Goal: Transaction & Acquisition: Purchase product/service

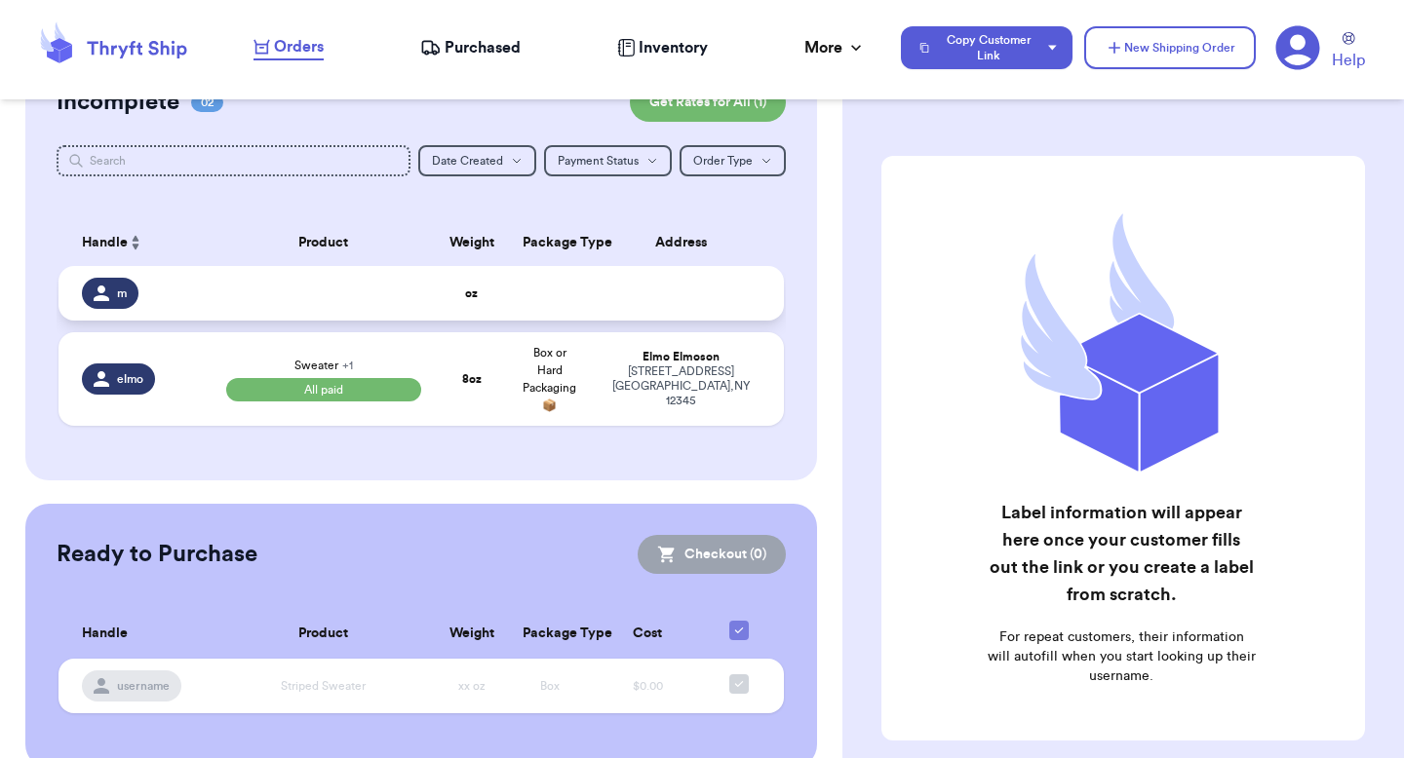
scroll to position [227, 0]
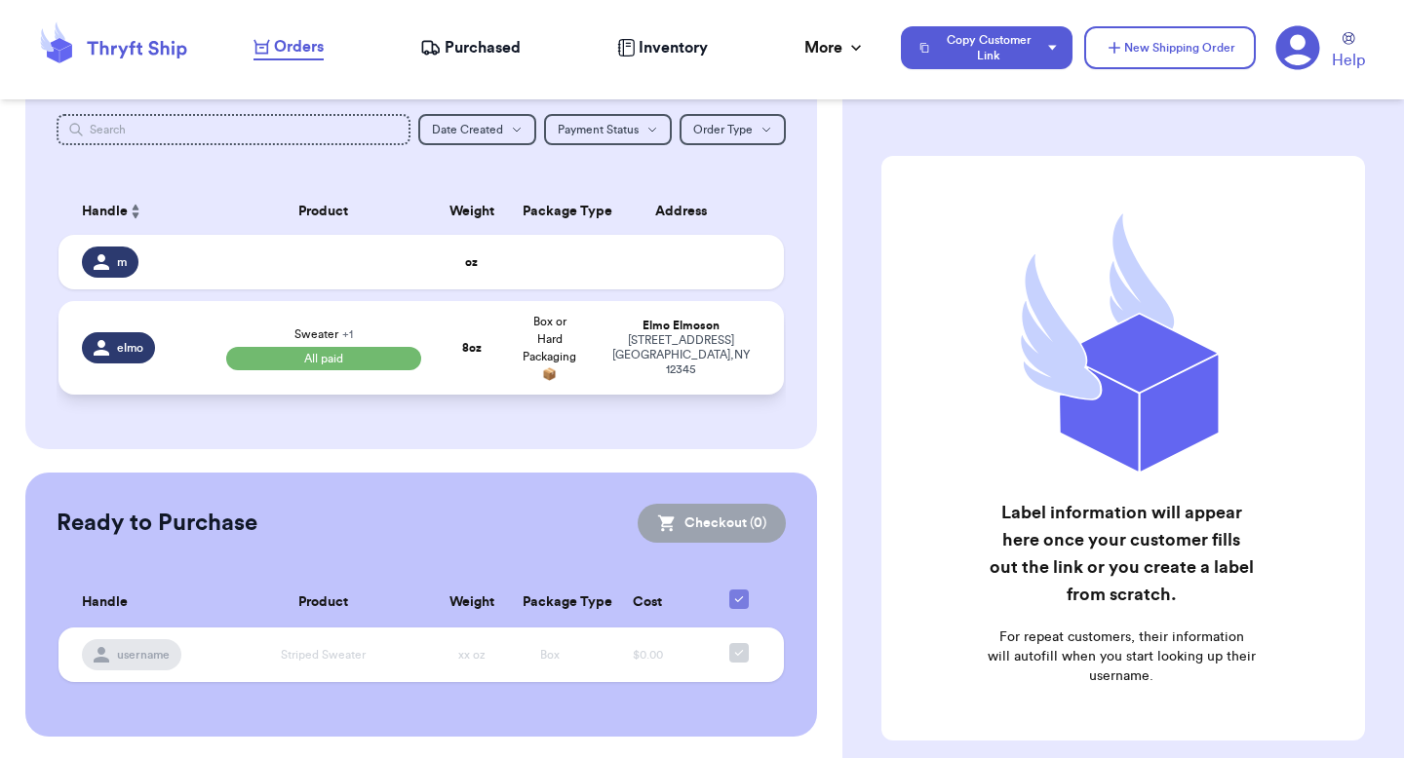
click at [567, 346] on td "Box or Hard Packaging 📦" at bounding box center [550, 348] width 78 height 94
select select "paid"
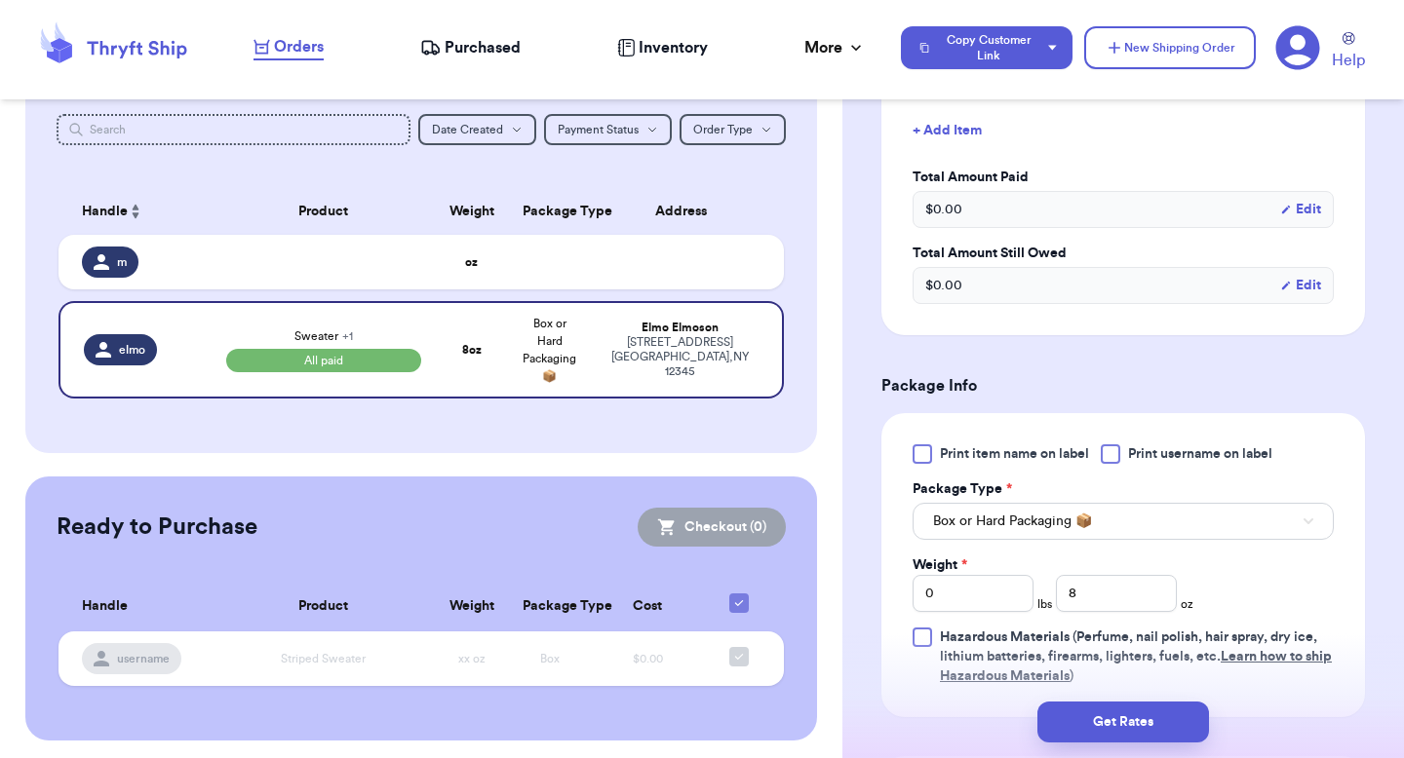
scroll to position [780, 0]
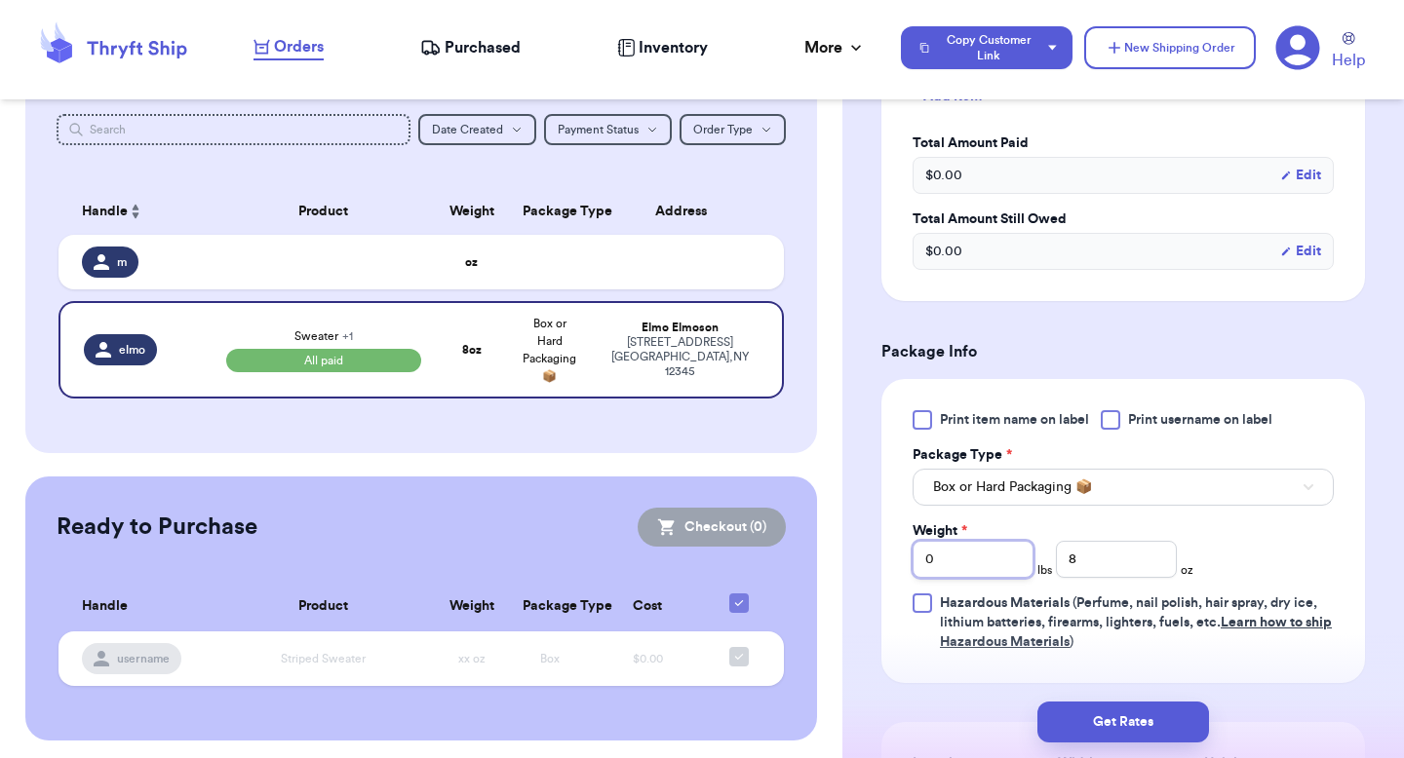
click at [976, 541] on input "0" at bounding box center [972, 559] width 121 height 37
type input "1"
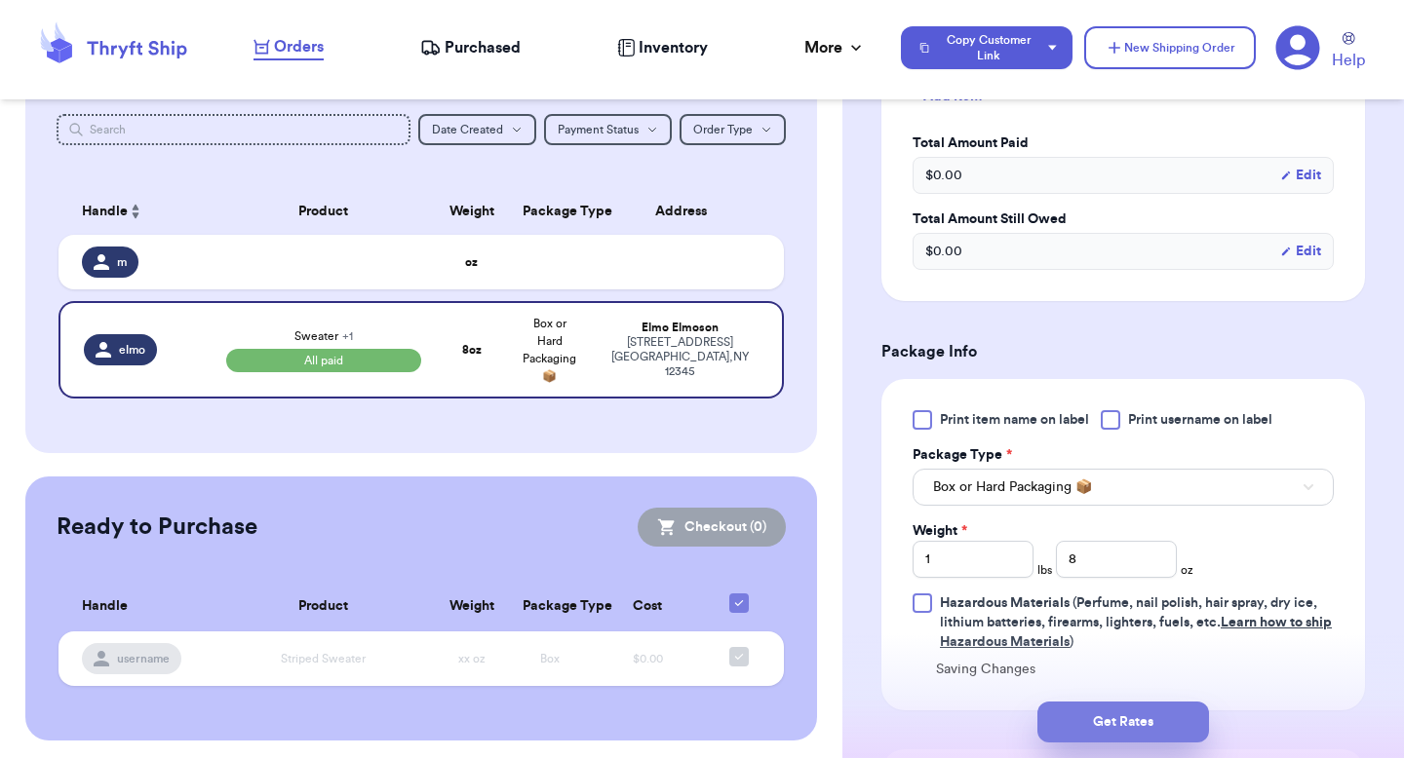
click at [1064, 713] on button "Get Rates" at bounding box center [1123, 722] width 172 height 41
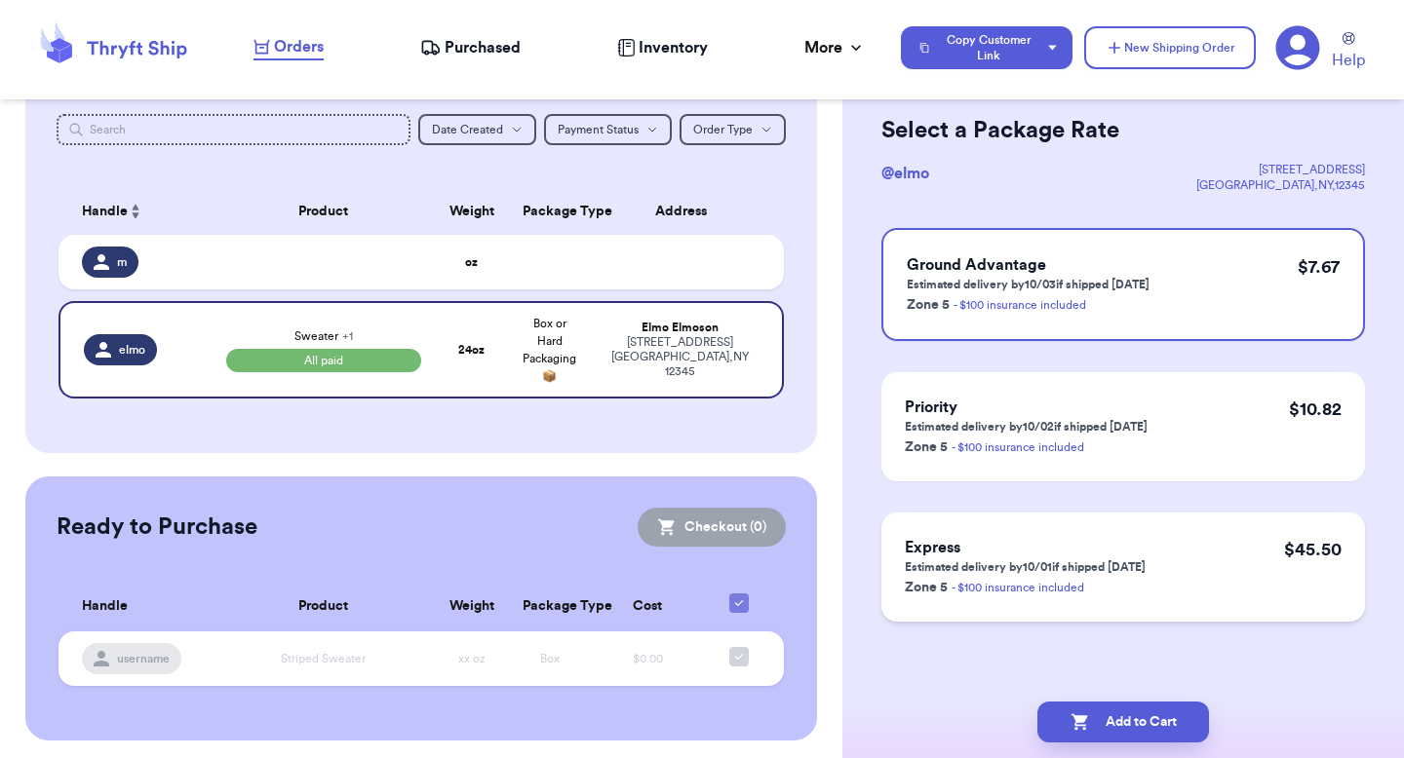
scroll to position [0, 0]
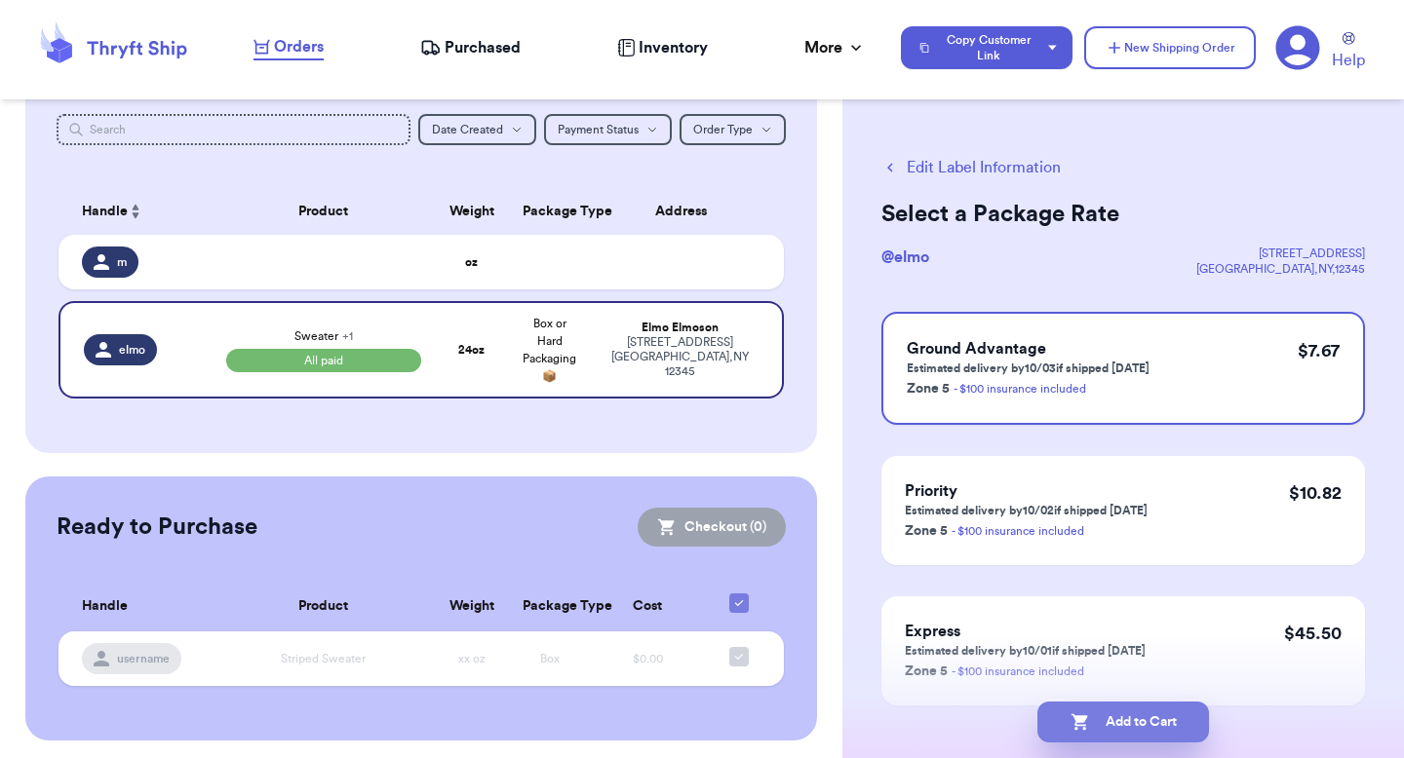
click at [1070, 720] on icon "button" at bounding box center [1079, 722] width 19 height 19
checkbox input "true"
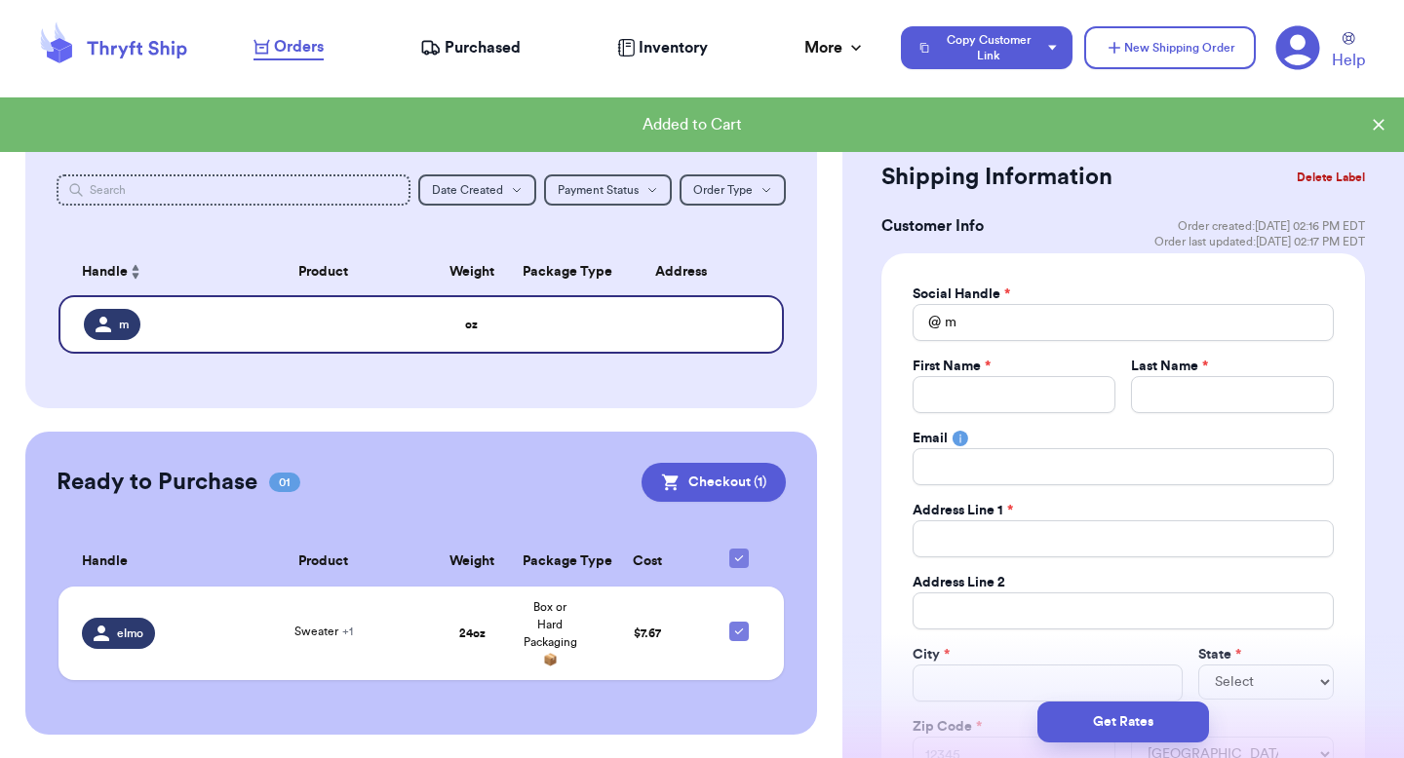
scroll to position [165, 0]
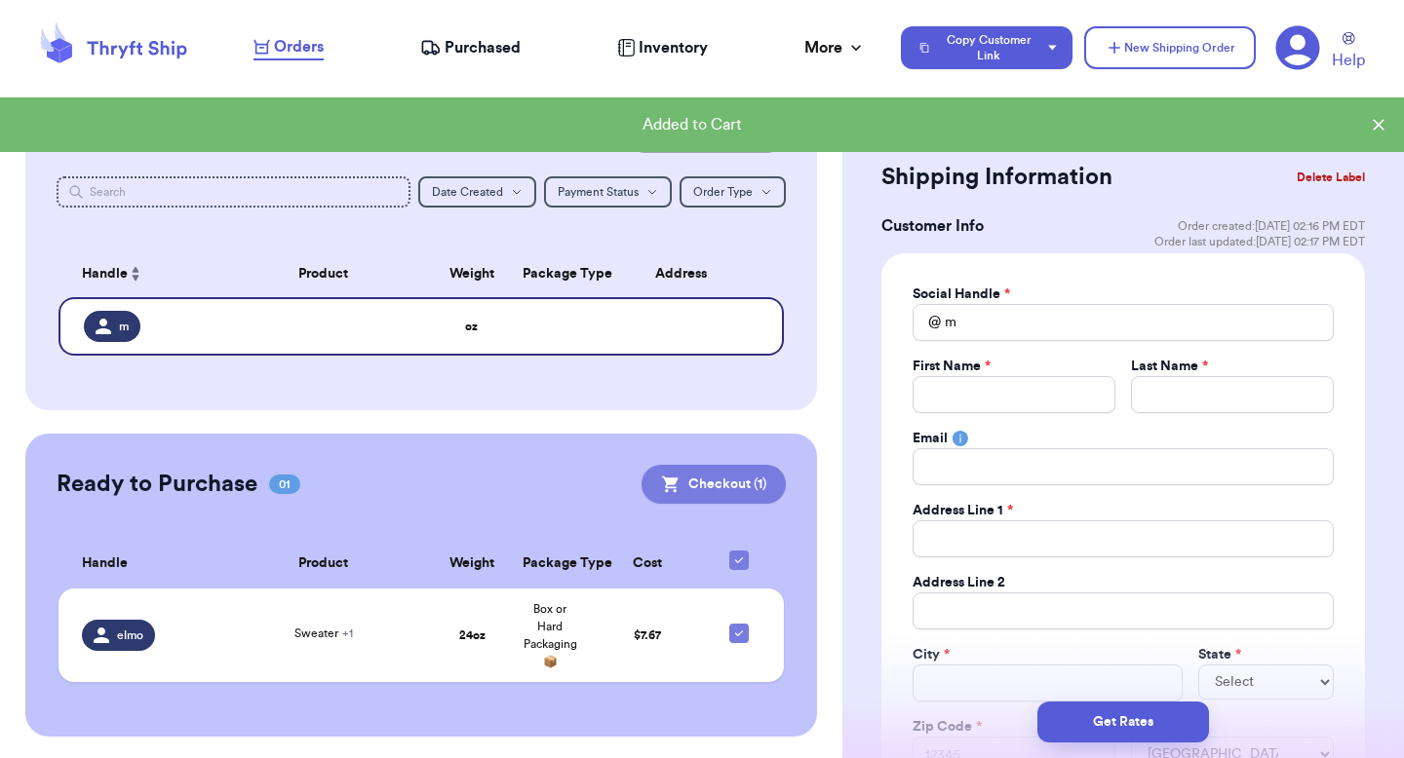
click at [759, 475] on button "Checkout ( 1 )" at bounding box center [713, 484] width 144 height 39
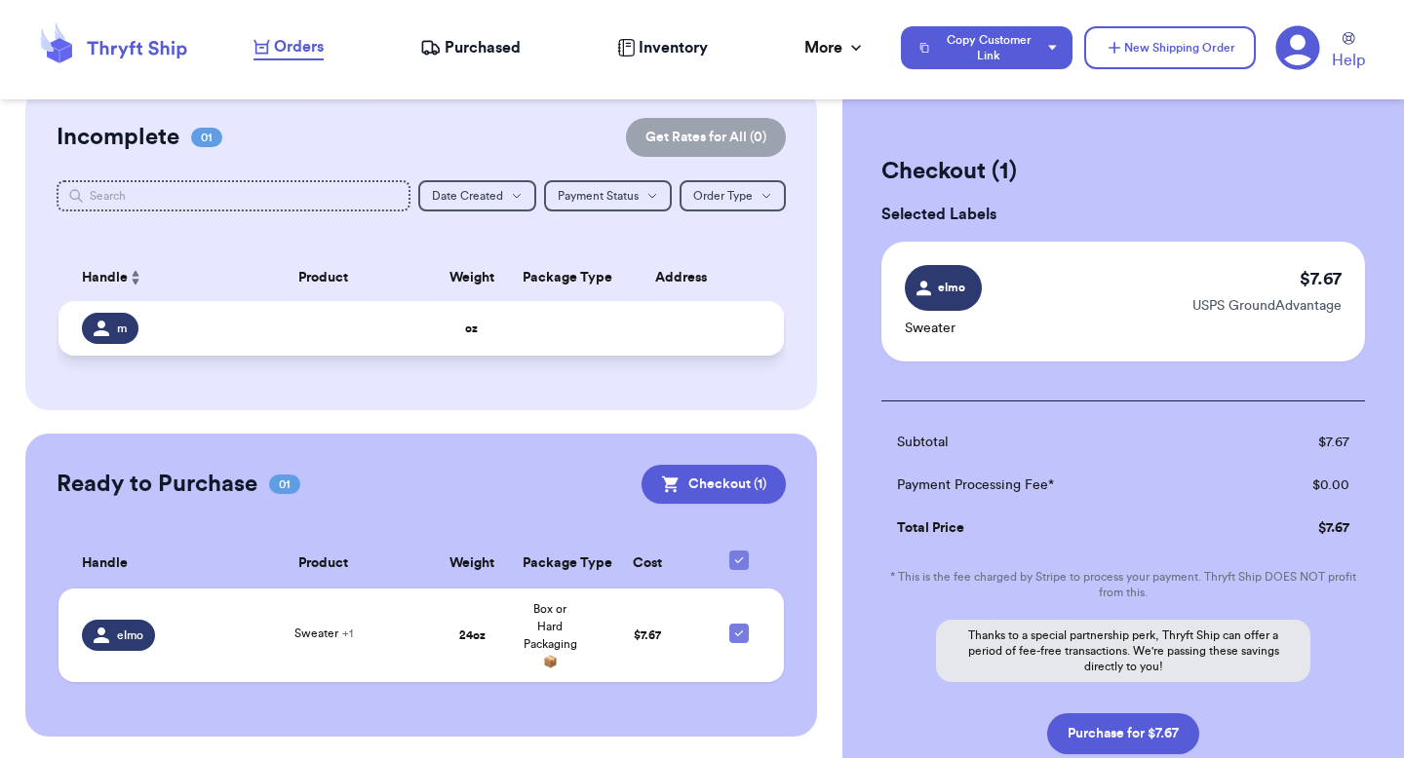
click at [599, 334] on td at bounding box center [686, 328] width 195 height 55
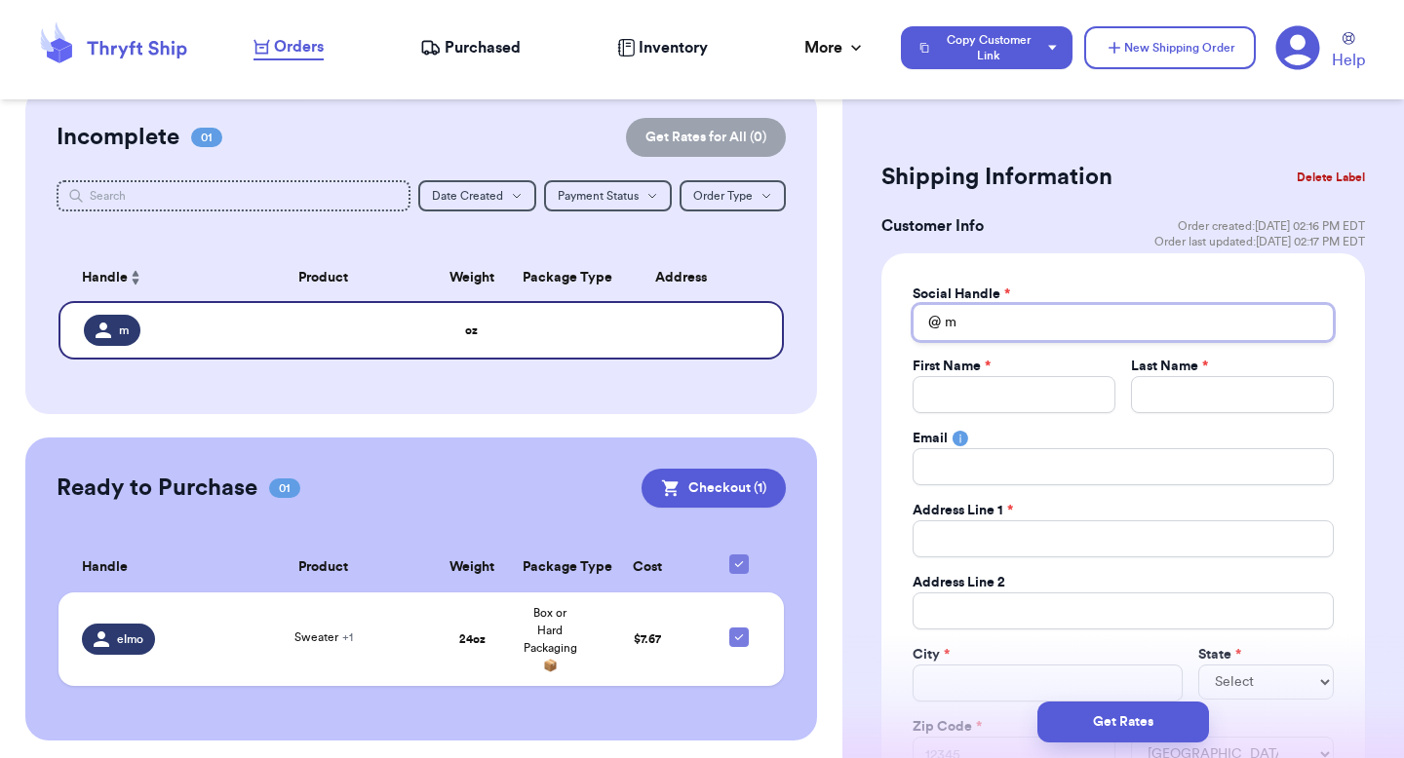
click at [1005, 329] on input "m" at bounding box center [1122, 322] width 421 height 37
type input "v"
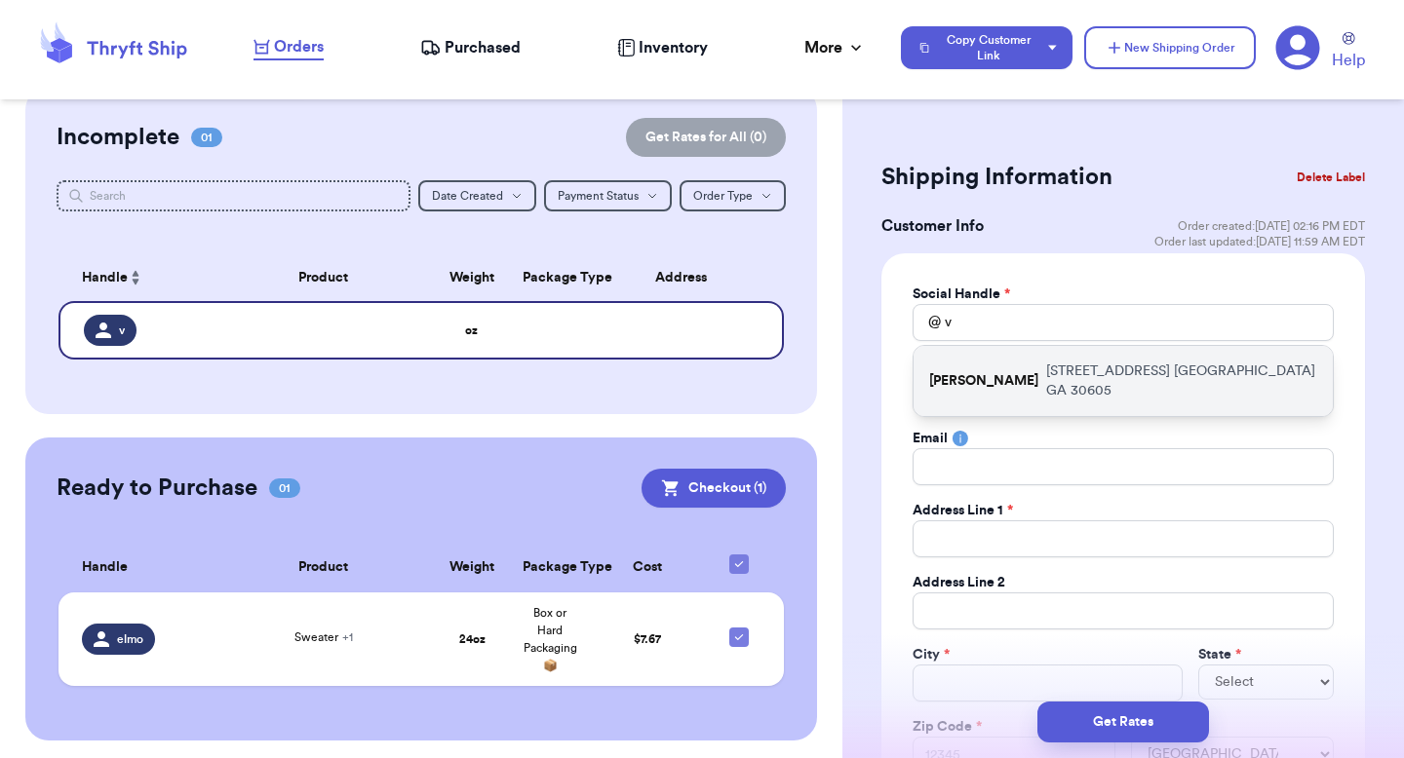
click at [1103, 380] on p "[STREET_ADDRESS]" at bounding box center [1181, 381] width 271 height 39
type input "[PERSON_NAME]"
type input "[EMAIL_ADDRESS][DOMAIN_NAME]"
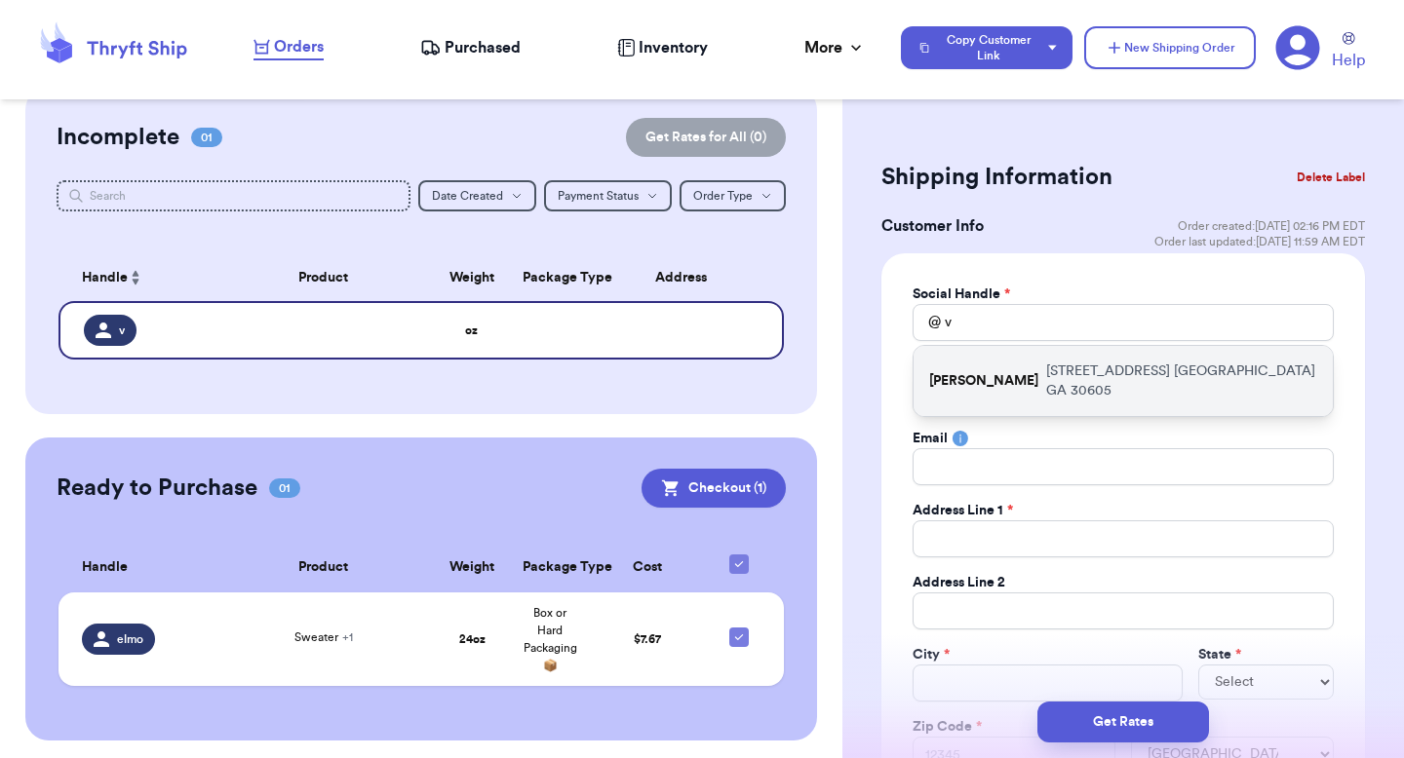
type input "[STREET_ADDRESS]"
type input "apt 211"
type input "[GEOGRAPHIC_DATA]"
select select "GA"
type input "30605"
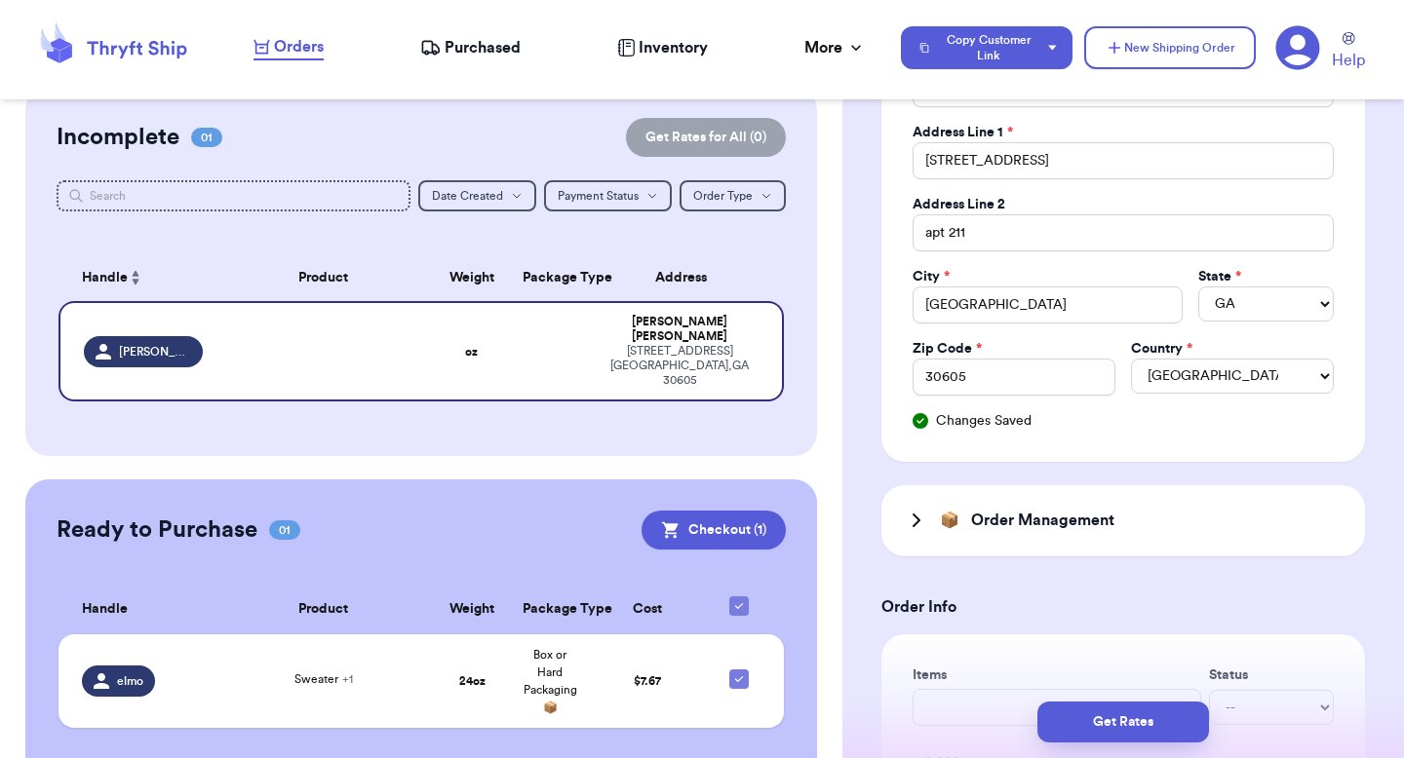
scroll to position [492, 0]
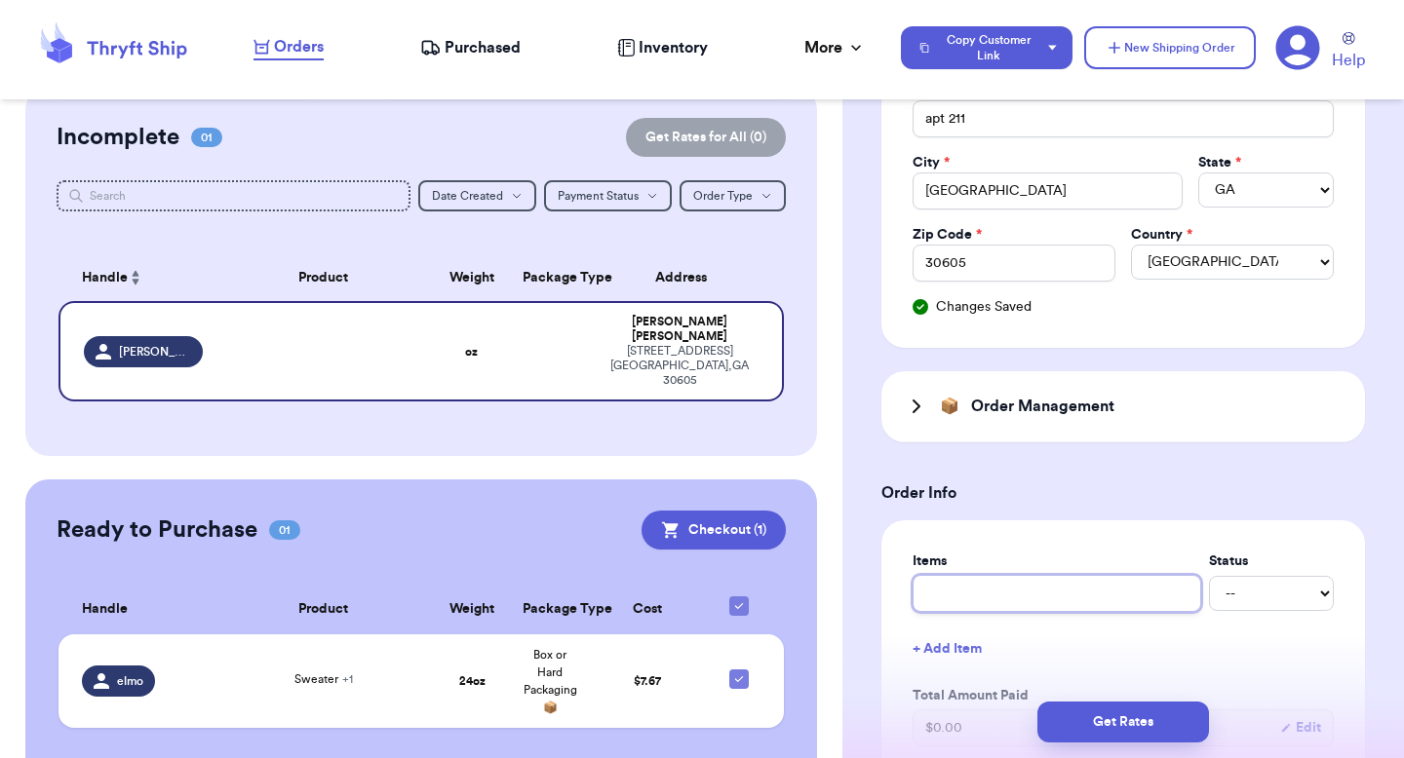
click at [1068, 592] on input "text" at bounding box center [1056, 593] width 289 height 37
type input "2"
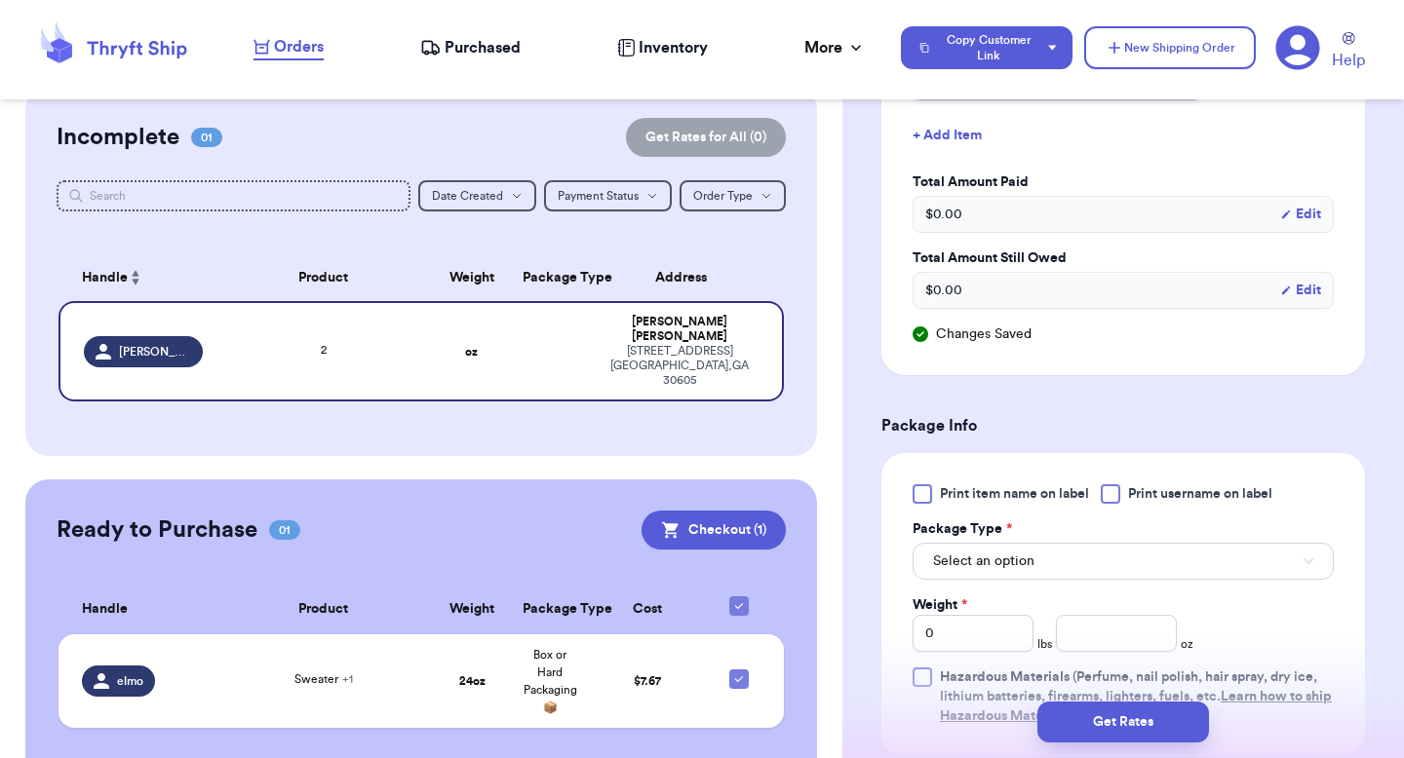
scroll to position [1109, 0]
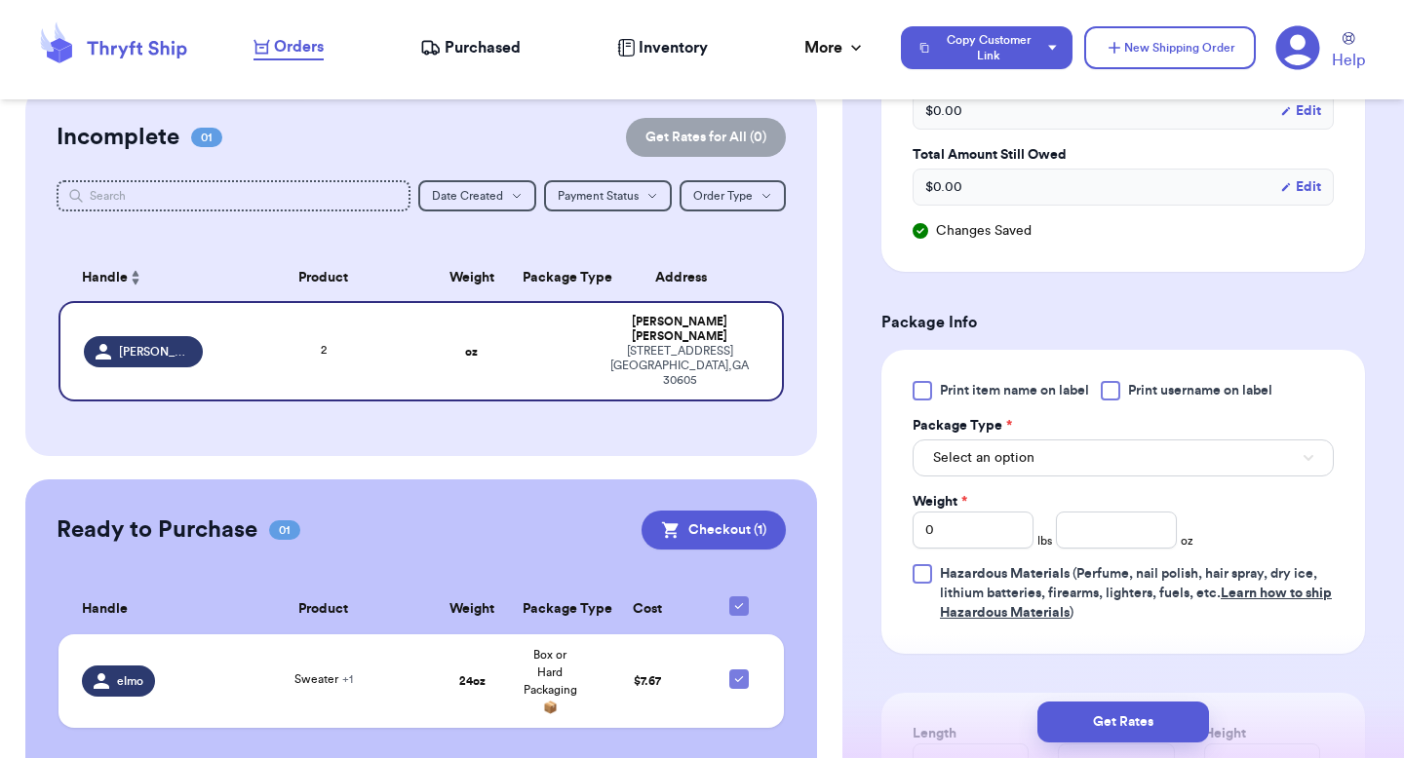
type input "2"
click at [1084, 533] on input "number" at bounding box center [1116, 530] width 121 height 37
type input "2"
click at [1025, 462] on span "Select an option" at bounding box center [983, 457] width 101 height 19
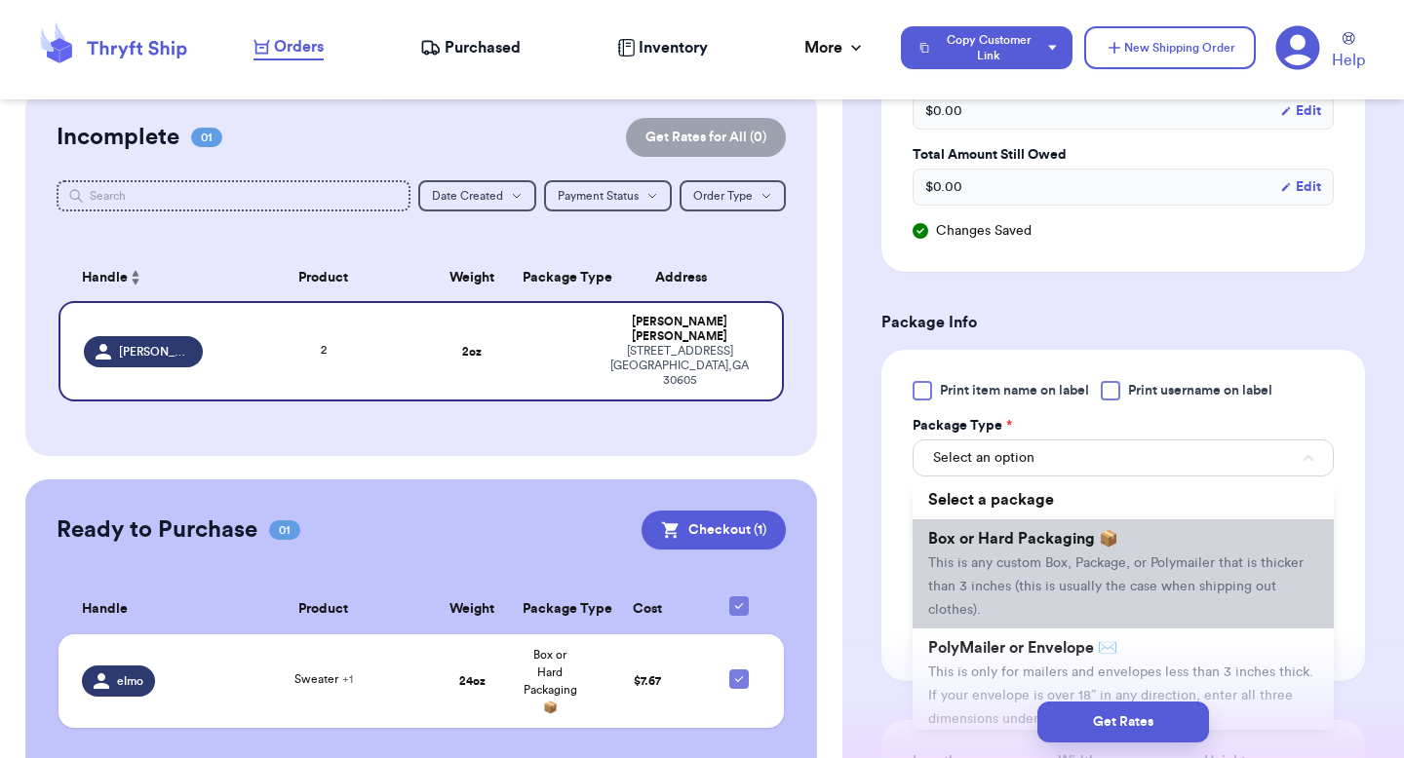
click at [1013, 525] on li "Box or Hard Packaging 📦 This is any custom Box, Package, or Polymailer that is …" at bounding box center [1122, 574] width 421 height 109
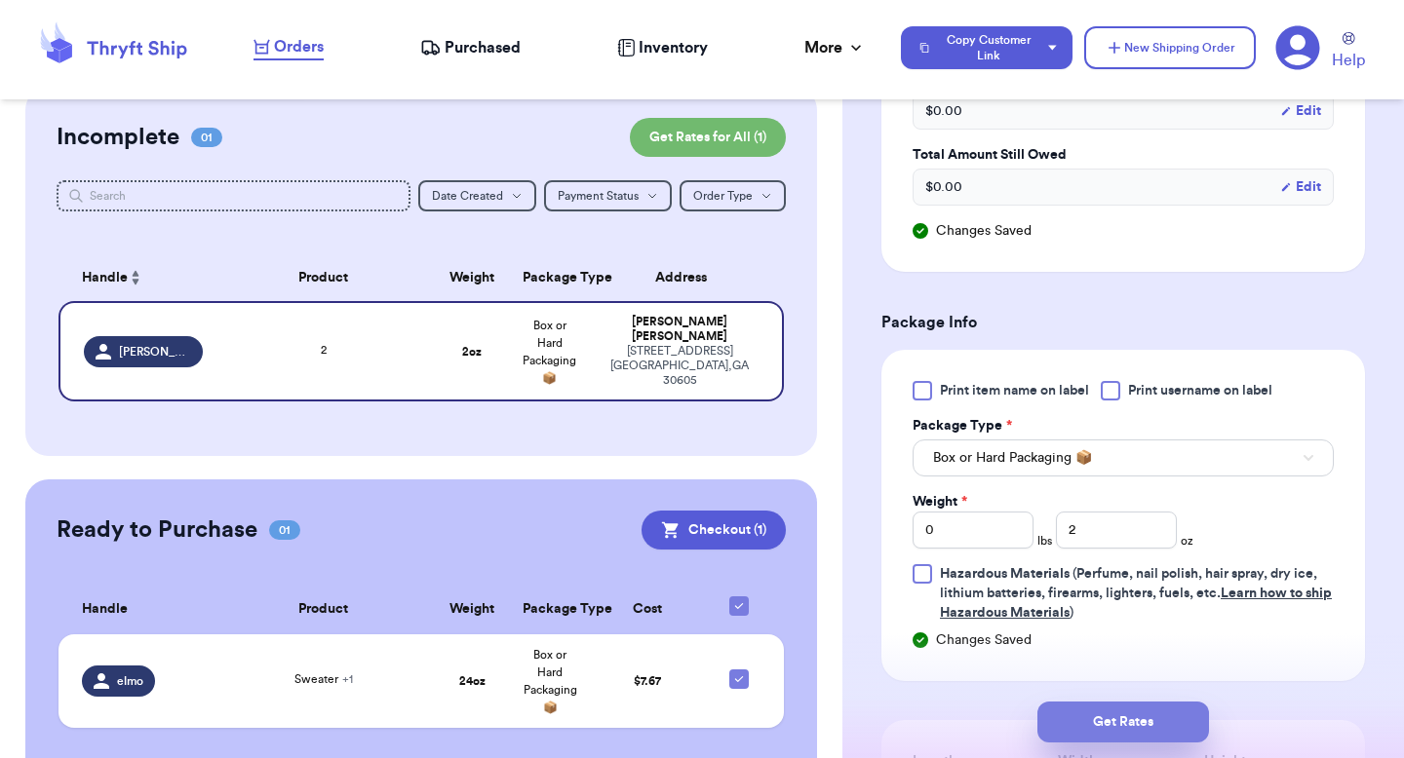
click at [1102, 722] on button "Get Rates" at bounding box center [1123, 722] width 172 height 41
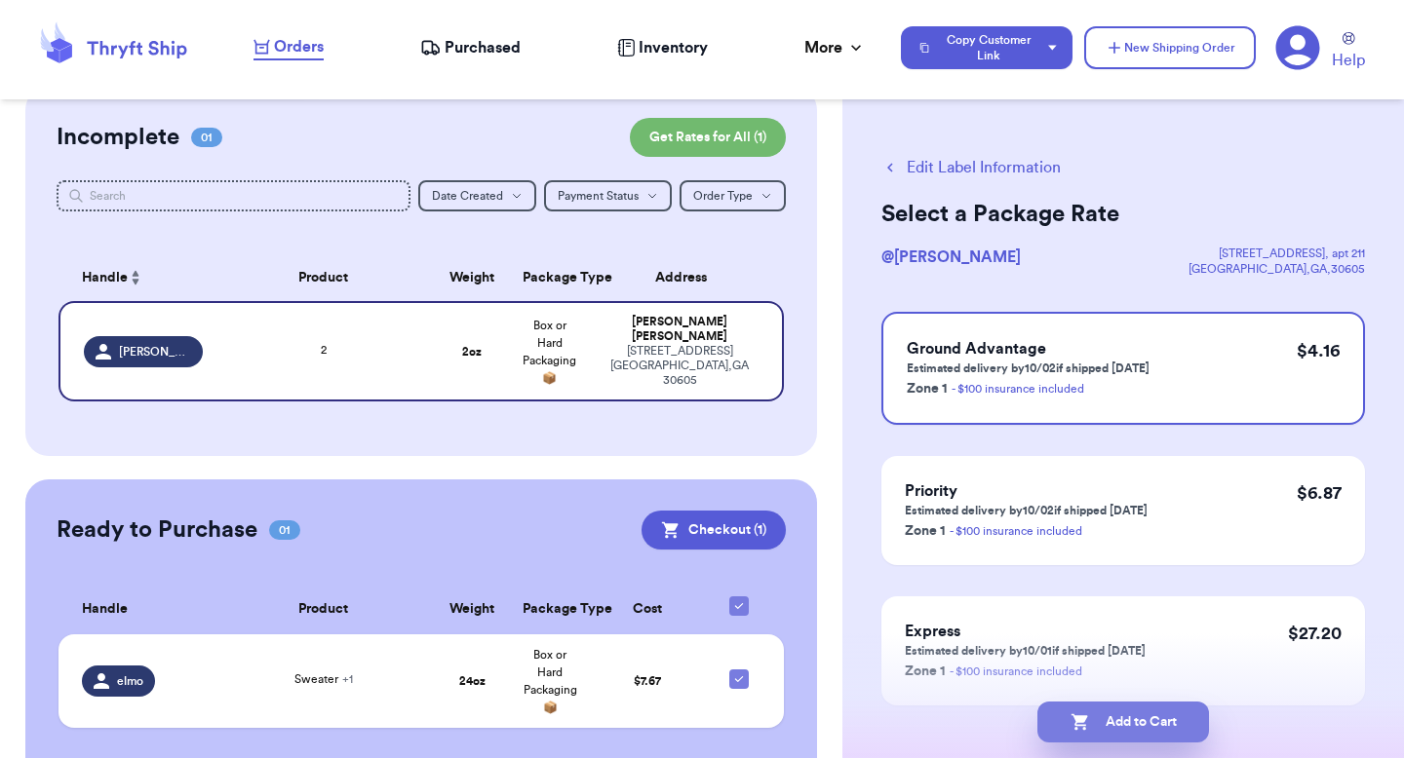
click at [1102, 723] on button "Add to Cart" at bounding box center [1123, 722] width 172 height 41
checkbox input "true"
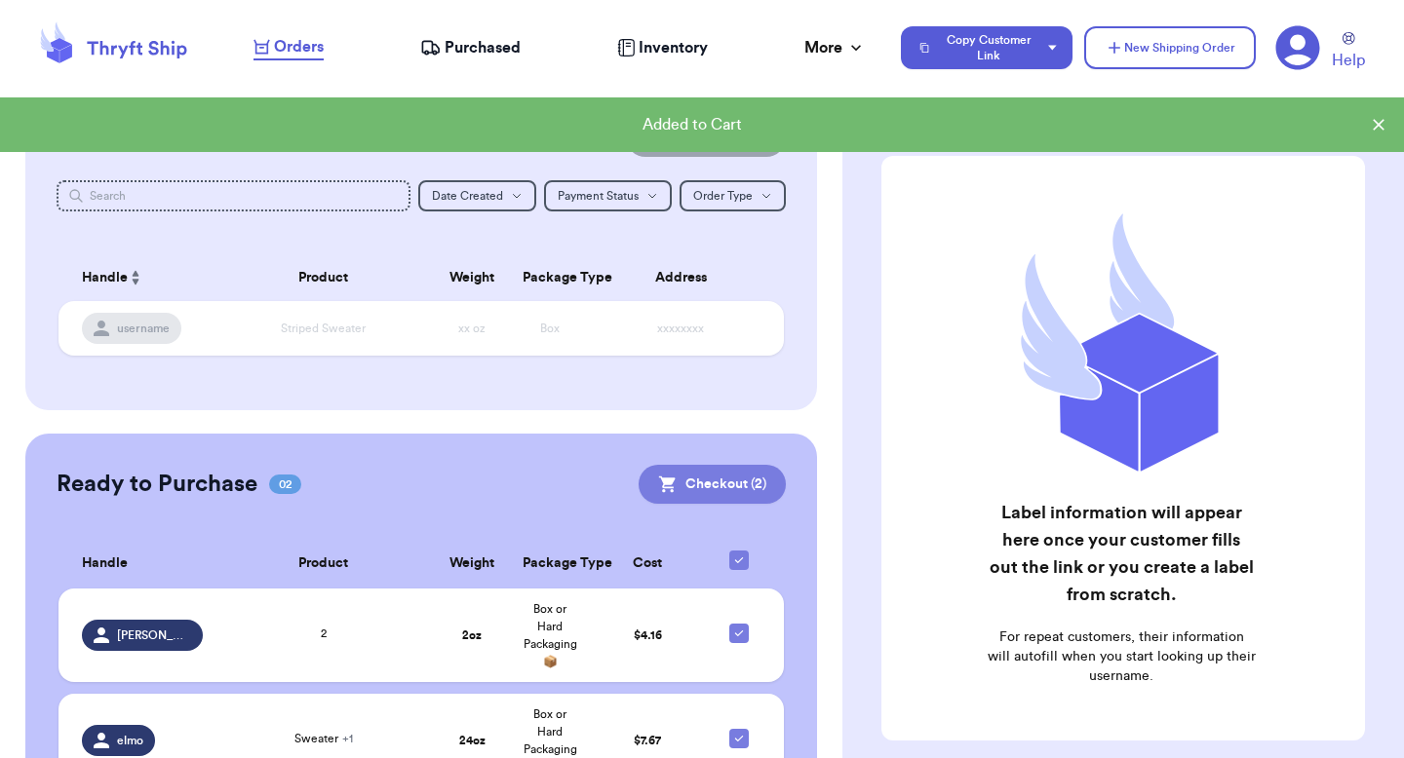
click at [719, 476] on button "Checkout ( 2 )" at bounding box center [711, 484] width 147 height 39
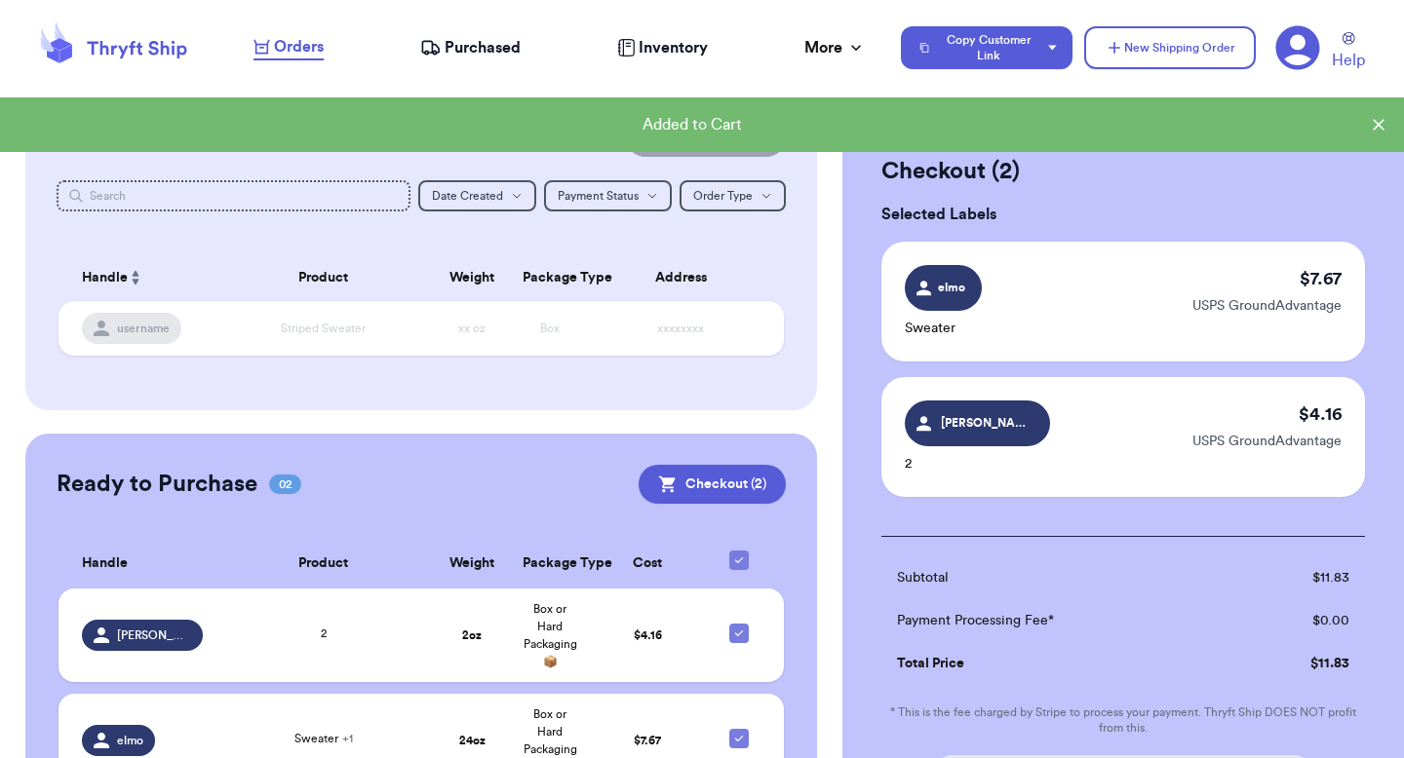
scroll to position [114, 0]
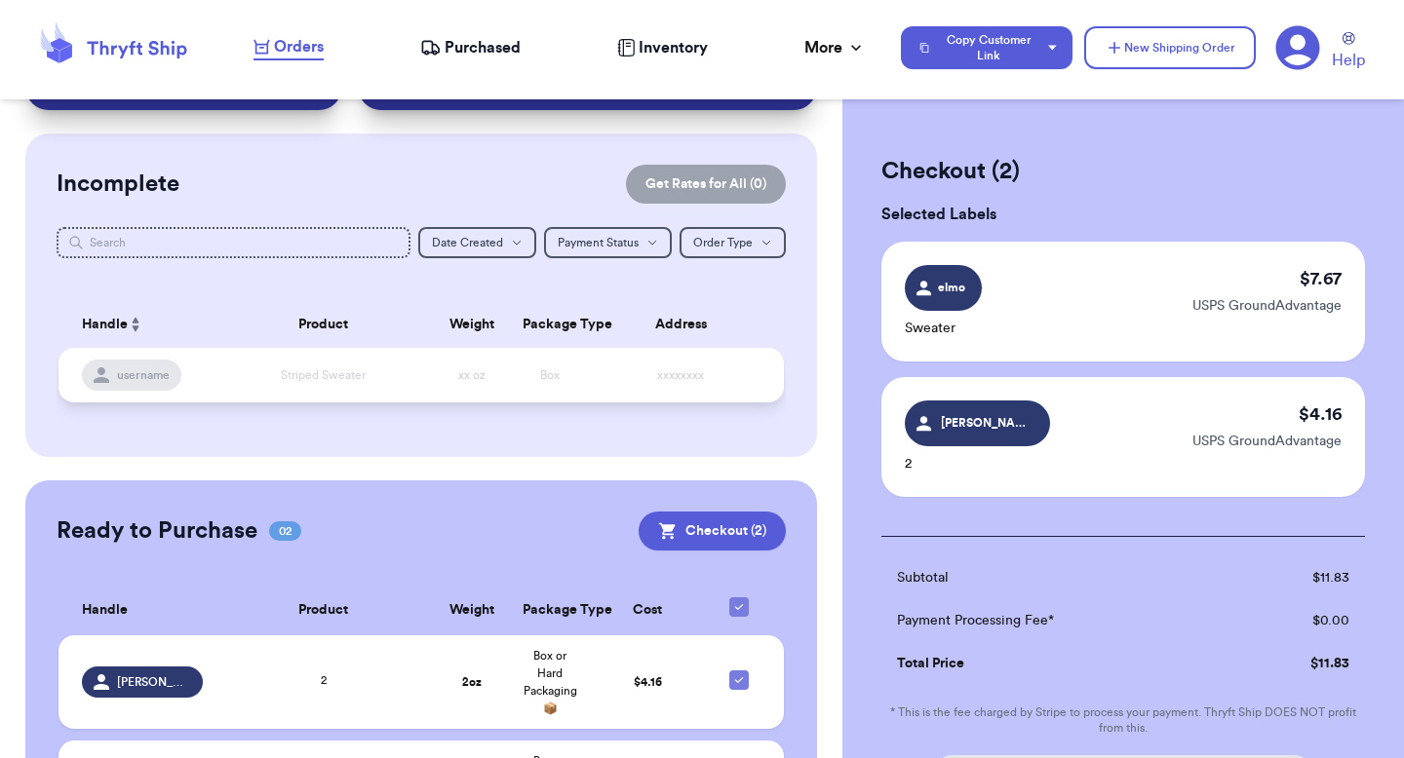
click at [697, 394] on td "xxxxxxxx" at bounding box center [686, 375] width 195 height 55
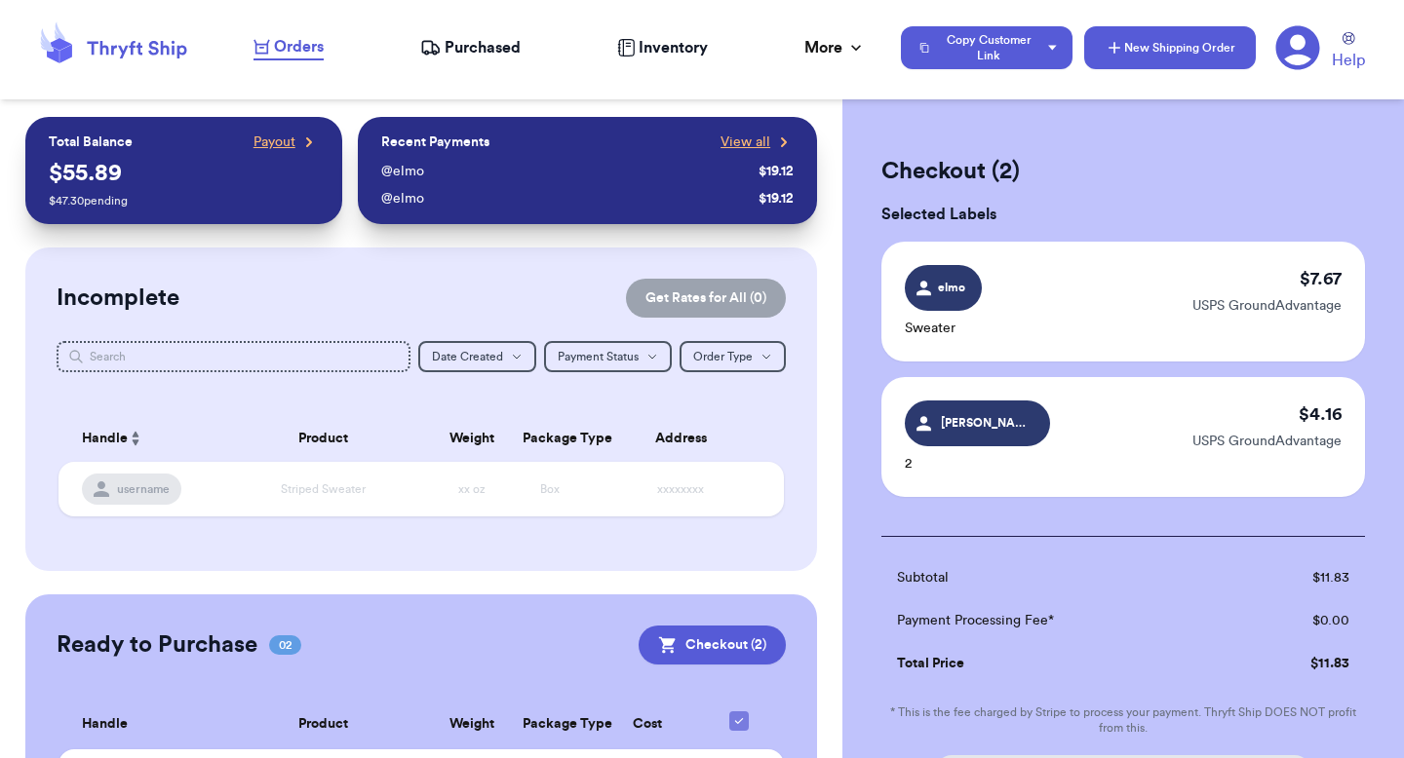
click at [1198, 54] on button "New Shipping Order" at bounding box center [1170, 47] width 172 height 43
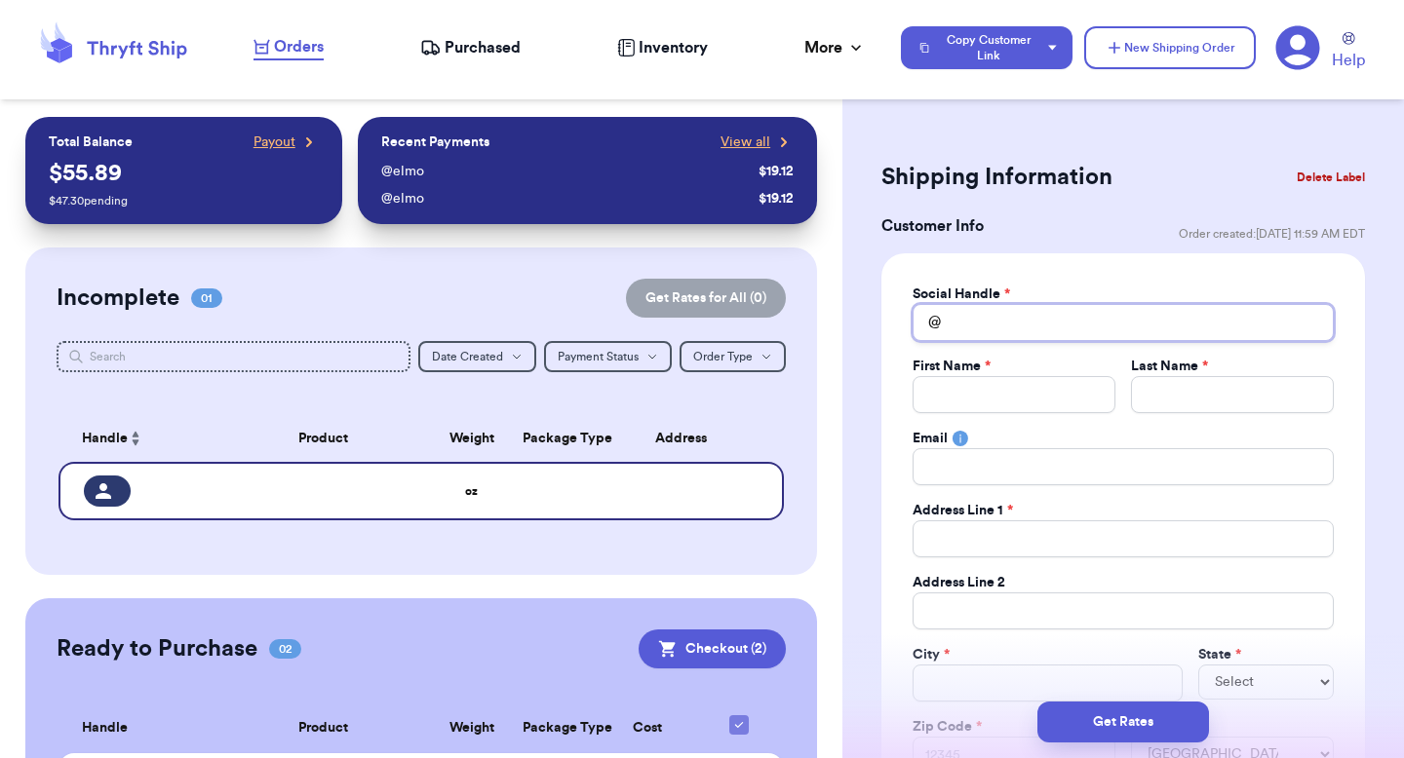
click at [1004, 328] on input "Total Amount Paid" at bounding box center [1122, 322] width 421 height 37
type input "m"
type input "p"
type input "a"
type input "as"
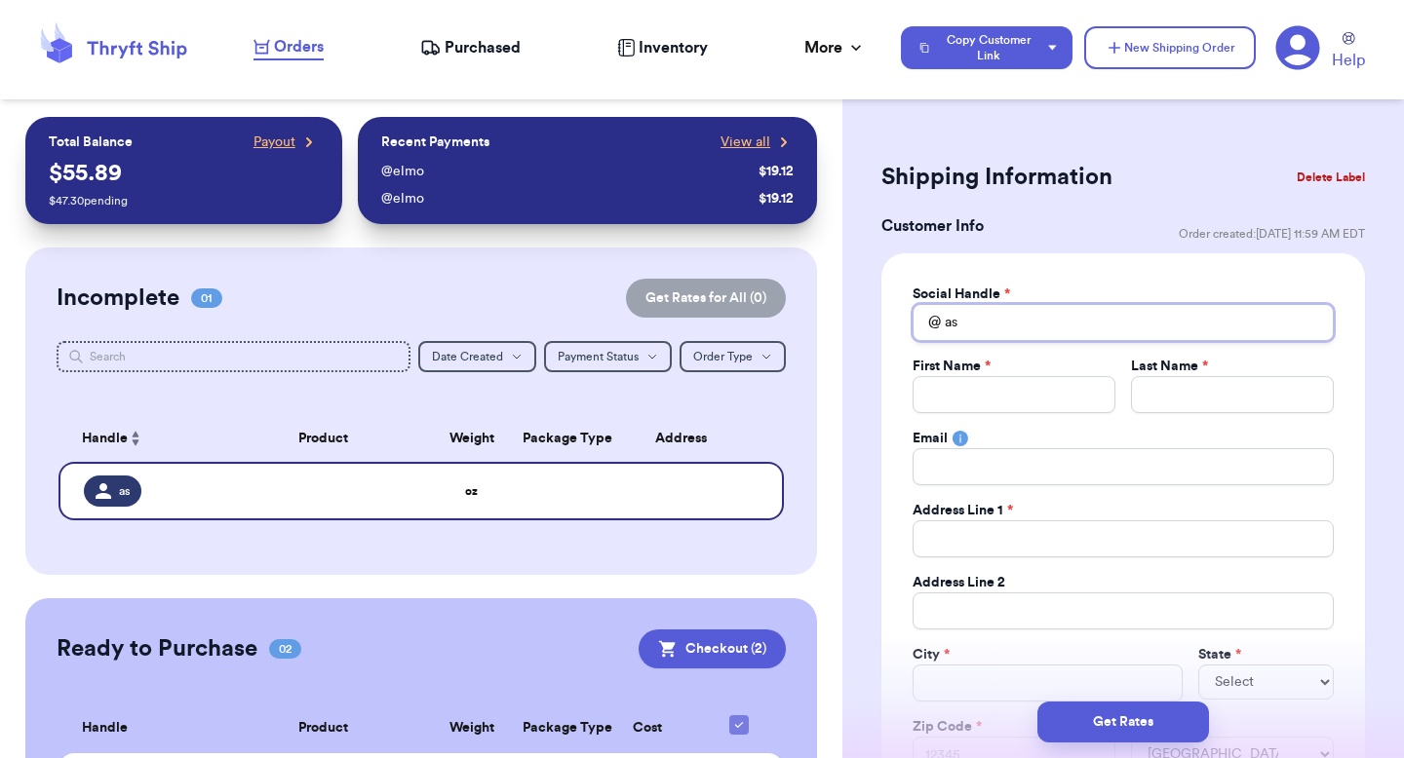
type input "a"
type input "s"
type input "w"
type input "e"
type input "b"
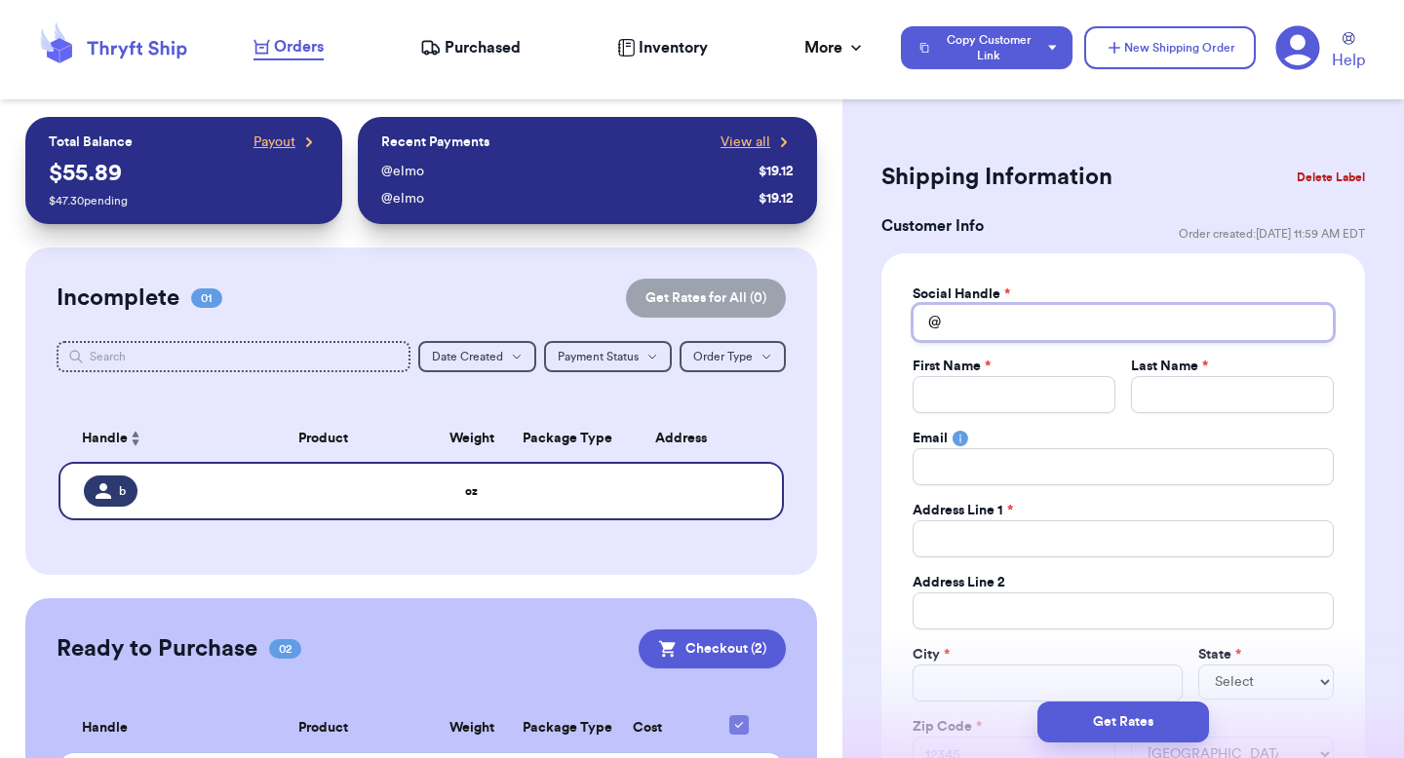
type input "m"
type input "t"
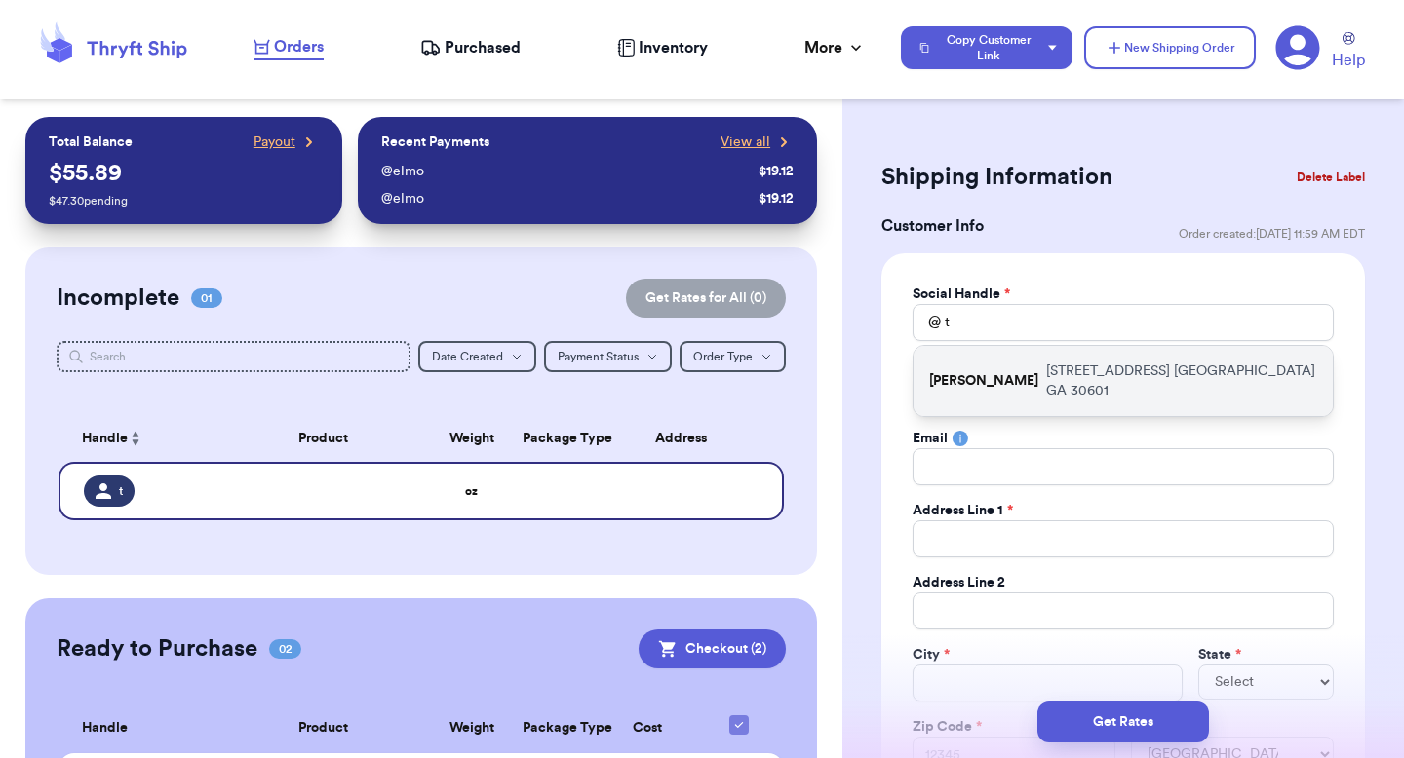
click at [1086, 375] on p "[STREET_ADDRESS]" at bounding box center [1181, 381] width 271 height 39
type input "[PERSON_NAME]"
type input "[EMAIL_ADDRESS][DOMAIN_NAME]"
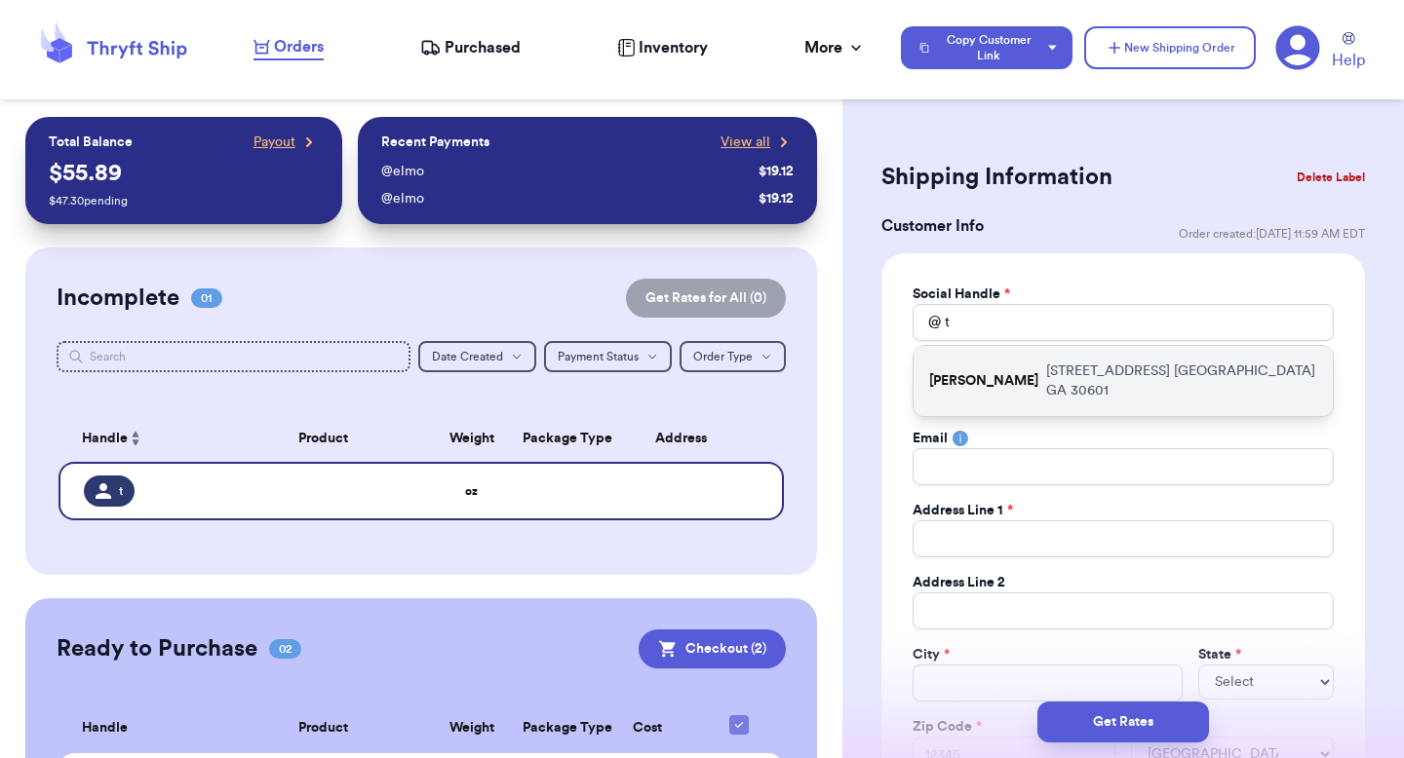
type input "[STREET_ADDRESS]"
type input "apt 211"
type input "[GEOGRAPHIC_DATA]"
select select "GA"
type input "30601"
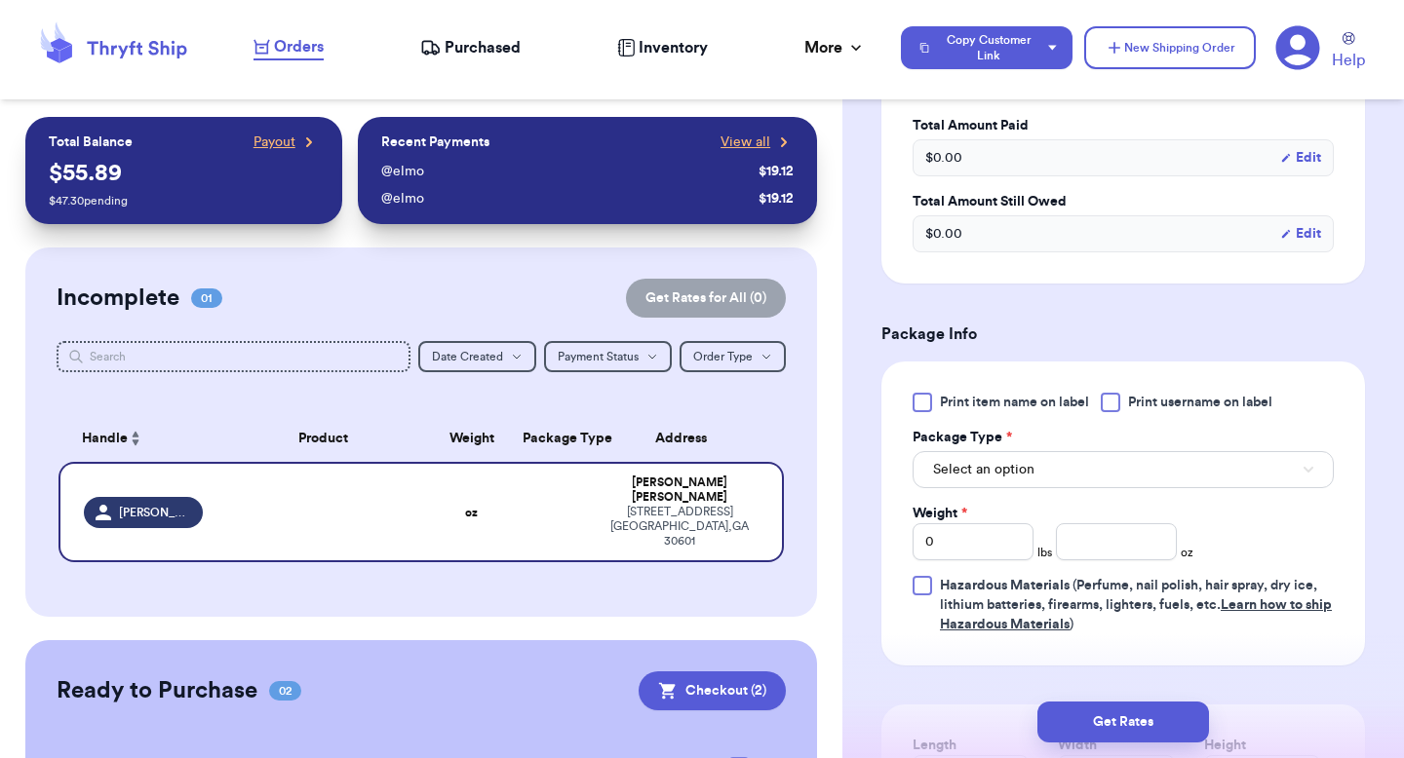
scroll to position [1201, 0]
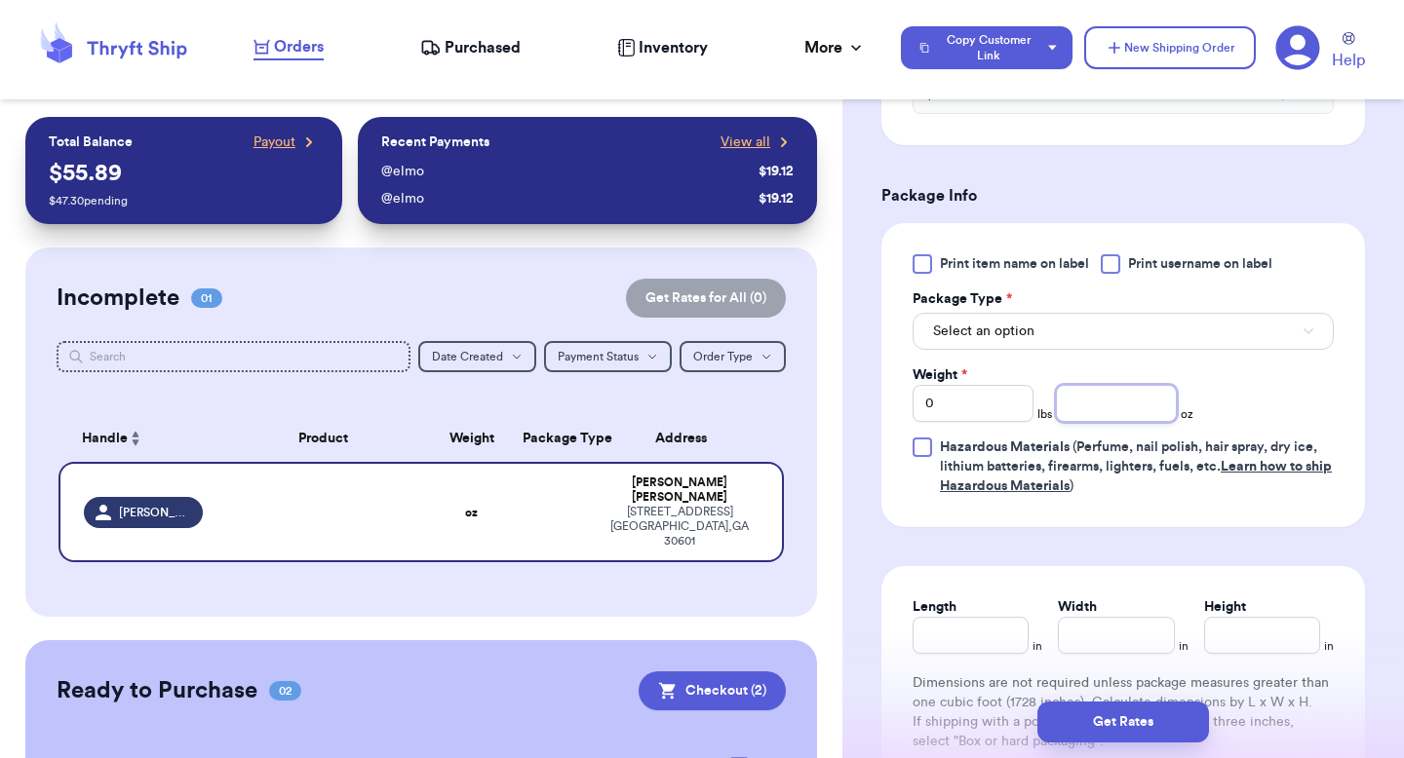
click at [1108, 411] on input "number" at bounding box center [1116, 403] width 121 height 37
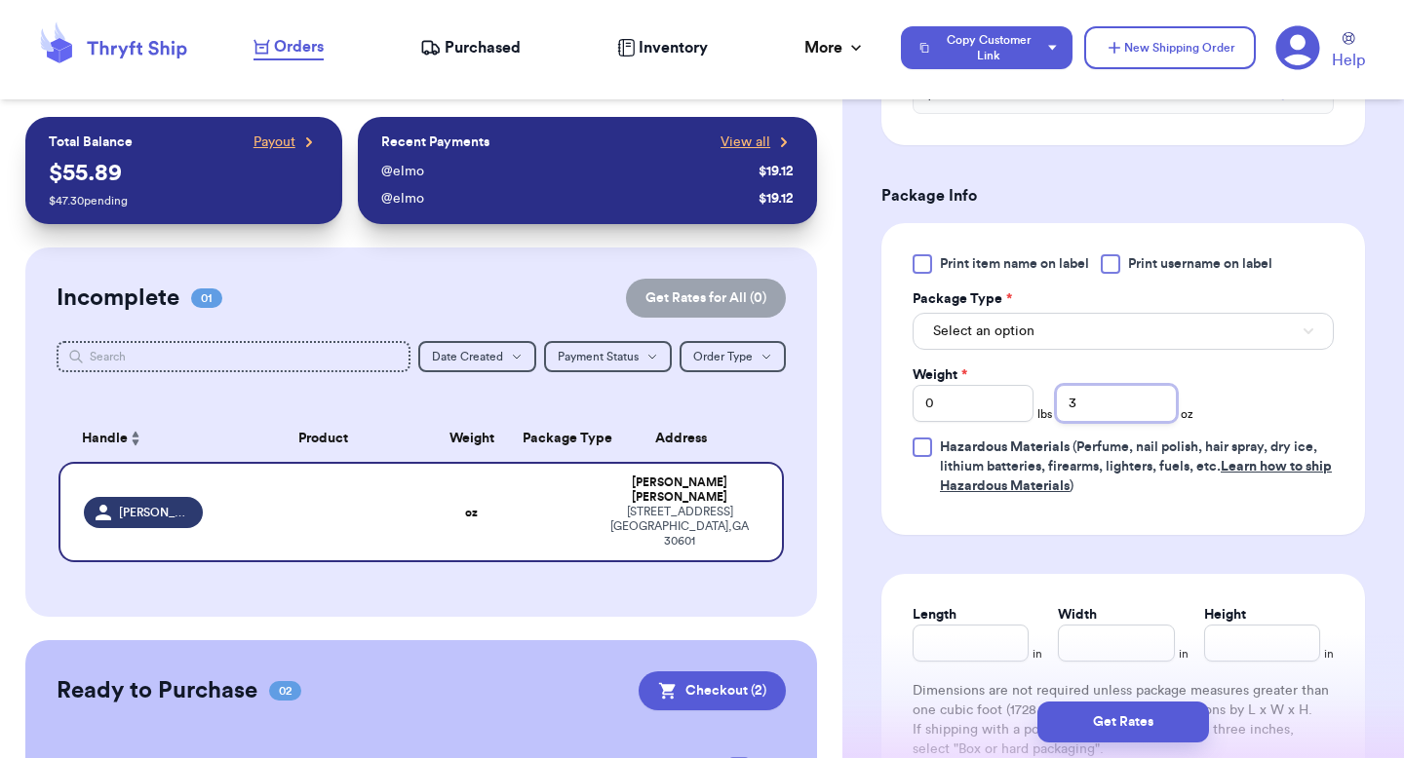
type input "3"
click at [971, 413] on input "0" at bounding box center [972, 403] width 121 height 37
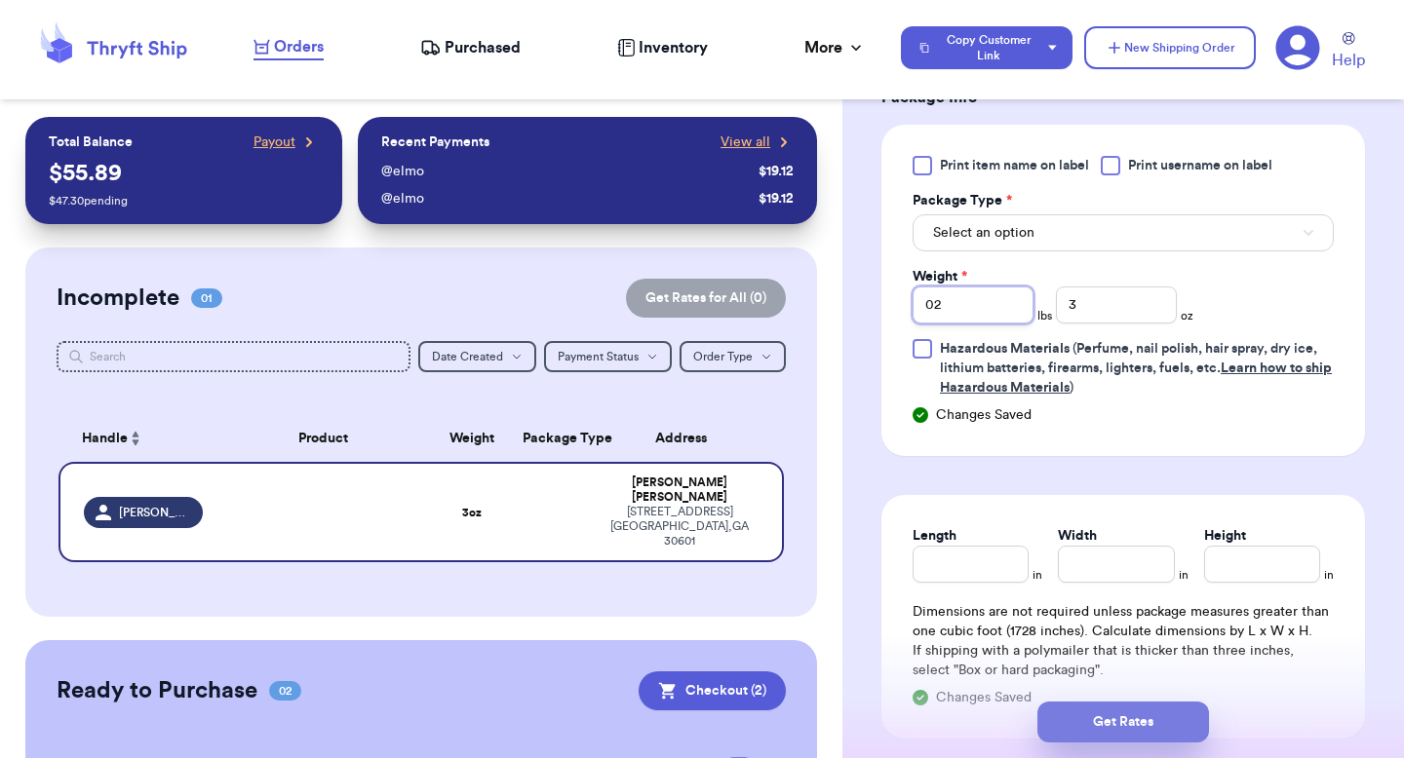
type input "02"
click at [1079, 715] on button "Get Rates" at bounding box center [1123, 722] width 172 height 41
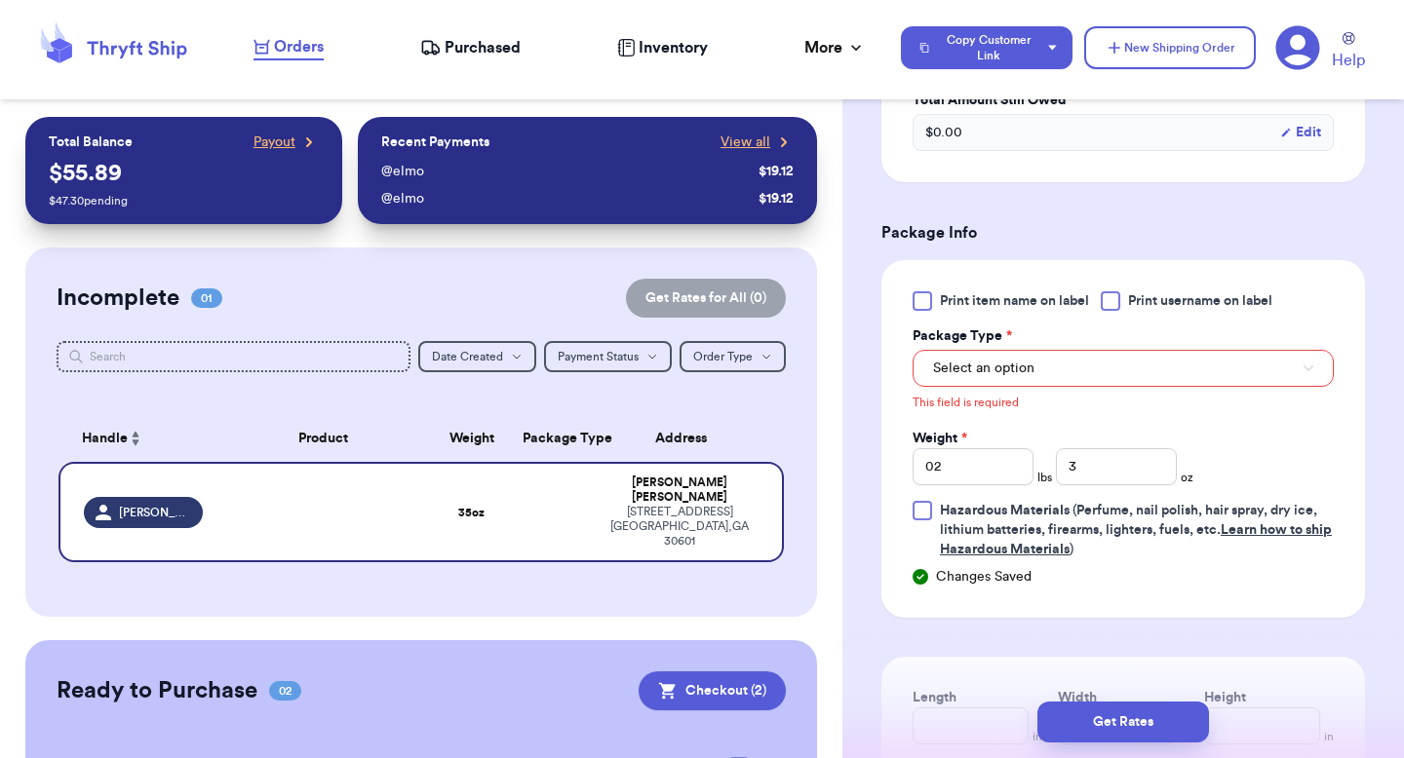
scroll to position [802, 0]
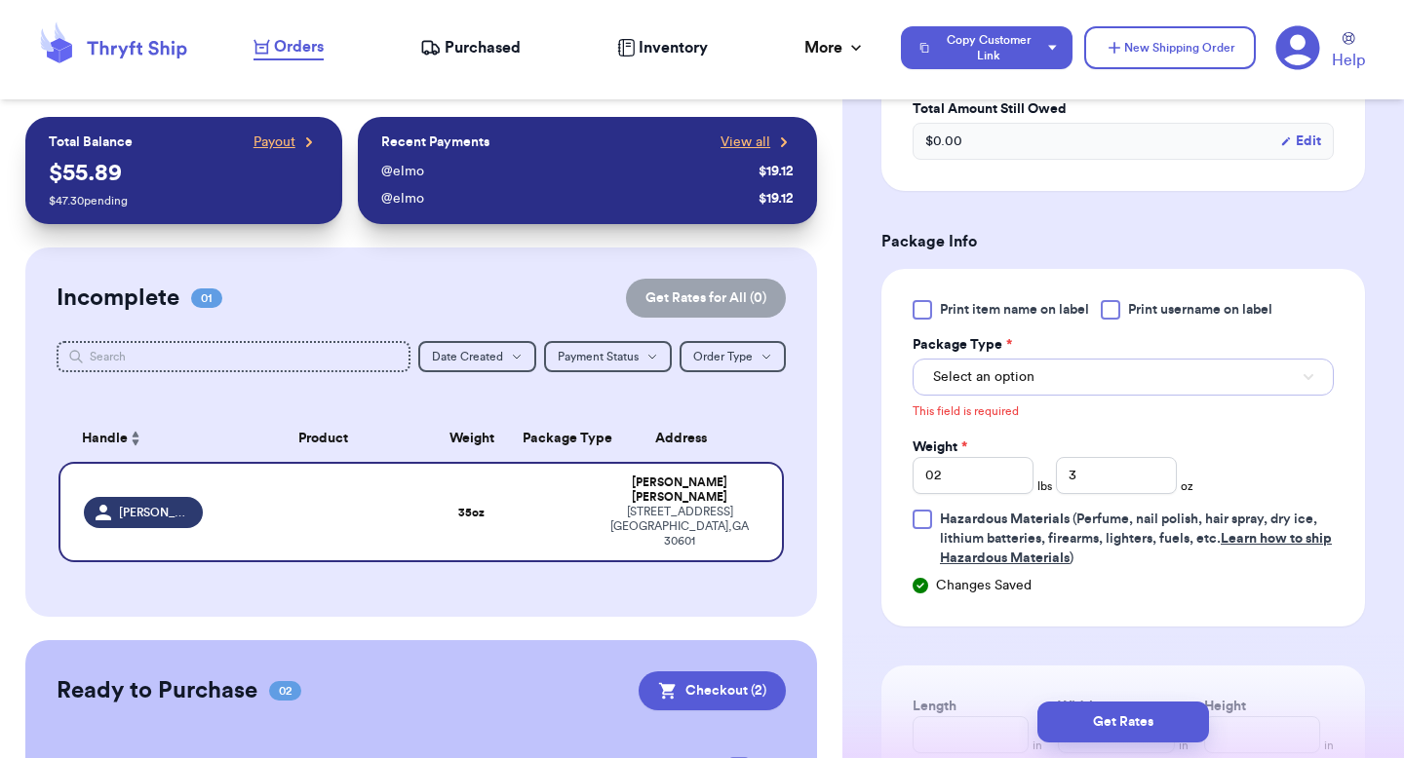
click at [1068, 374] on button "Select an option" at bounding box center [1122, 377] width 421 height 37
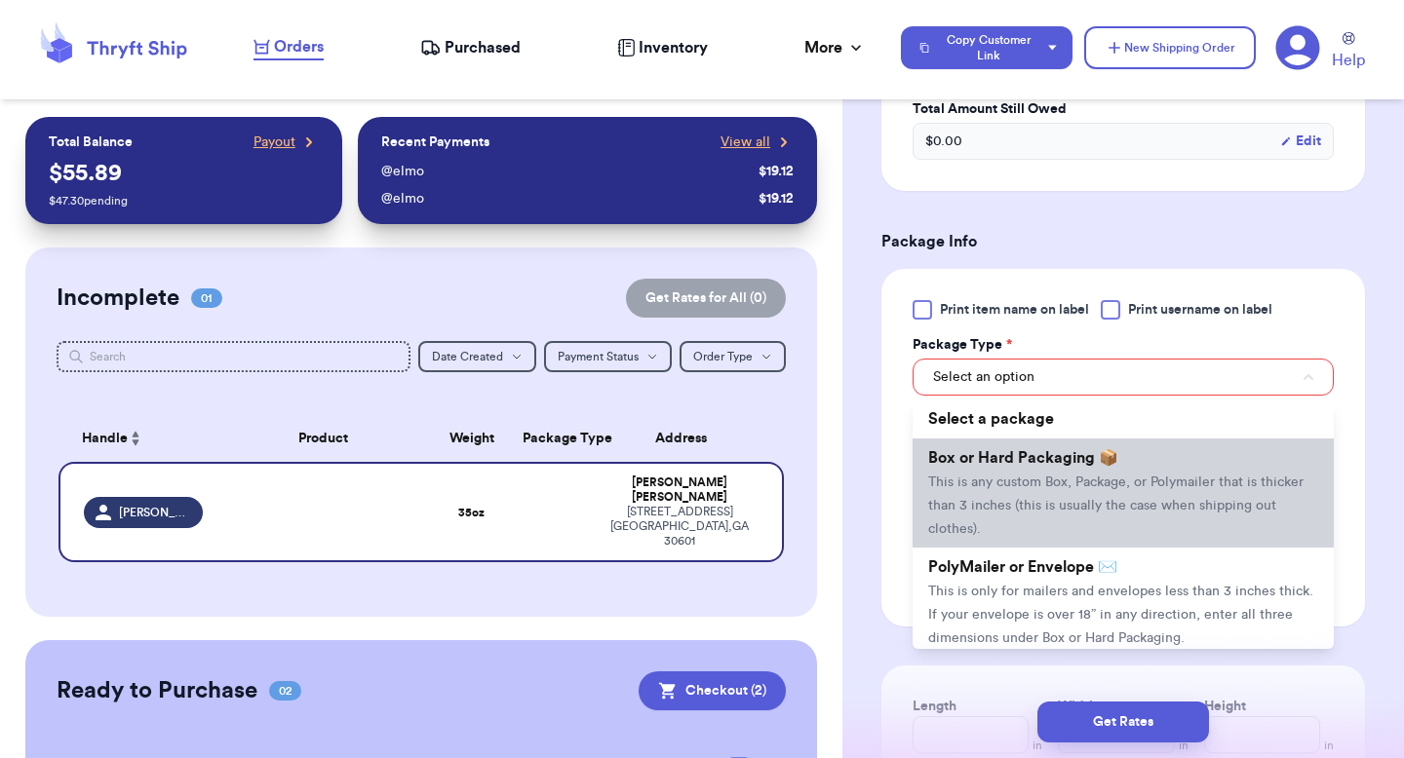
click at [1058, 458] on span "Box or Hard Packaging 📦" at bounding box center [1023, 458] width 190 height 16
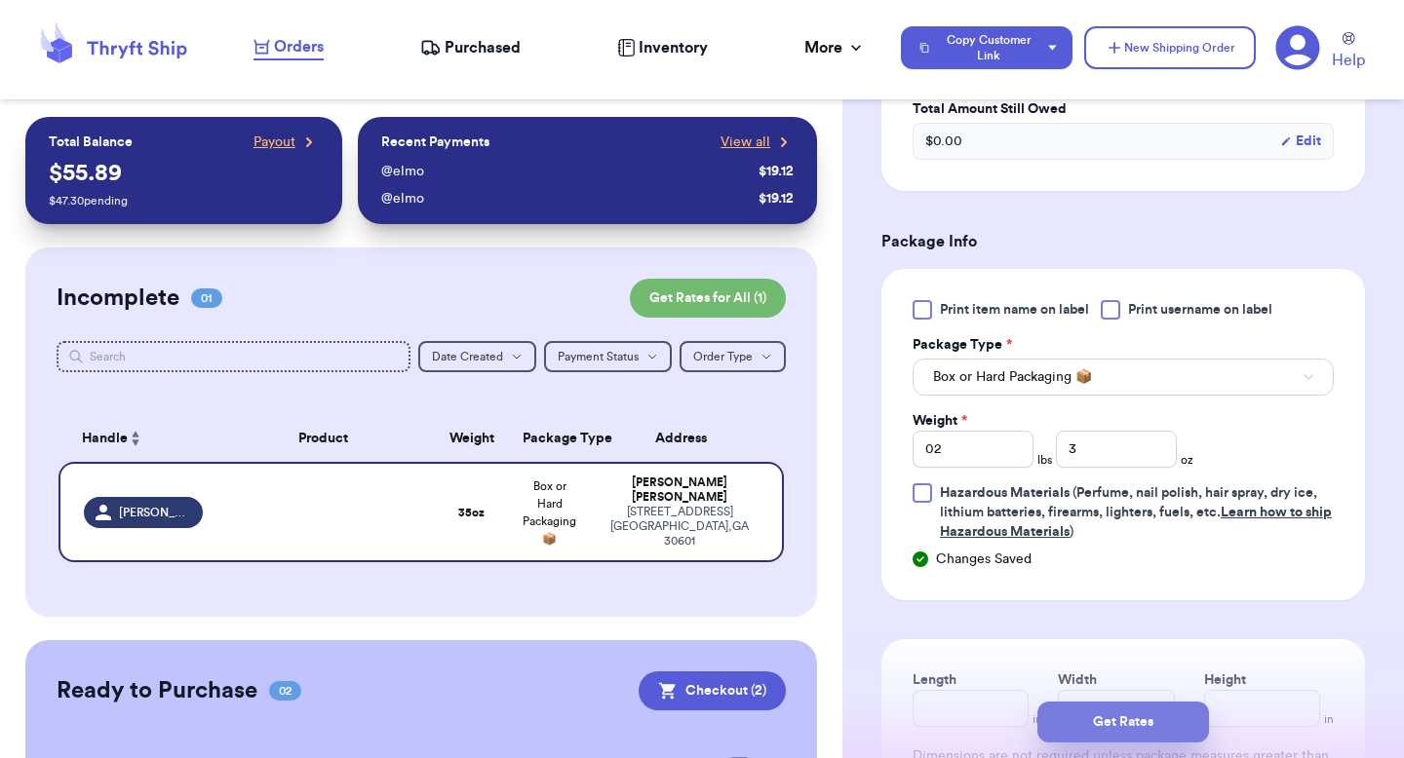
click at [1079, 705] on button "Get Rates" at bounding box center [1123, 722] width 172 height 41
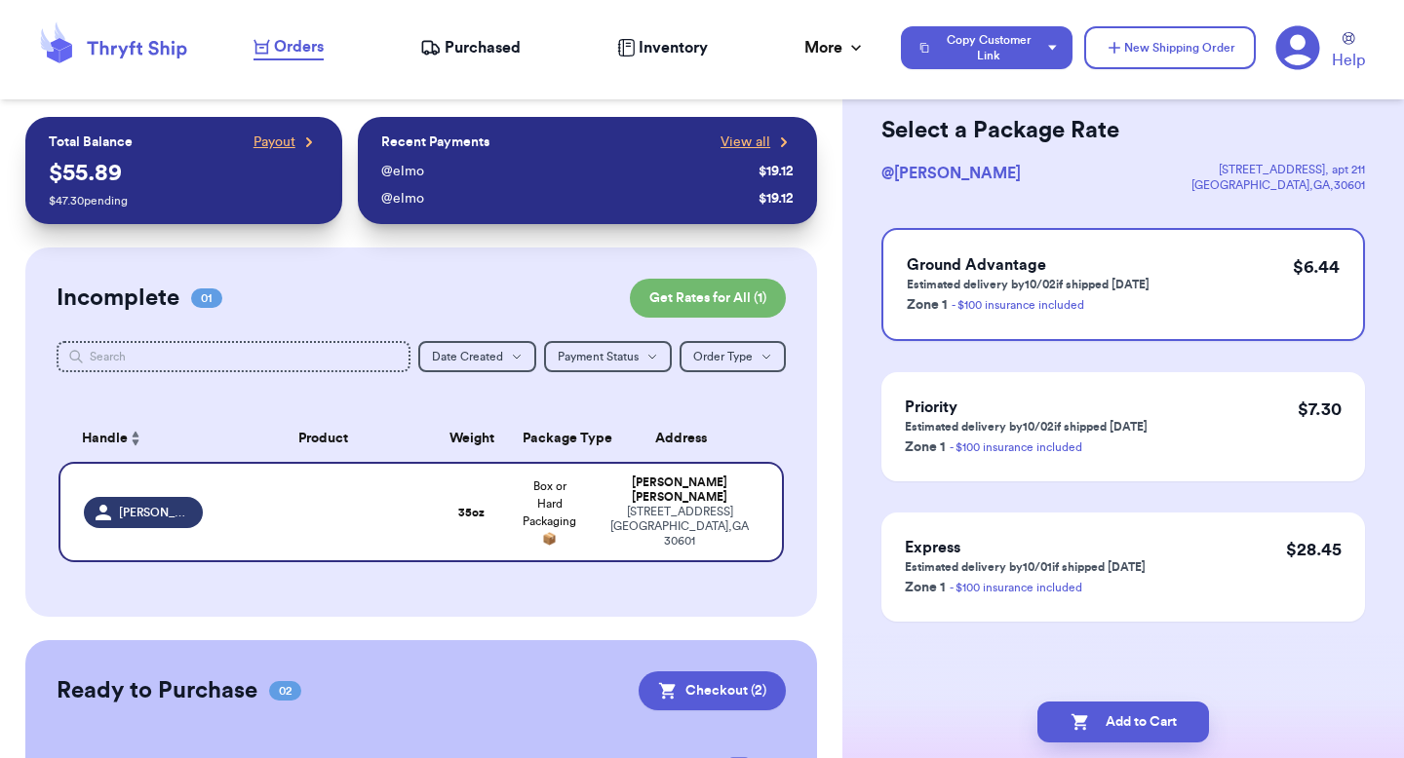
scroll to position [0, 0]
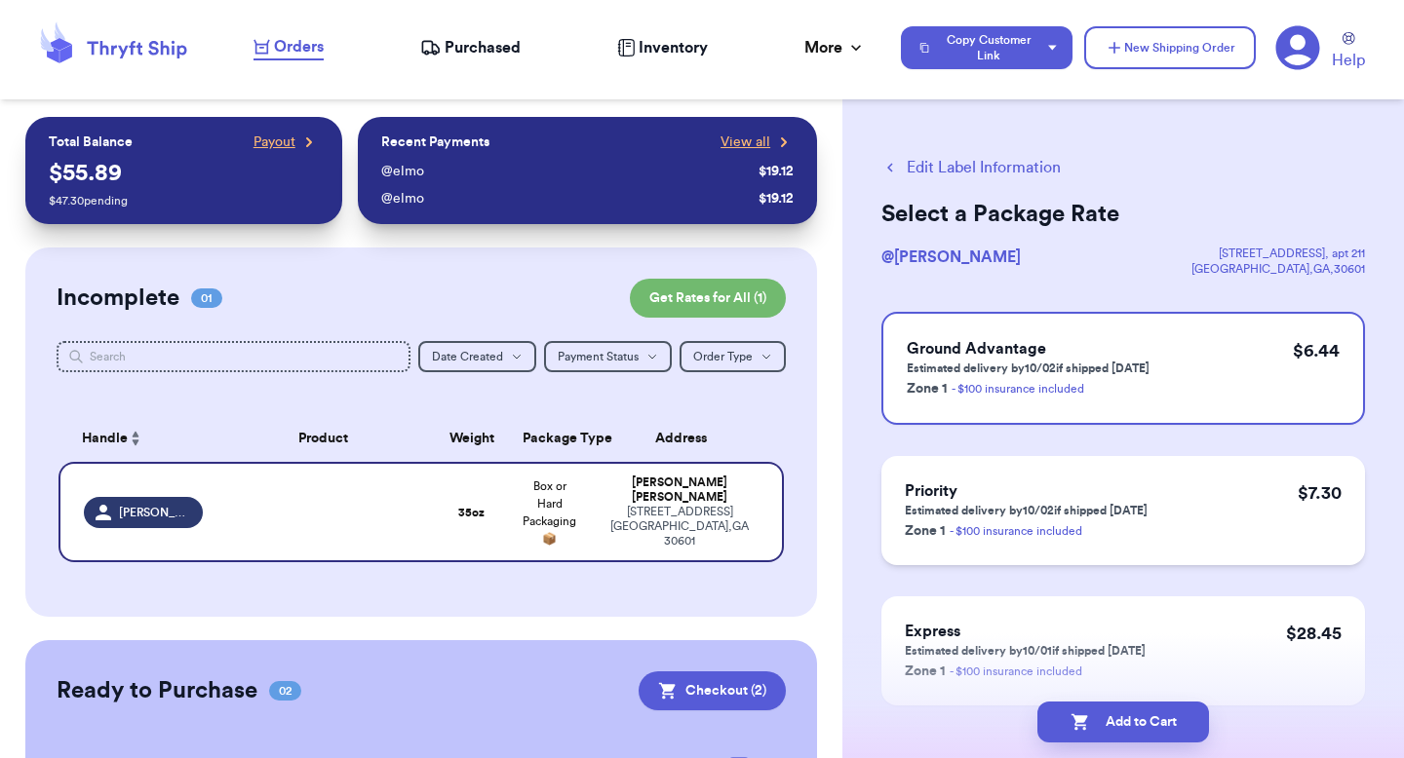
click at [1063, 531] on link "- $100 insurance included" at bounding box center [1015, 531] width 133 height 12
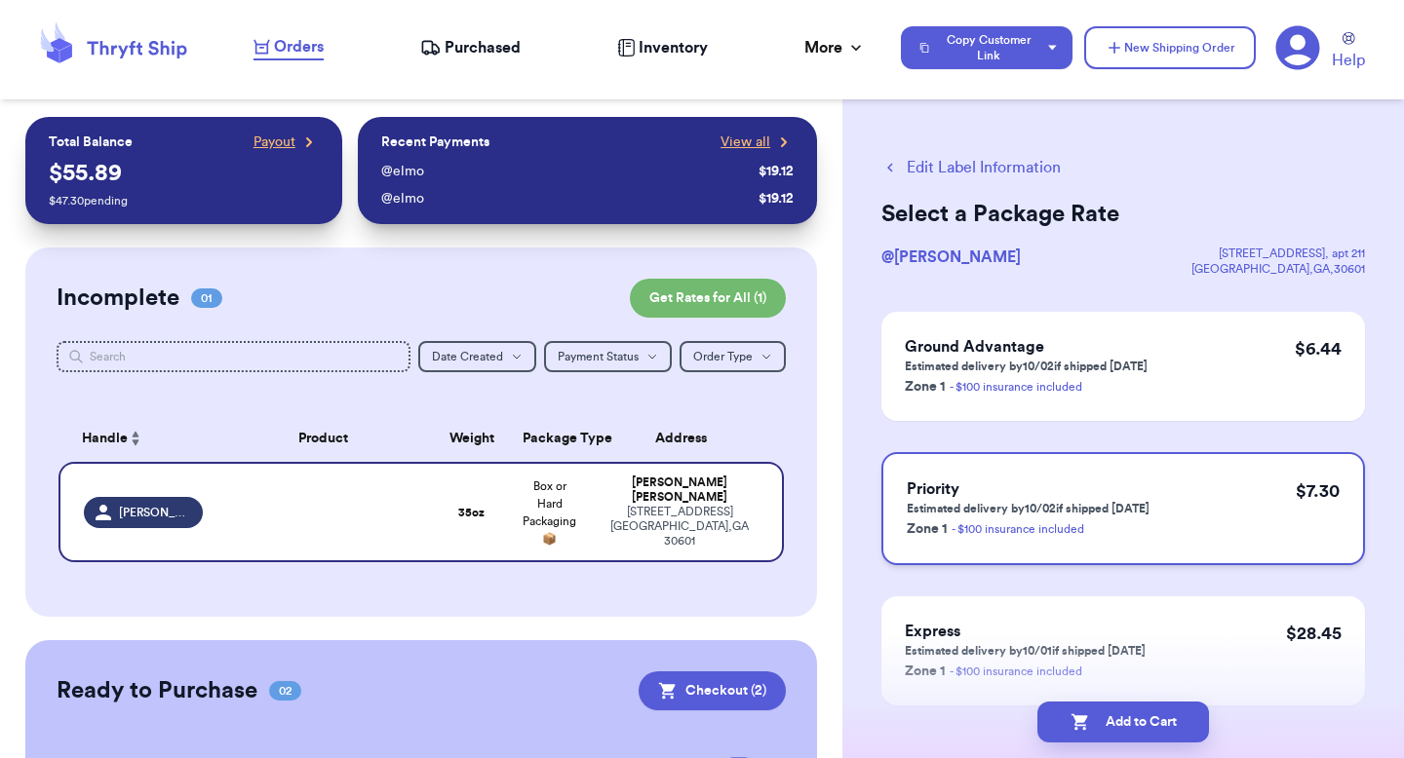
click at [1155, 484] on div "Priority Estimated delivery by 10/02 if shipped [DATE] Zone 1 - $100 insurance …" at bounding box center [1122, 508] width 483 height 113
click at [1083, 721] on icon "button" at bounding box center [1079, 722] width 19 height 19
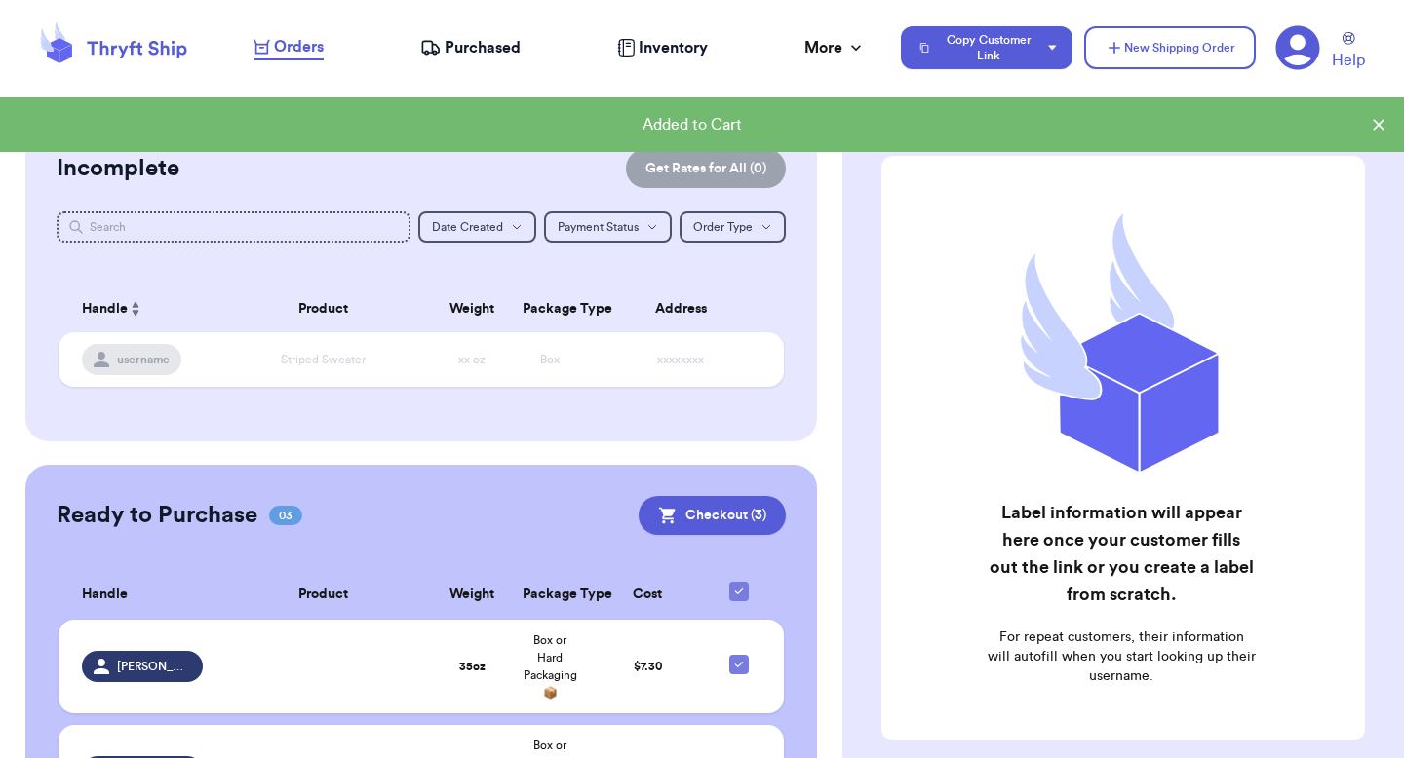
scroll to position [330, 0]
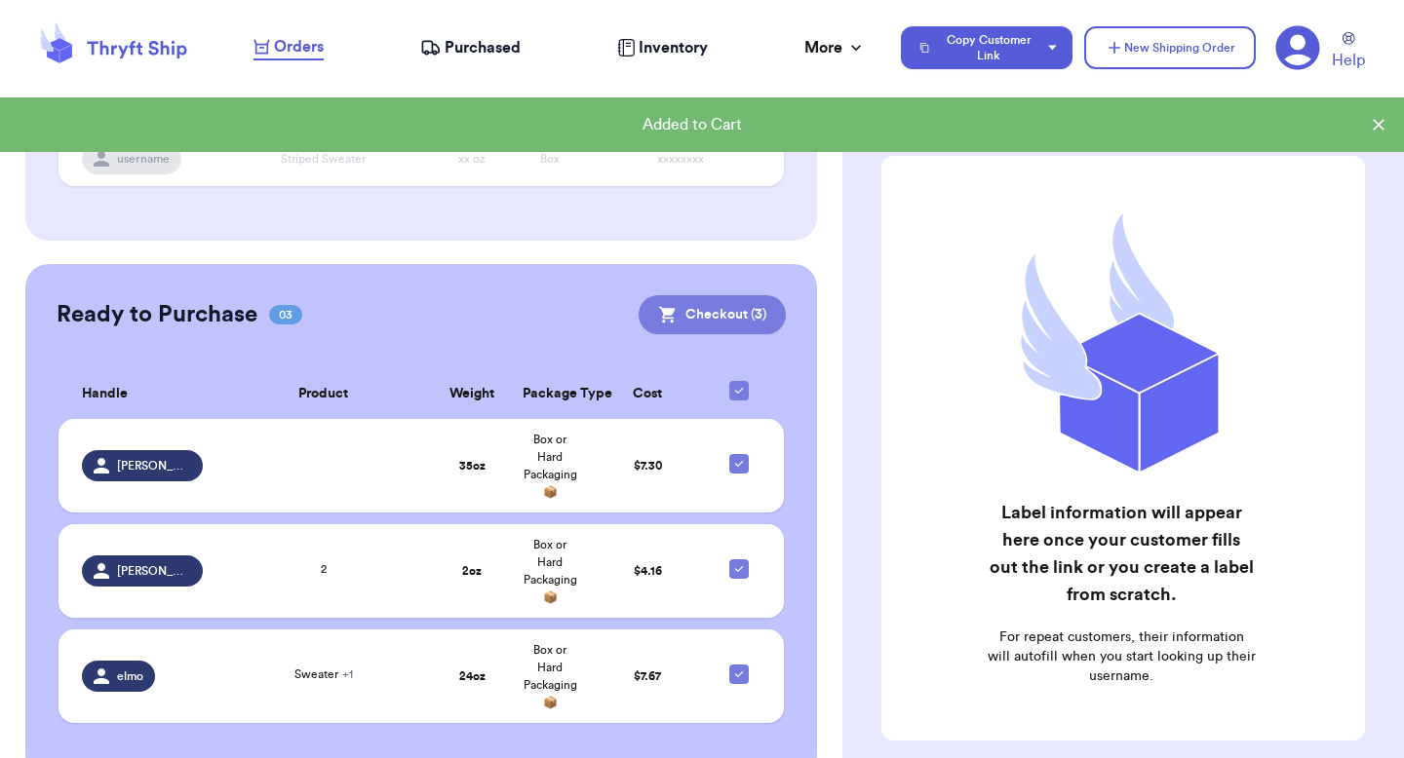
click at [700, 321] on button "Checkout ( 3 )" at bounding box center [711, 314] width 147 height 39
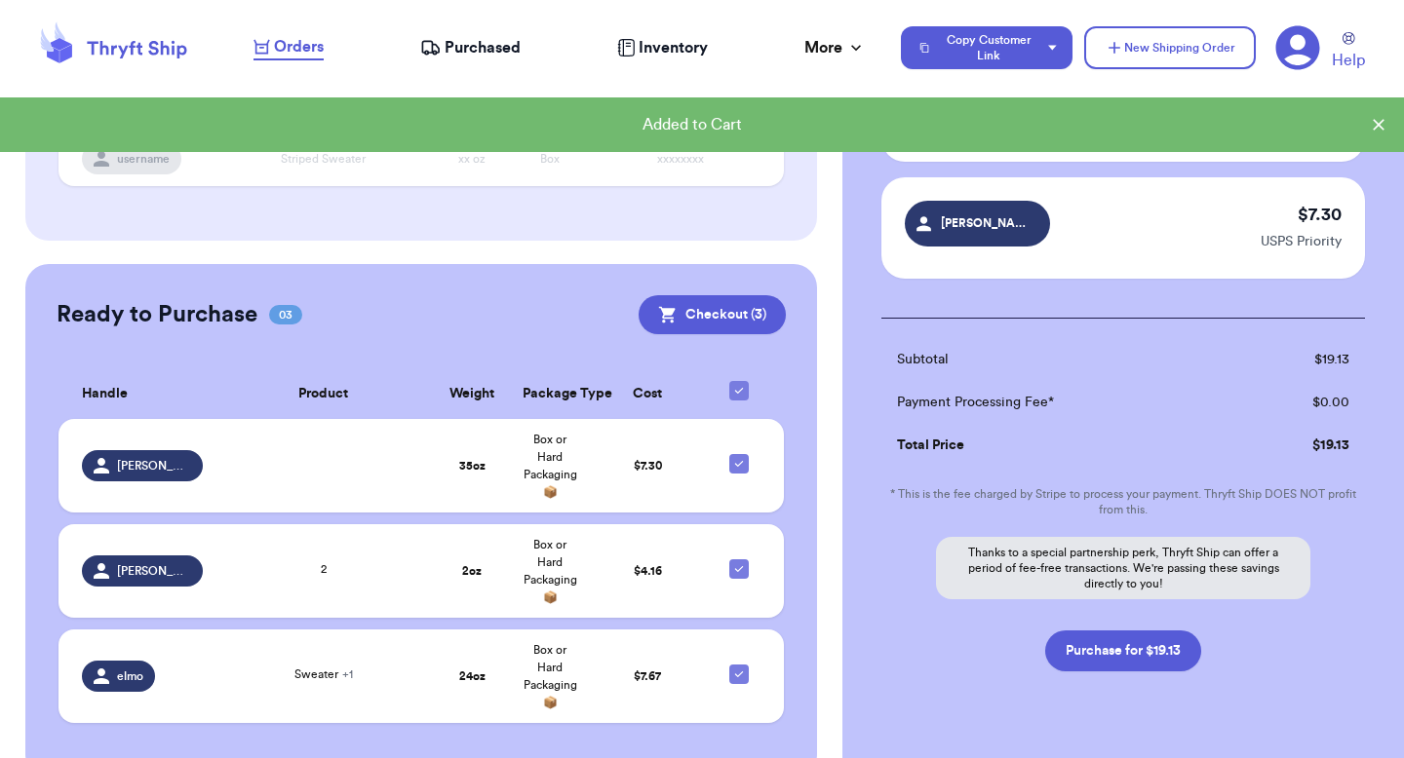
scroll to position [385, 0]
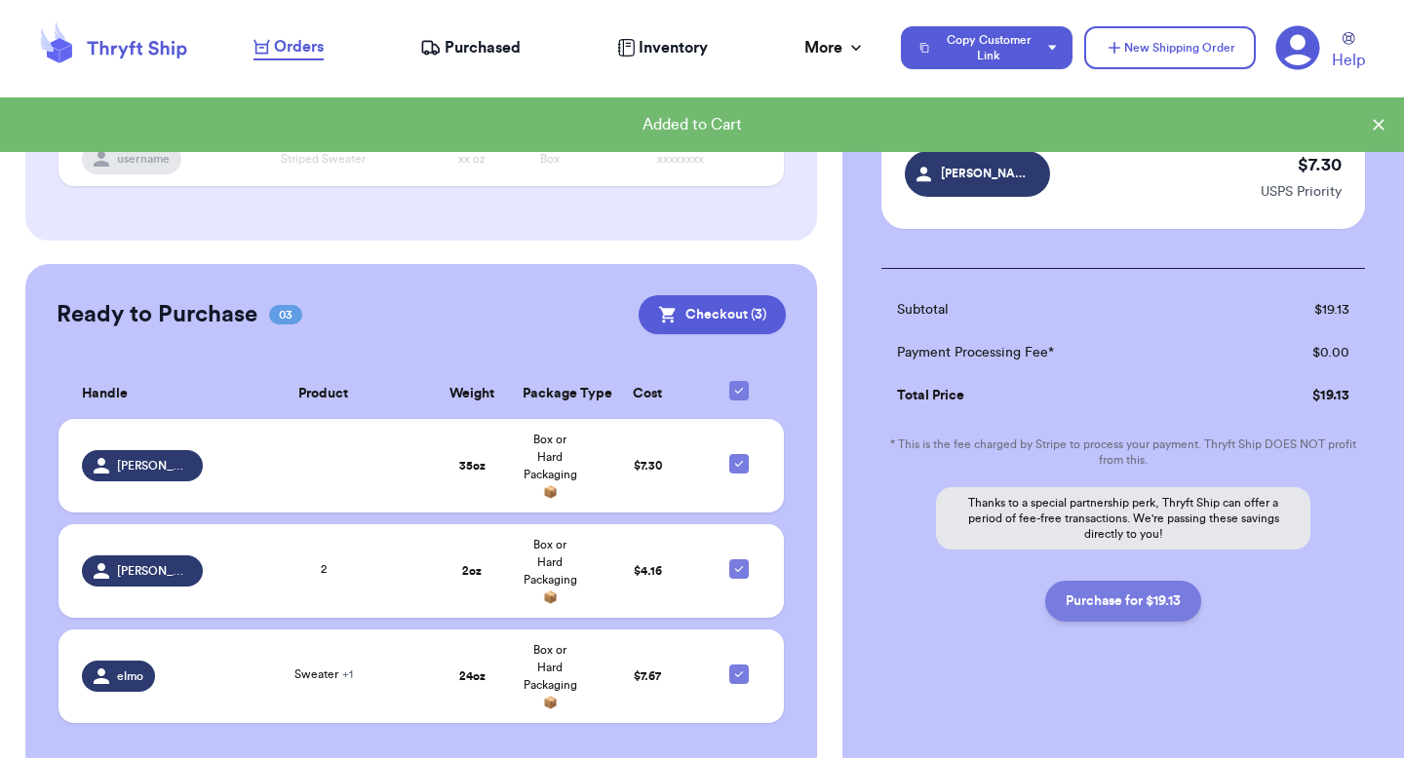
click at [1086, 609] on button "Purchase for $19.13" at bounding box center [1123, 601] width 156 height 41
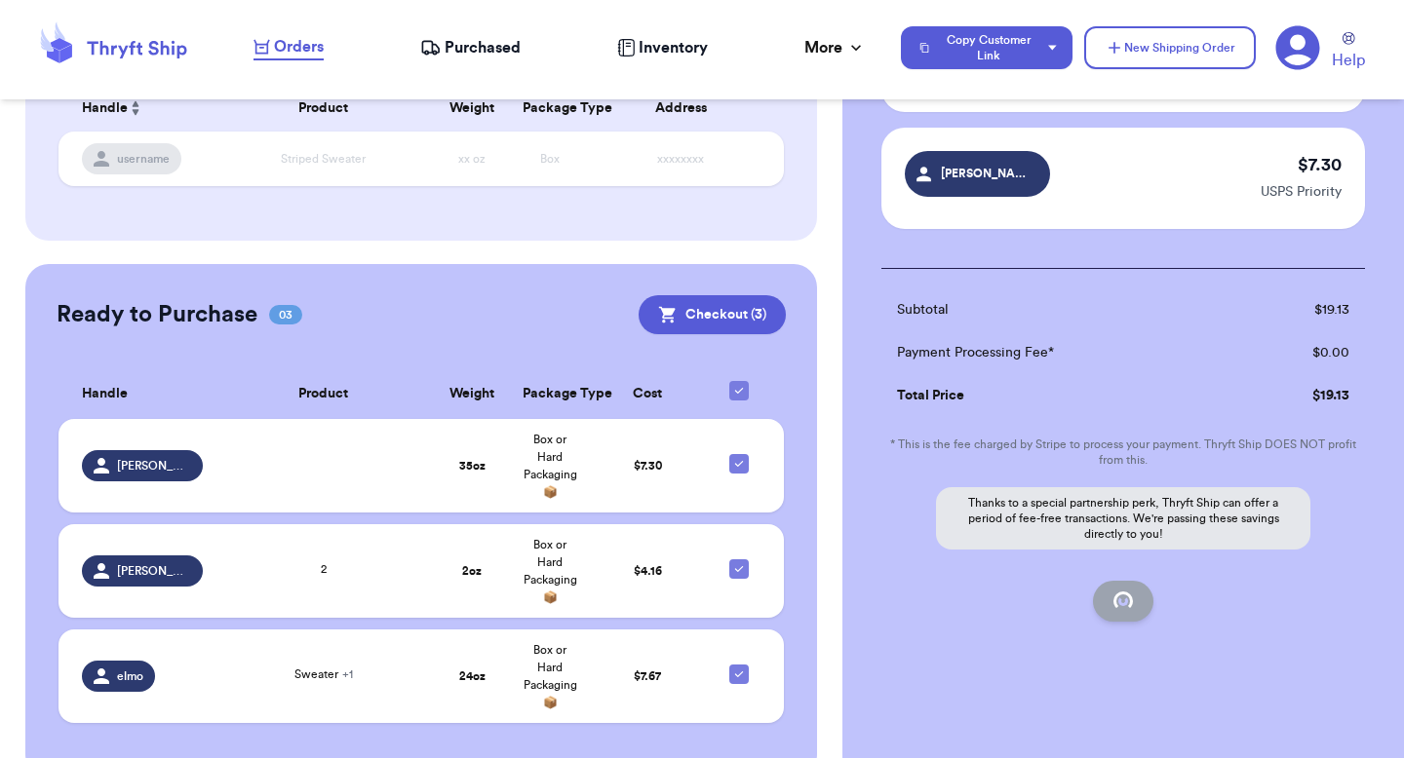
checkbox input "true"
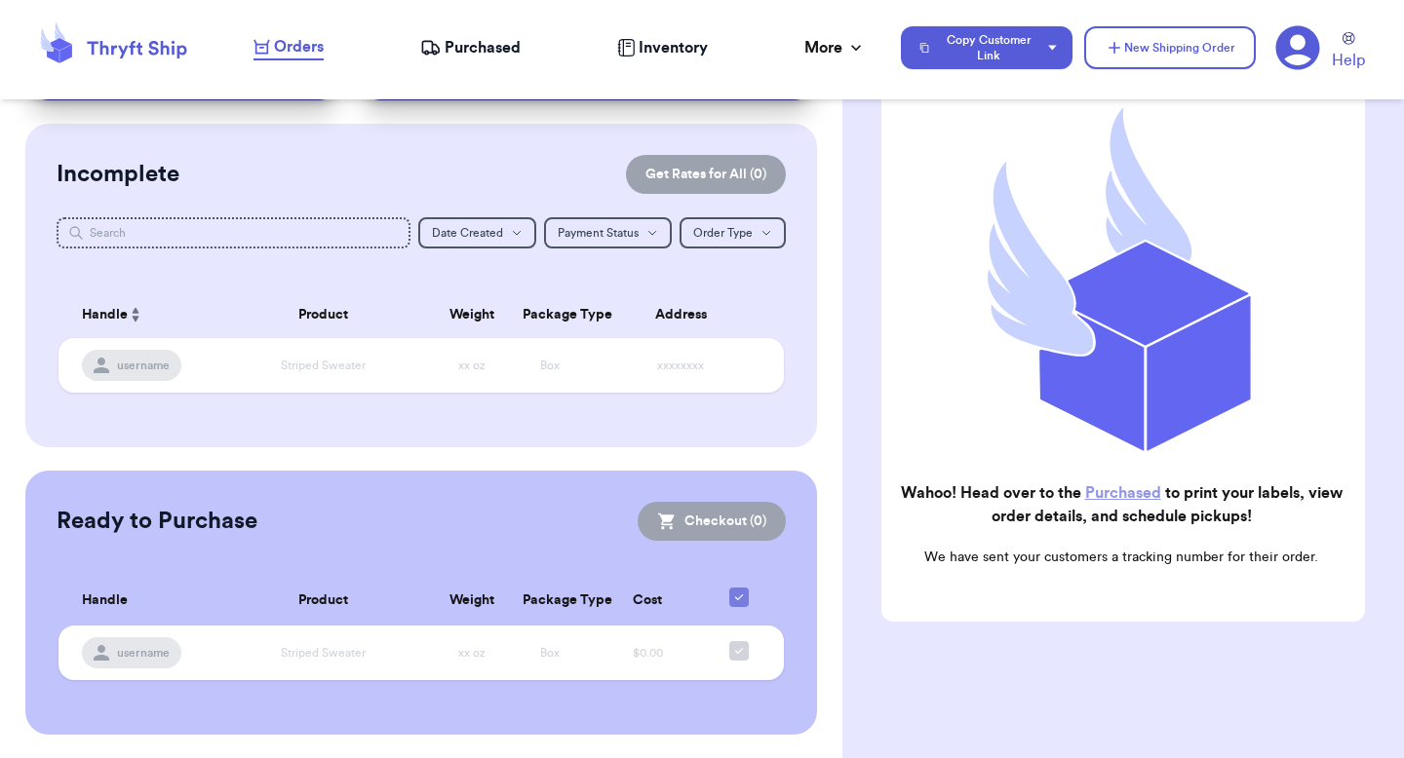
scroll to position [122, 0]
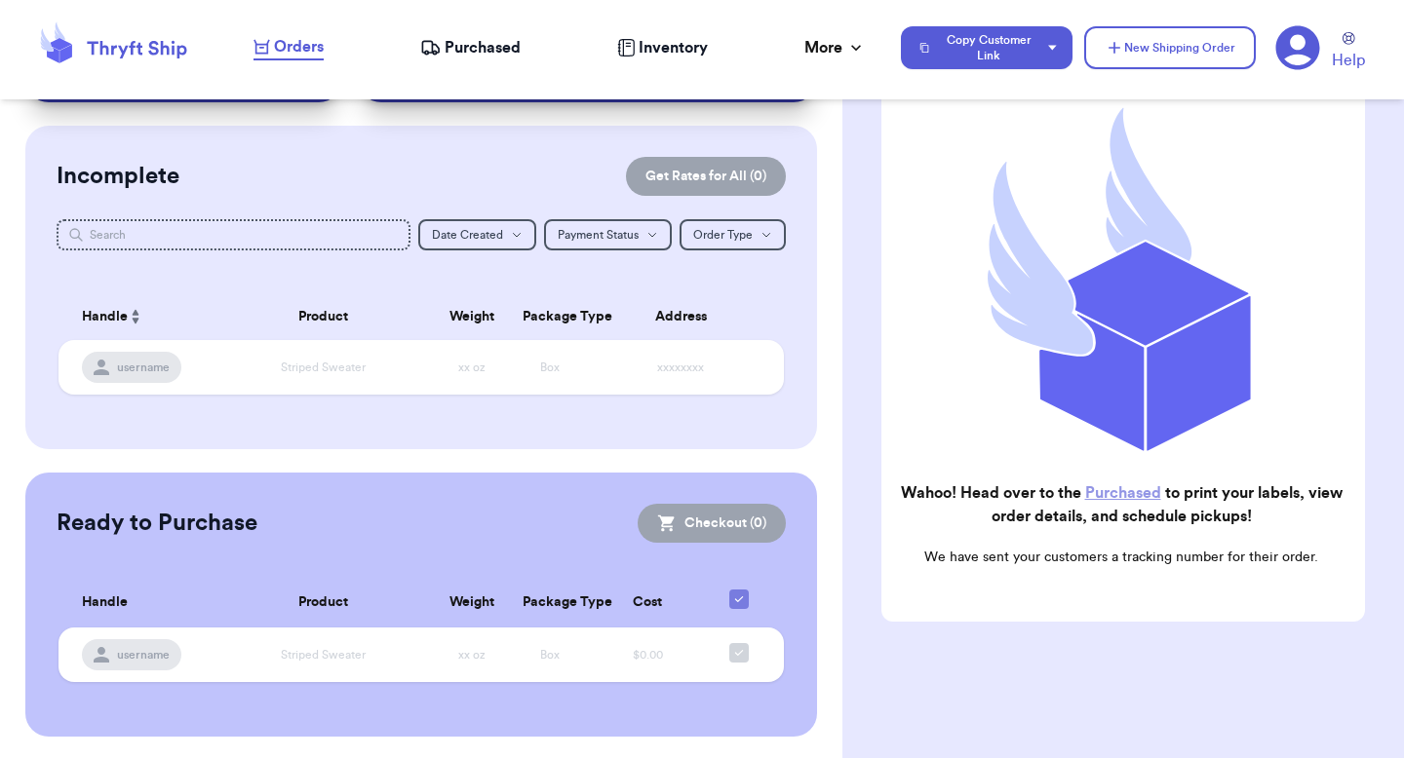
click at [1101, 500] on link "Purchased" at bounding box center [1123, 493] width 76 height 16
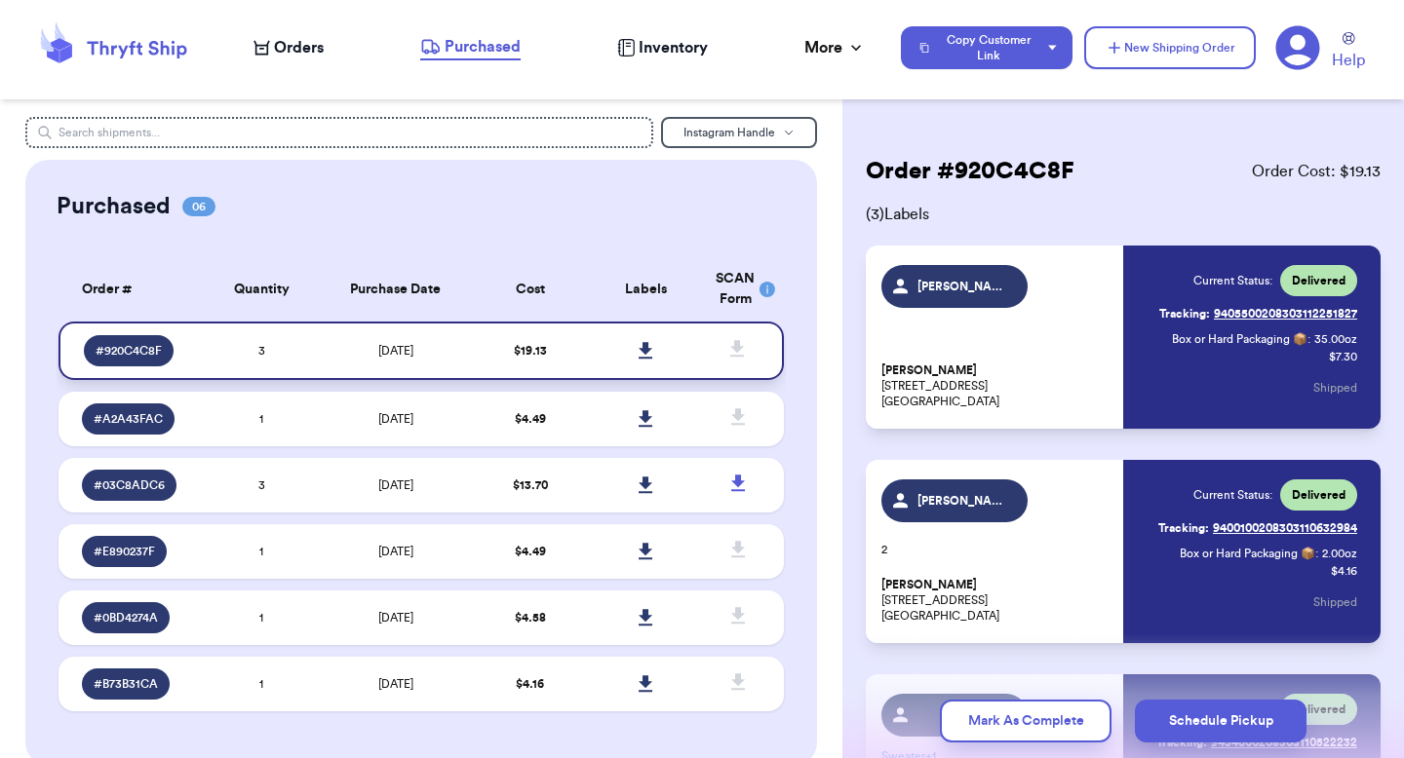
click at [708, 357] on td at bounding box center [744, 351] width 80 height 58
click at [640, 417] on icon at bounding box center [645, 418] width 14 height 17
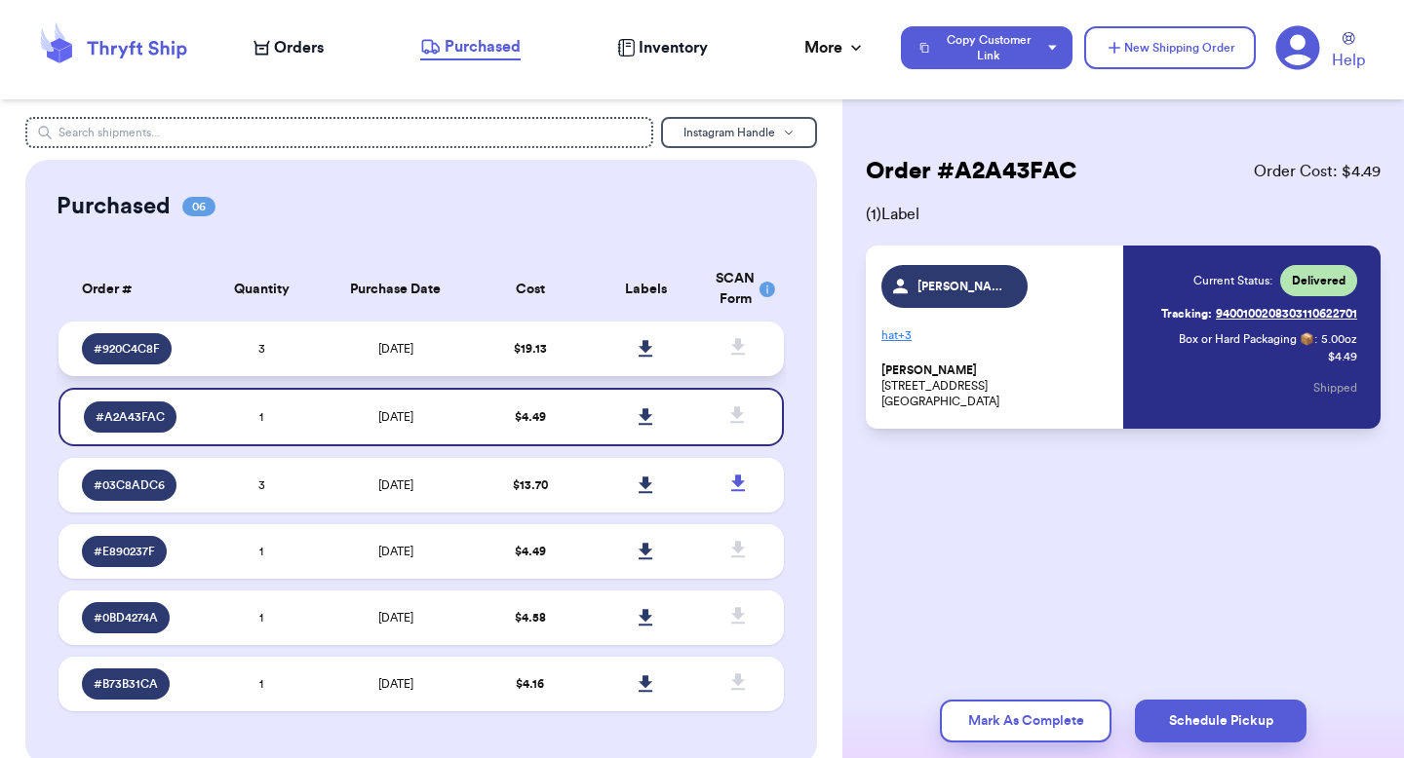
click at [709, 369] on td at bounding box center [744, 349] width 80 height 55
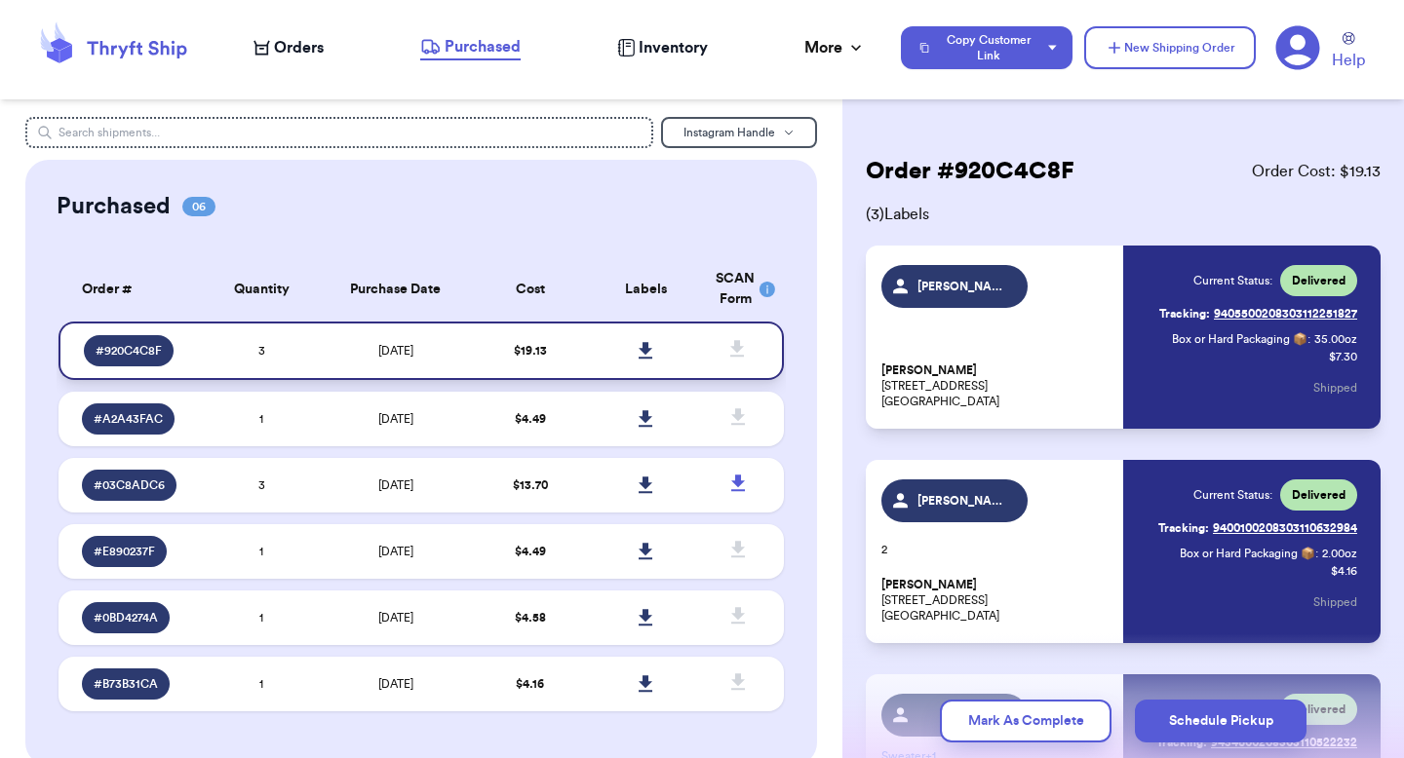
click at [738, 350] on icon at bounding box center [737, 348] width 14 height 17
click at [263, 46] on icon at bounding box center [261, 48] width 17 height 16
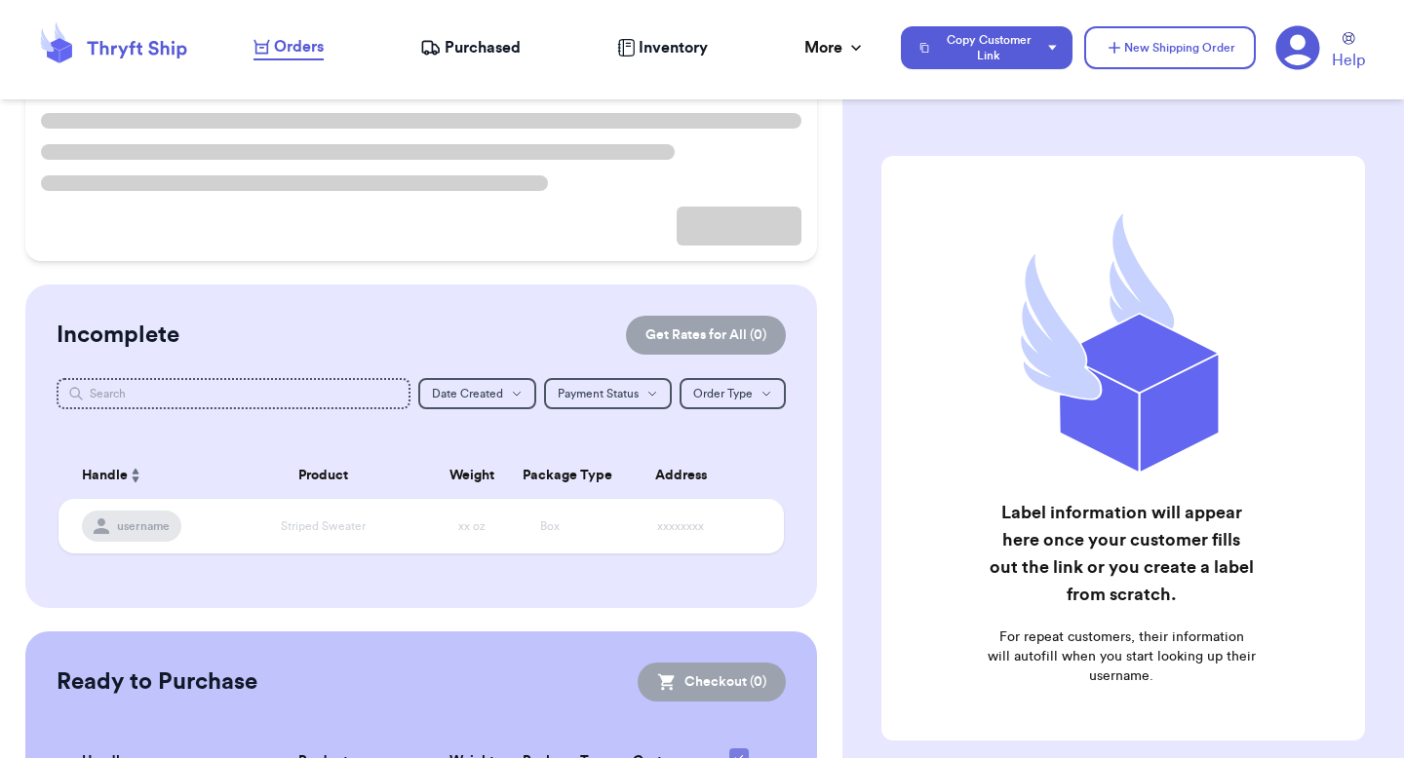
scroll to position [281, 0]
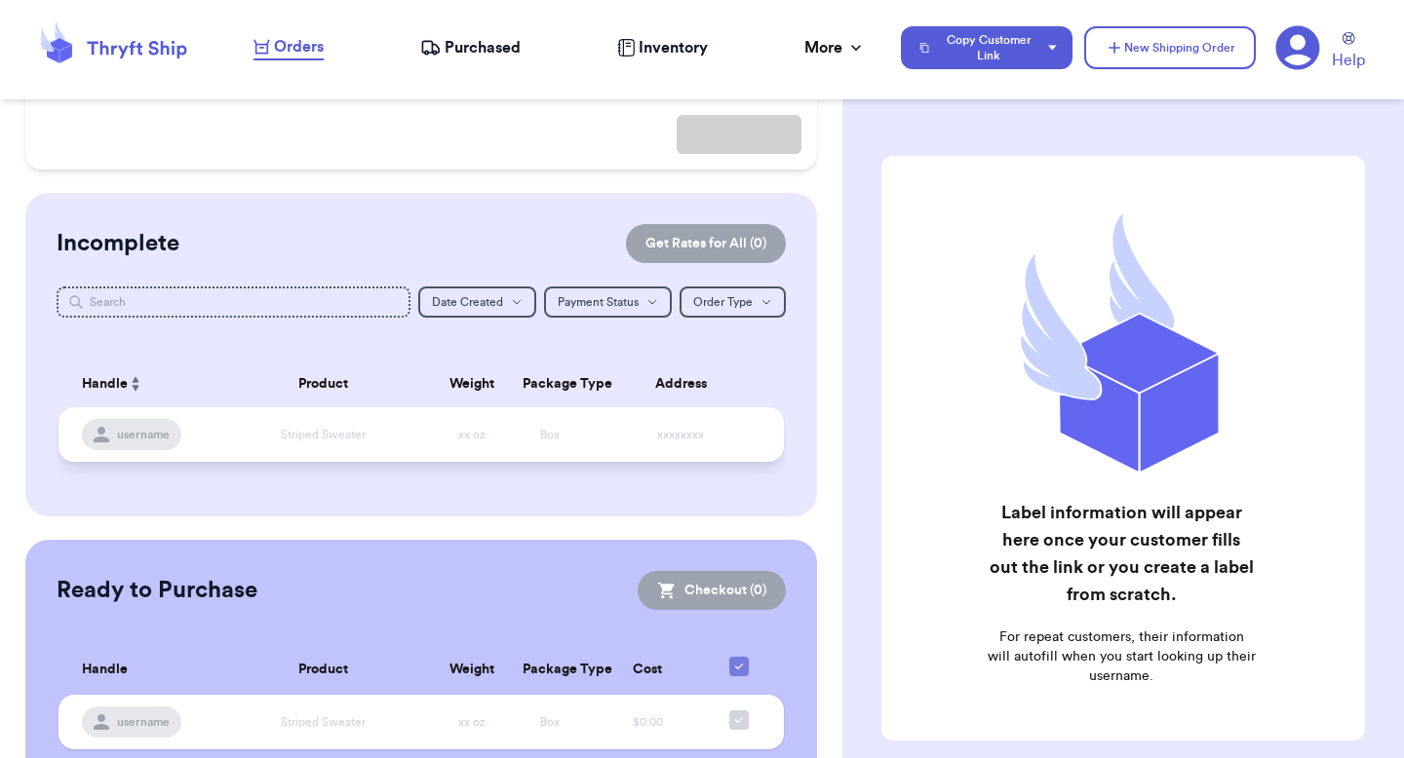
click at [586, 422] on td "Box" at bounding box center [550, 434] width 78 height 55
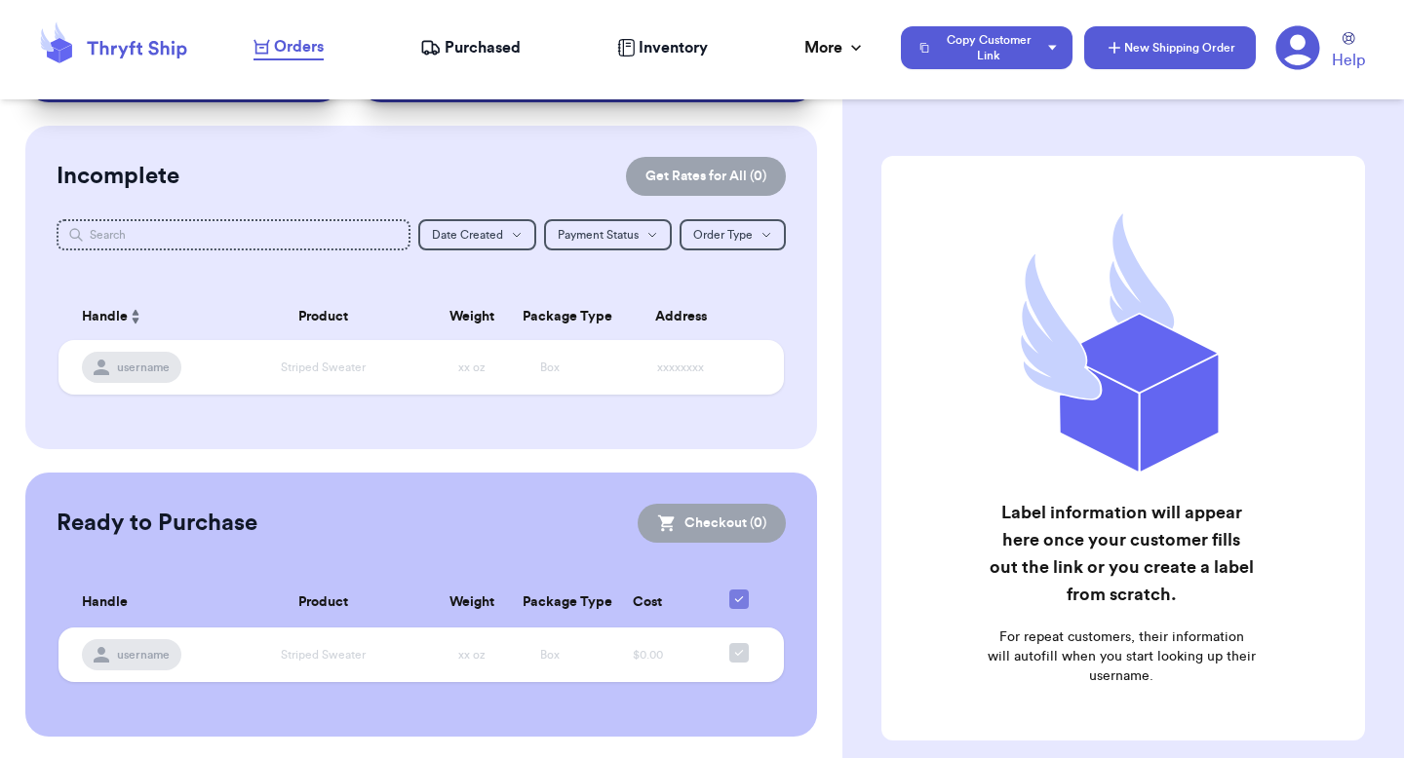
click at [1147, 39] on button "New Shipping Order" at bounding box center [1170, 47] width 172 height 43
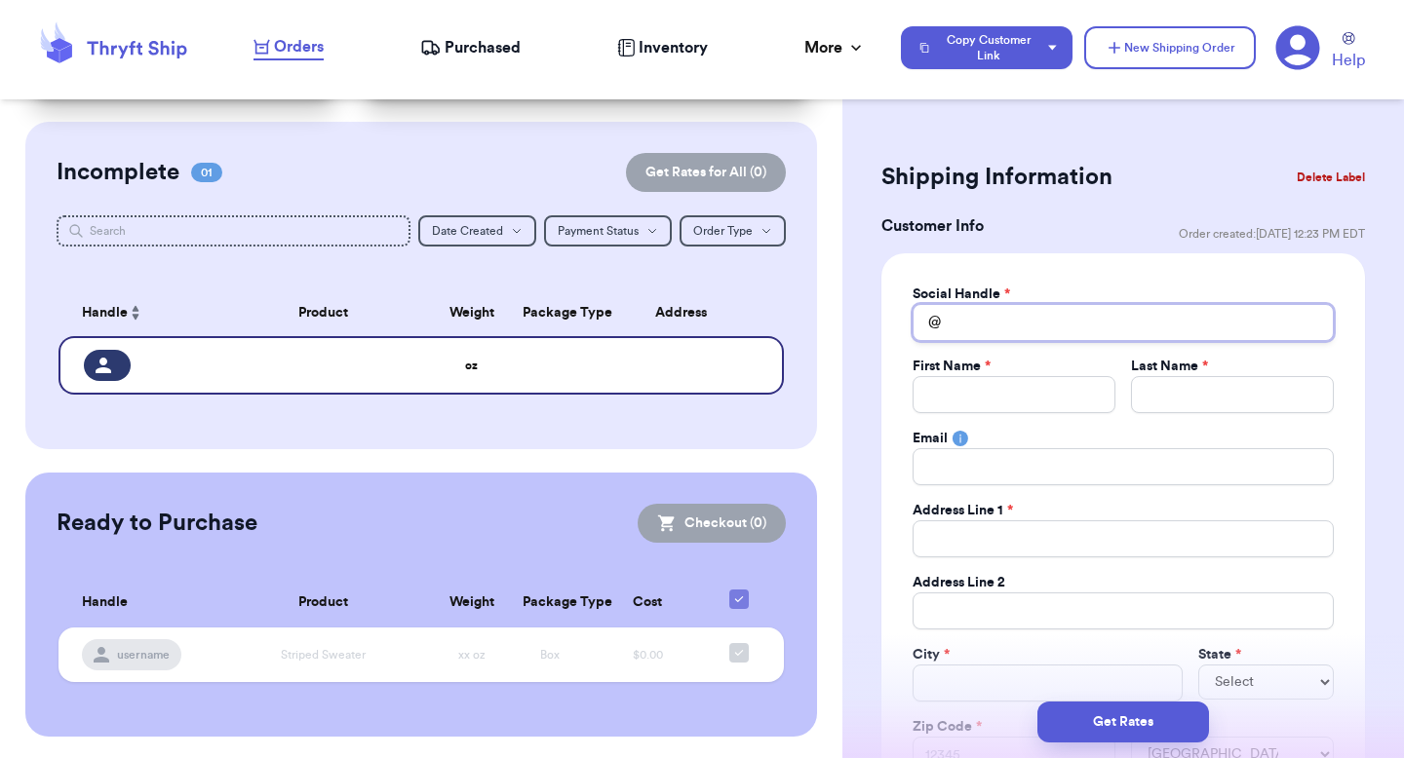
click at [982, 304] on input "Total Amount Paid" at bounding box center [1122, 322] width 421 height 37
type input "e"
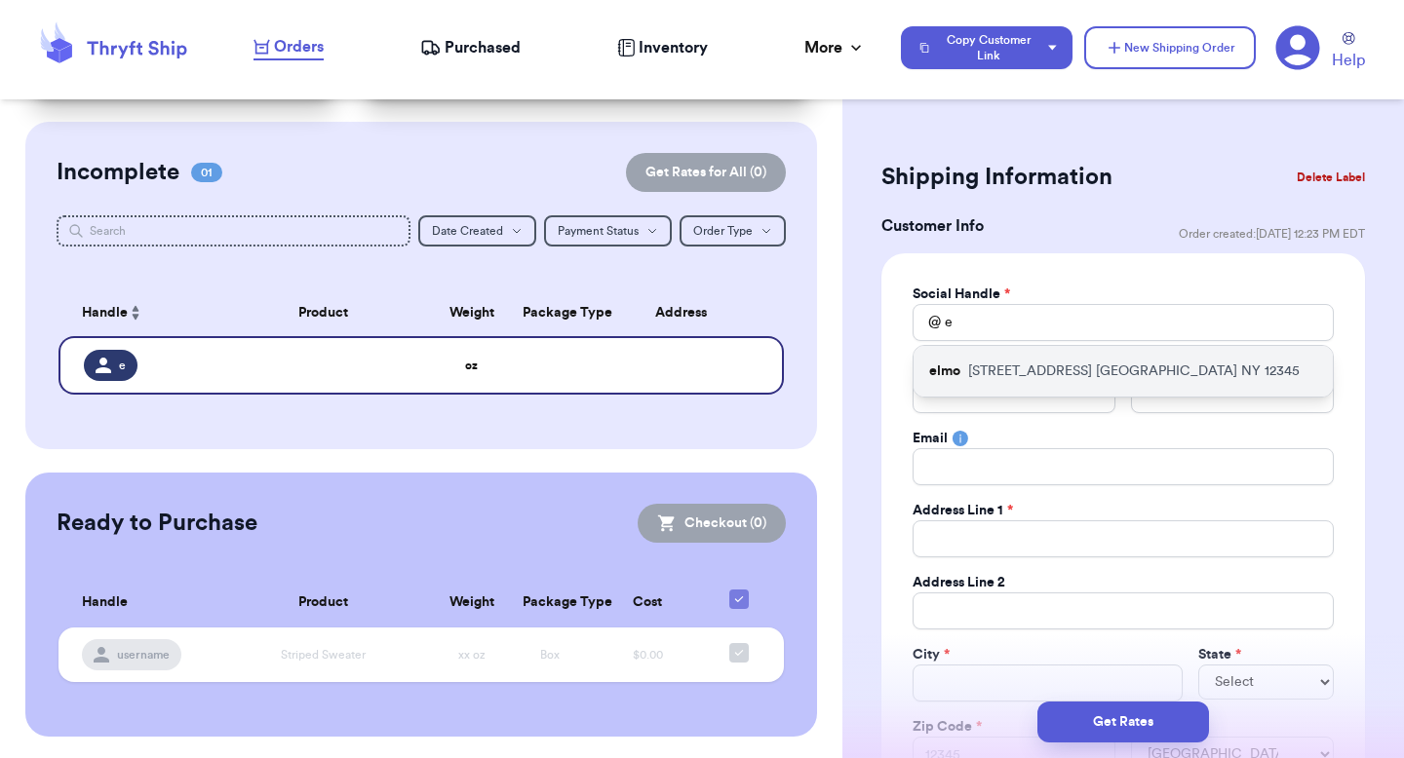
click at [976, 377] on p "123 Sesame Street NYC NY 12345" at bounding box center [1133, 371] width 331 height 19
type input "elmo"
type input "Elmo"
type input "Elmoson"
type input "[PERSON_NAME][EMAIL_ADDRESS][DOMAIN_NAME]"
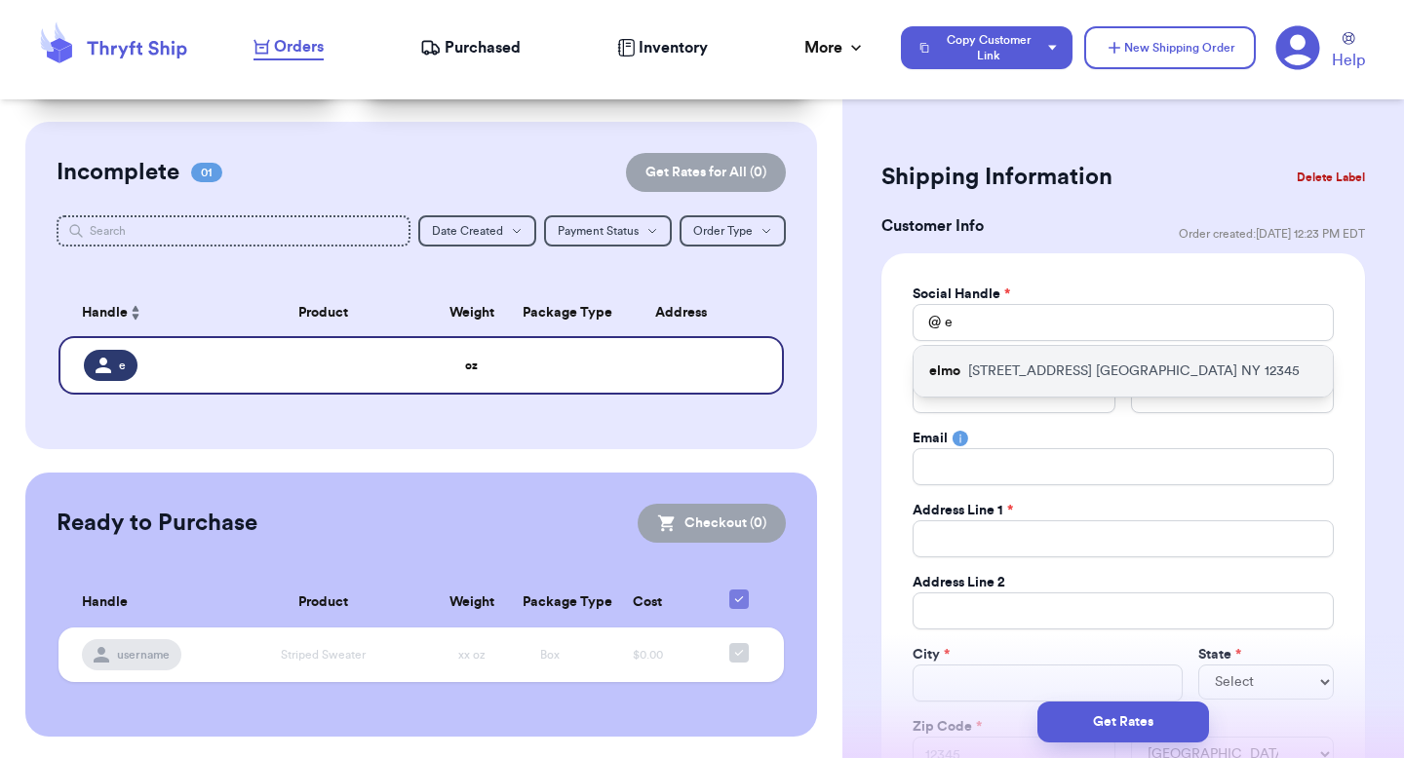
type input "[STREET_ADDRESS]"
type input "[GEOGRAPHIC_DATA]"
select select "NY"
type input "12345"
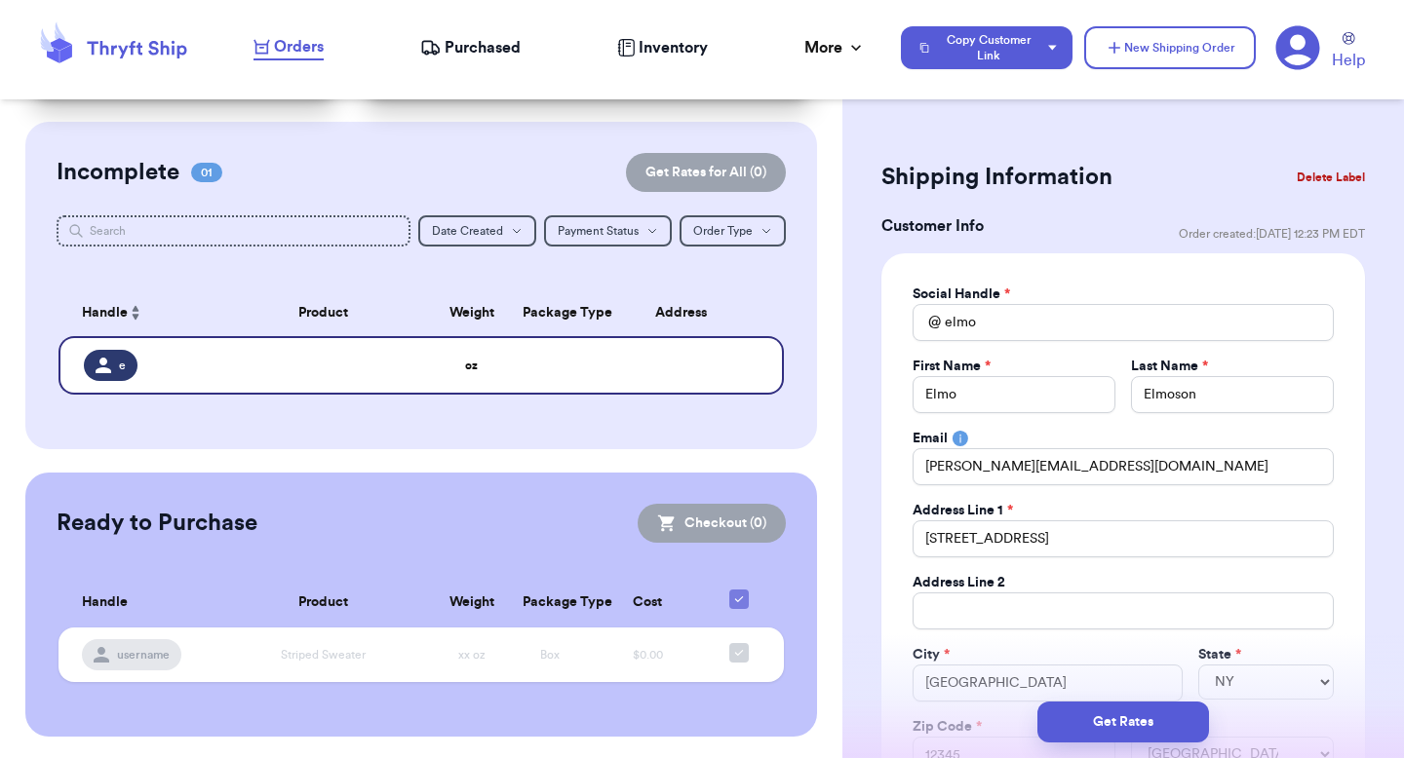
scroll to position [138, 0]
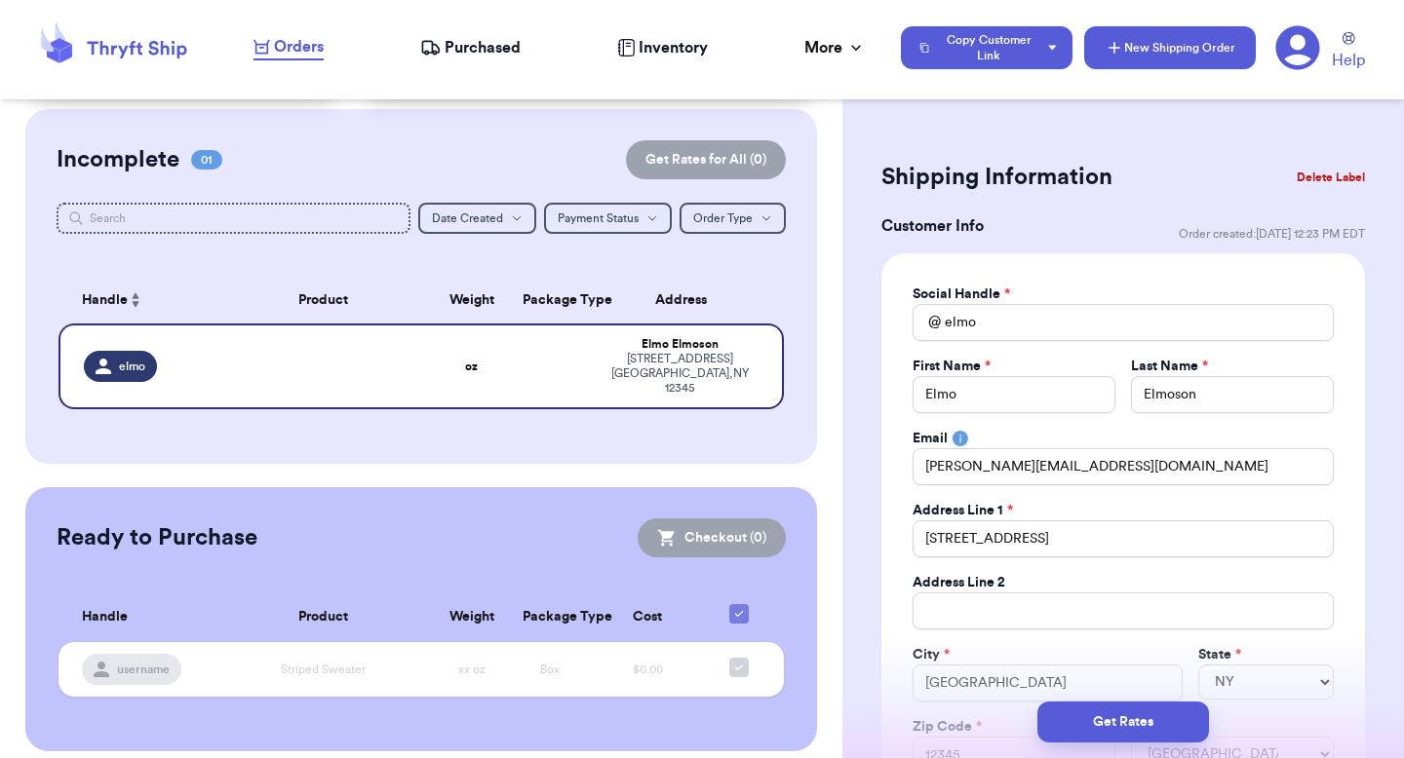
click at [1132, 43] on button "New Shipping Order" at bounding box center [1170, 47] width 172 height 43
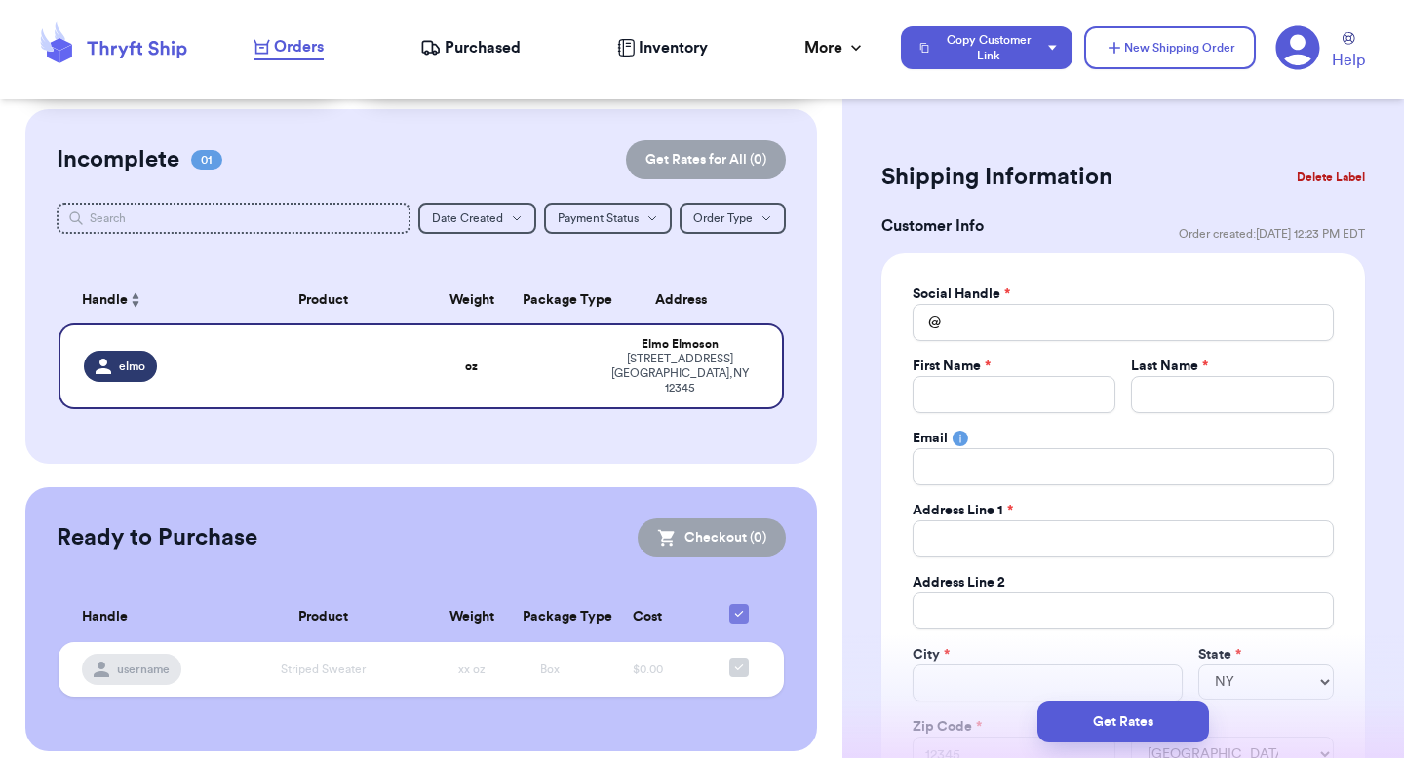
scroll to position [205, 0]
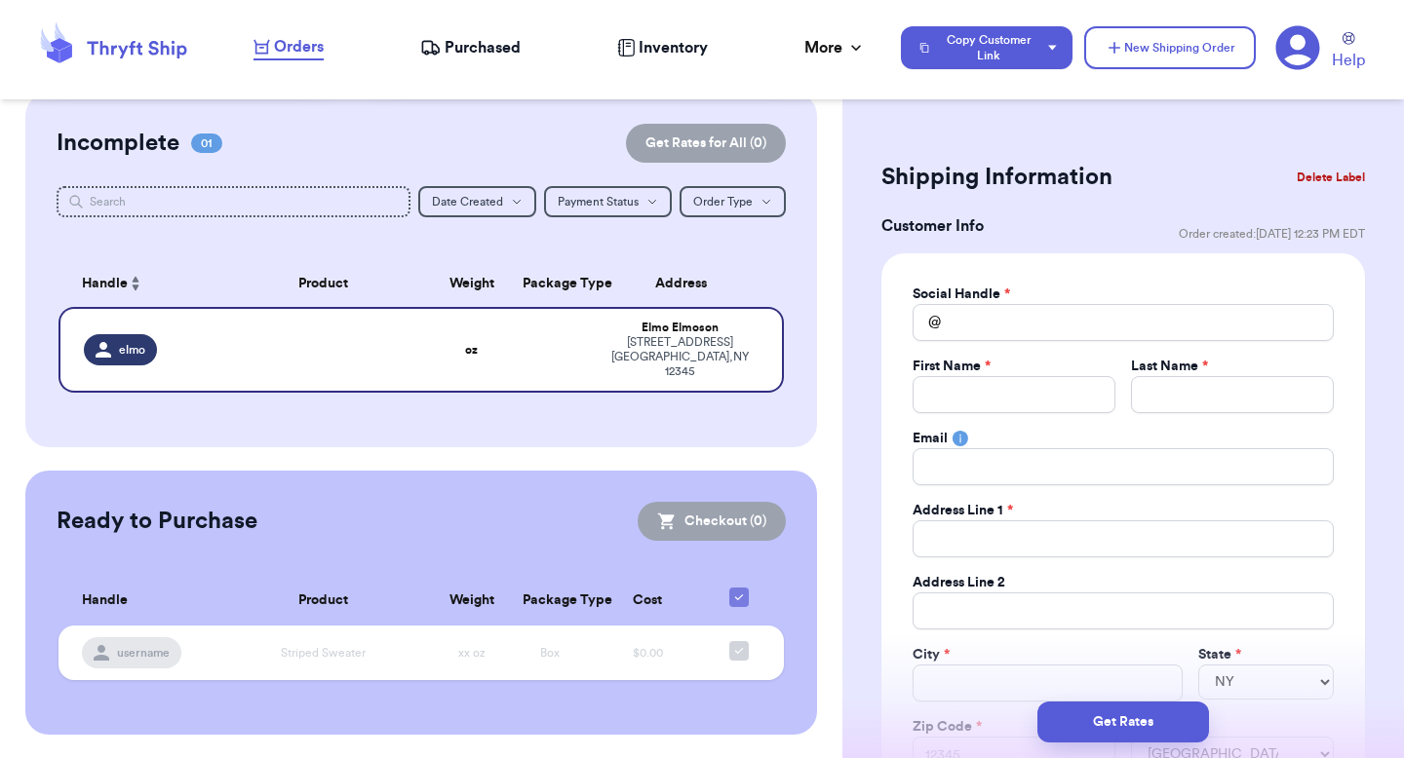
select select
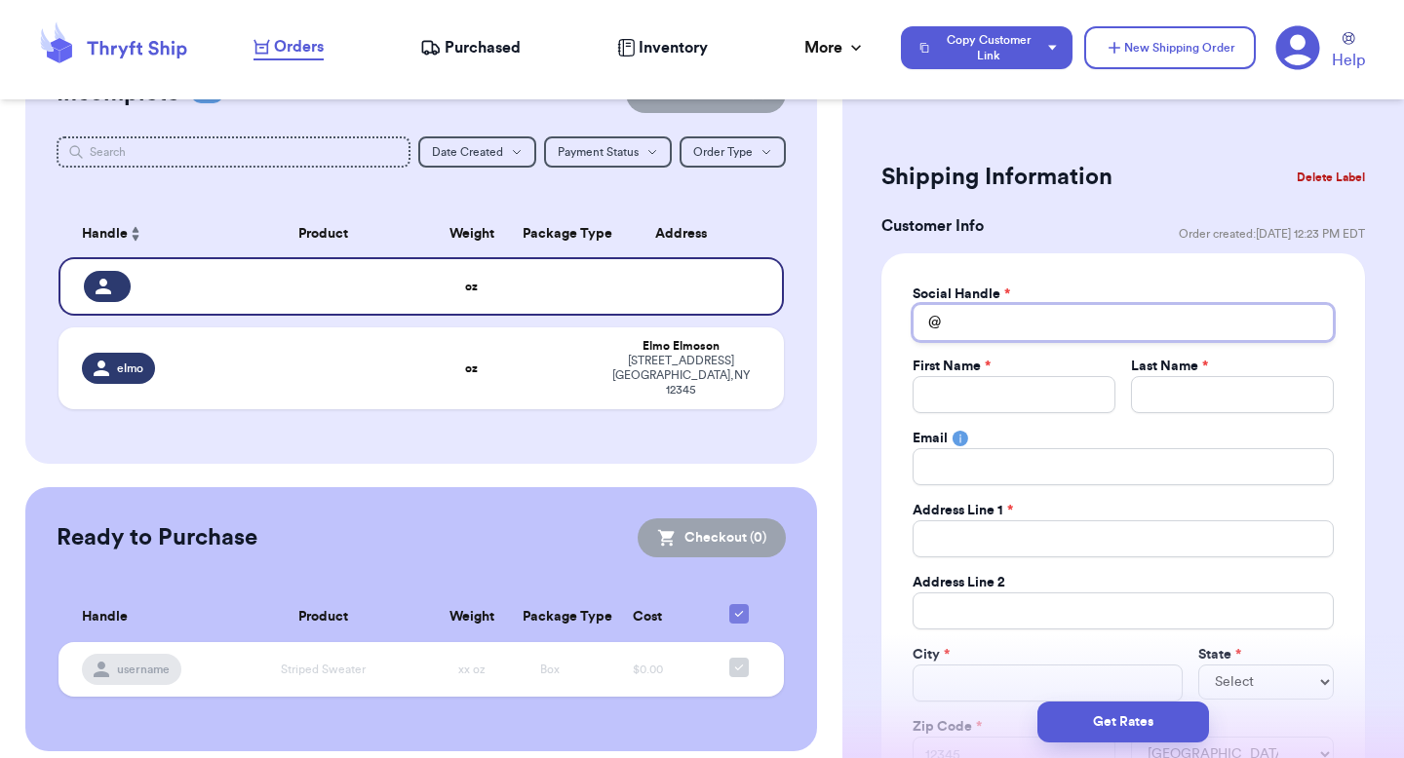
click at [966, 331] on input "Total Amount Paid" at bounding box center [1122, 322] width 421 height 37
type input "t"
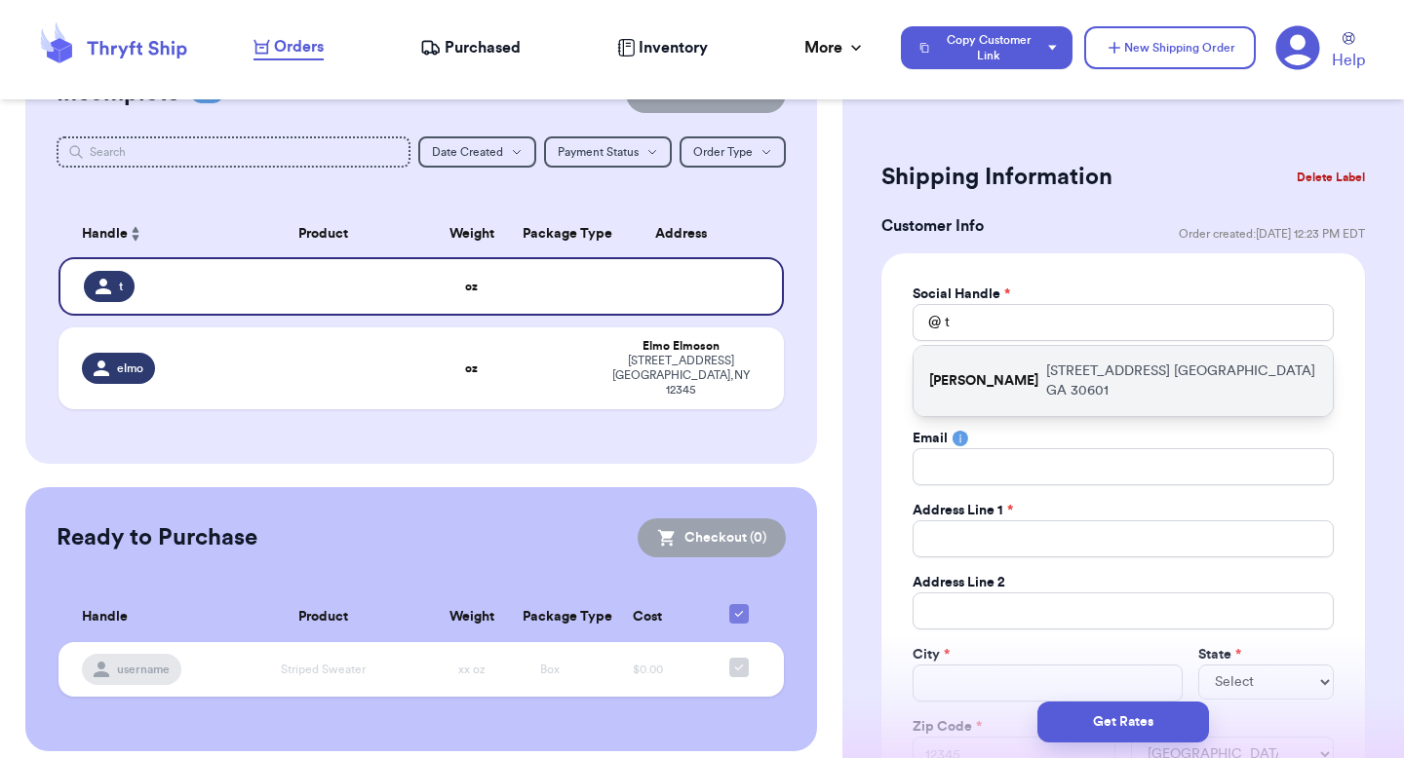
click at [1046, 369] on p "[STREET_ADDRESS]" at bounding box center [1181, 381] width 271 height 39
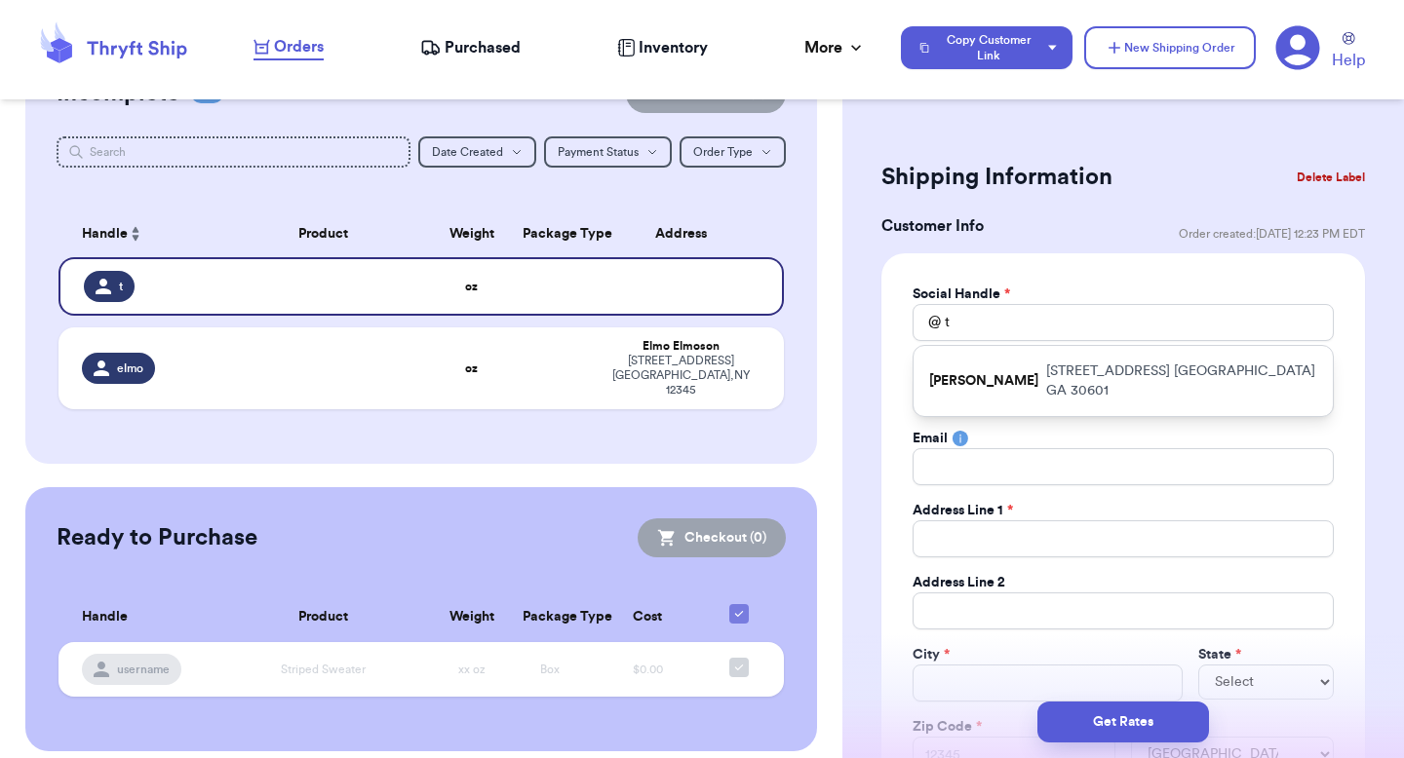
type input "[PERSON_NAME]"
type input "[EMAIL_ADDRESS][DOMAIN_NAME]"
type input "[STREET_ADDRESS]"
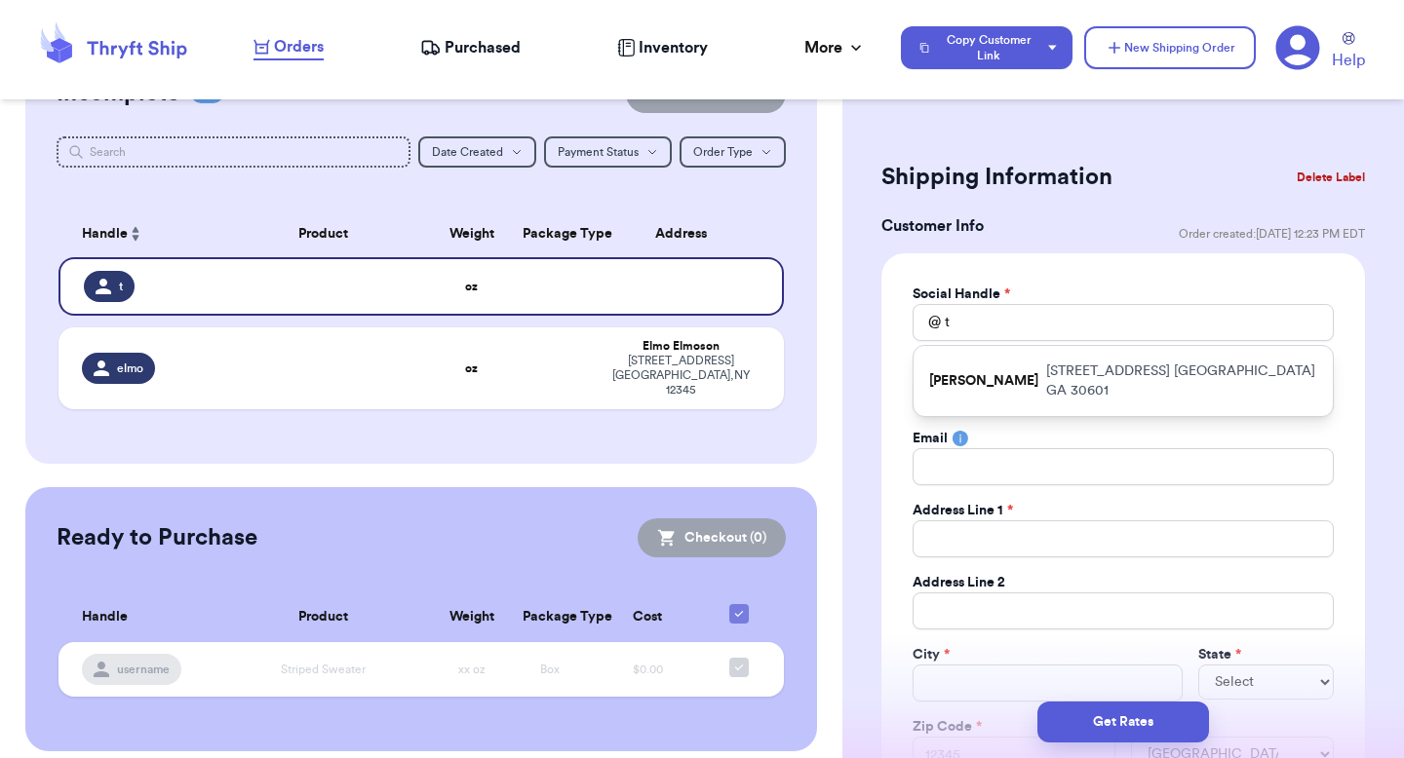
type input "apt 211"
type input "[GEOGRAPHIC_DATA]"
select select "GA"
type input "30601"
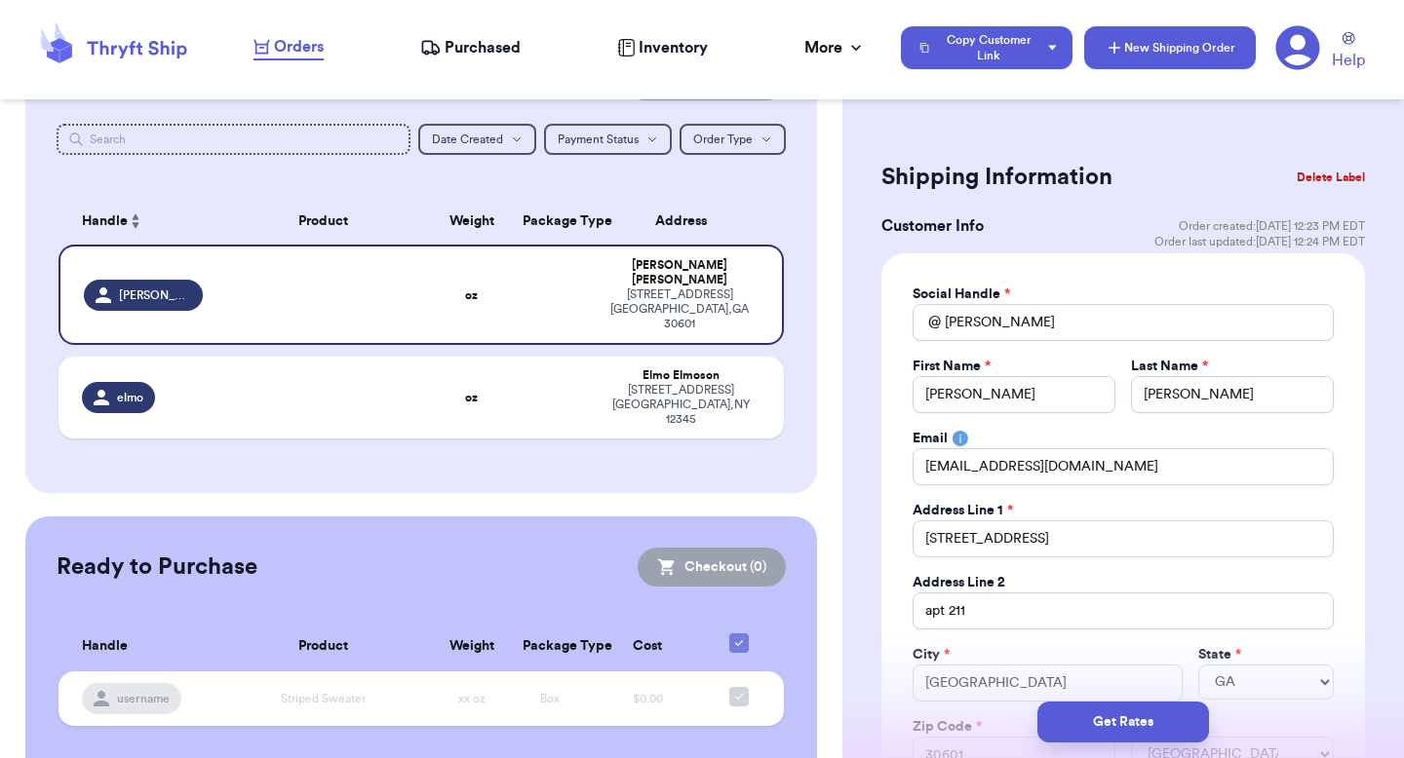
click at [1149, 46] on button "New Shipping Order" at bounding box center [1170, 47] width 172 height 43
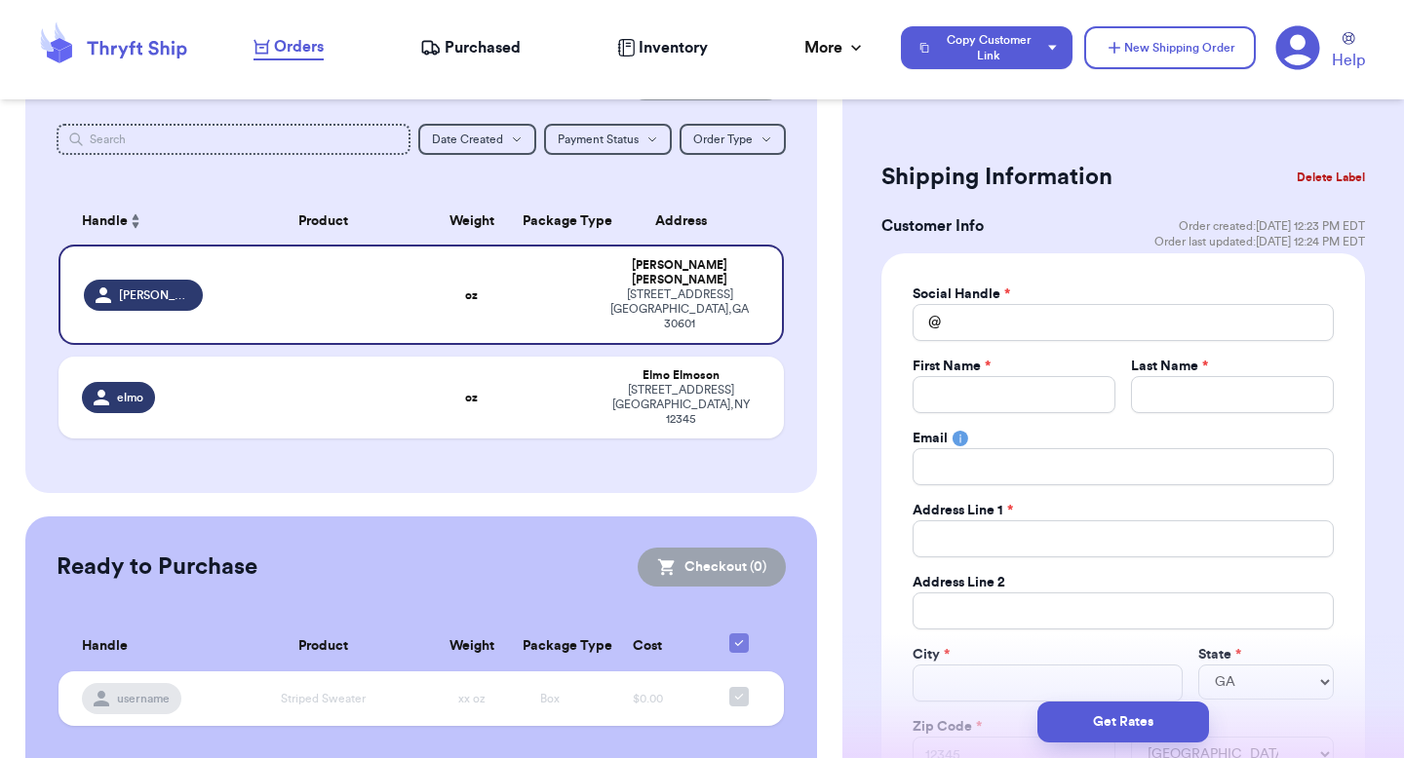
scroll to position [281, 0]
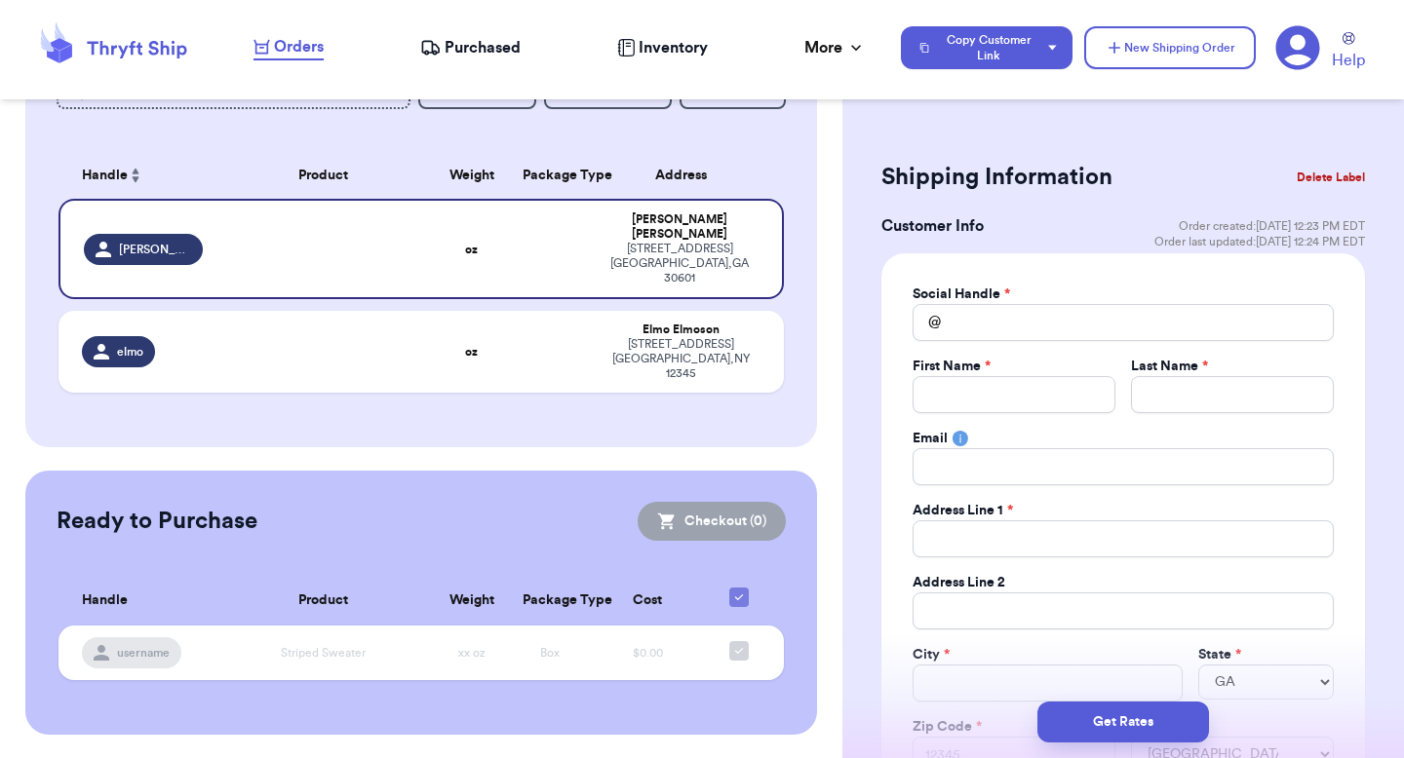
select select
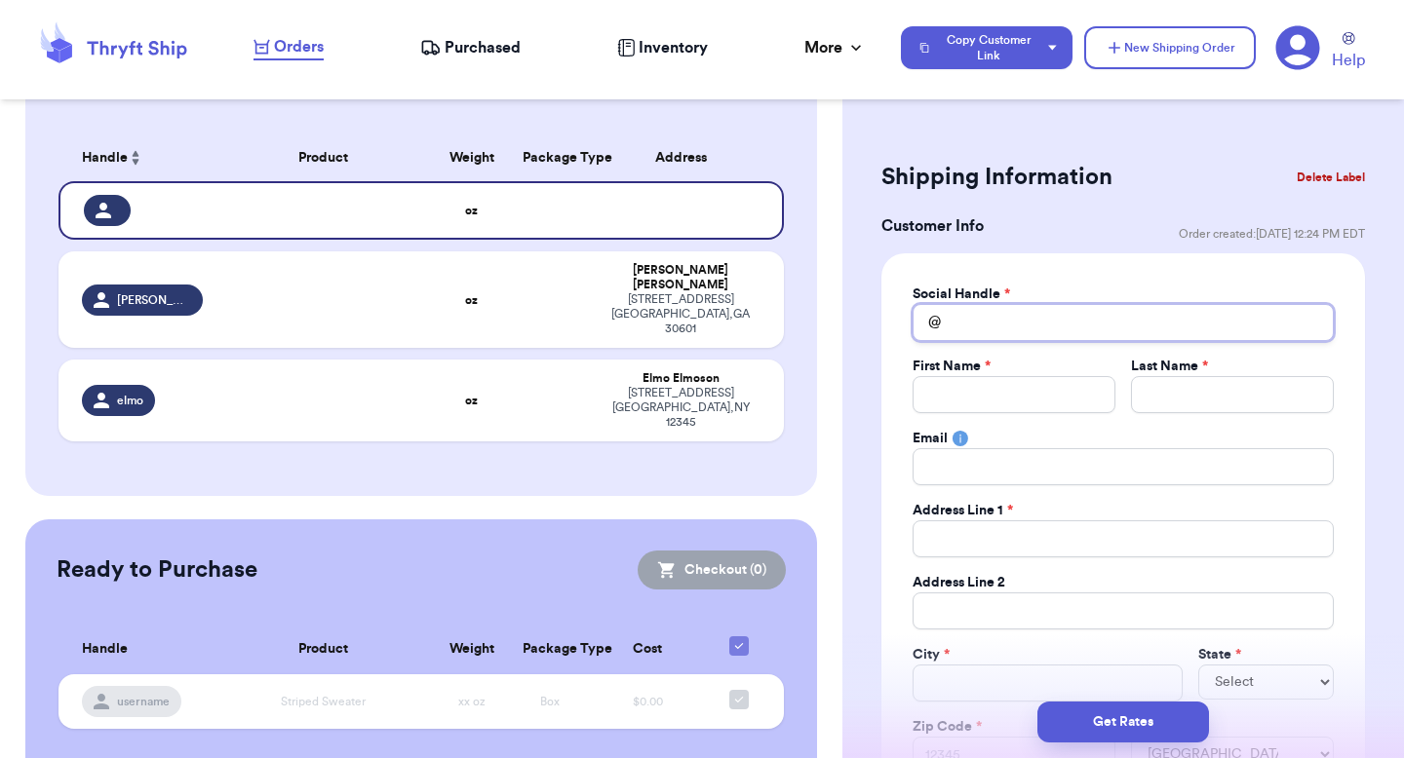
click at [965, 333] on input "Total Amount Paid" at bounding box center [1122, 322] width 421 height 37
type input "t"
type input "te"
type input "tes"
type input "test"
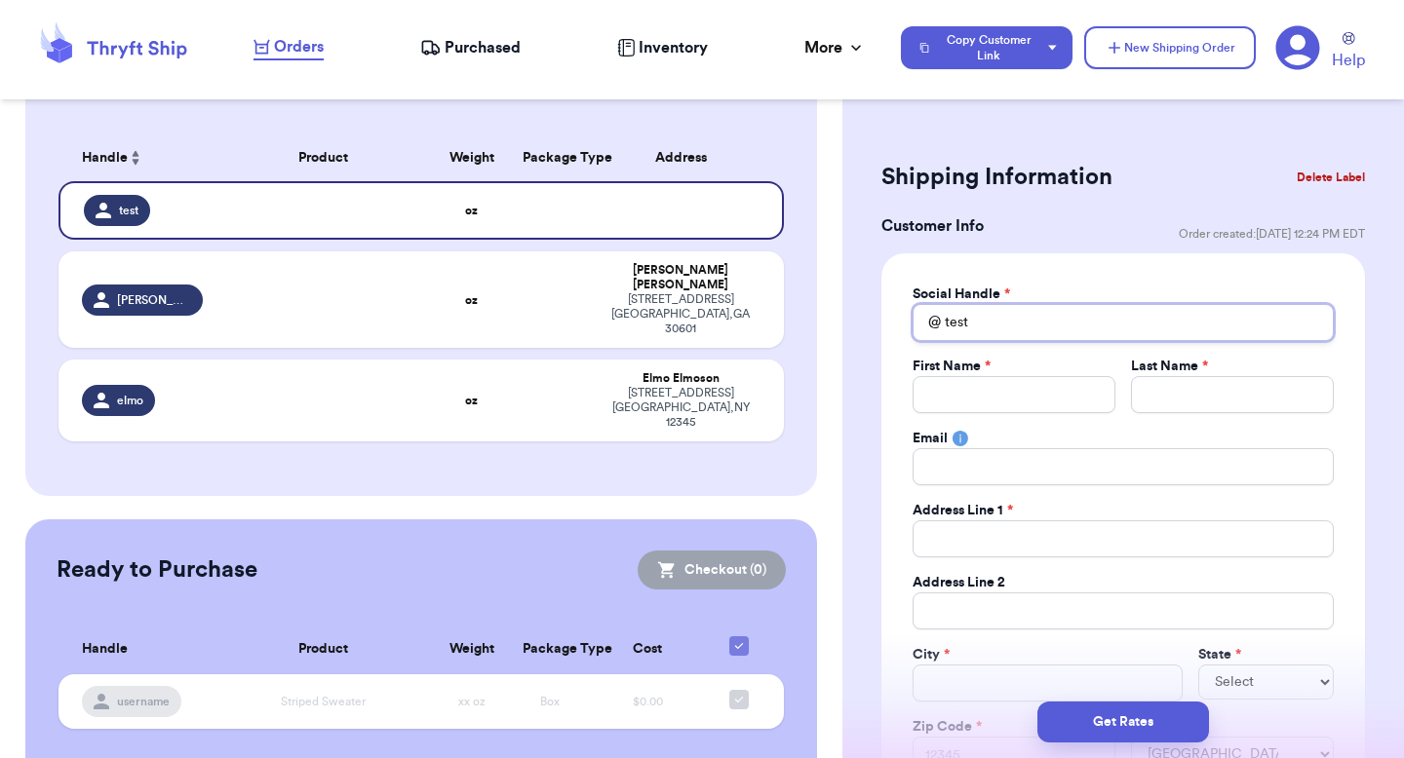
type input "test"
click at [988, 382] on input "Total Amount Paid" at bounding box center [1013, 394] width 203 height 37
type input "[PERSON_NAME]"
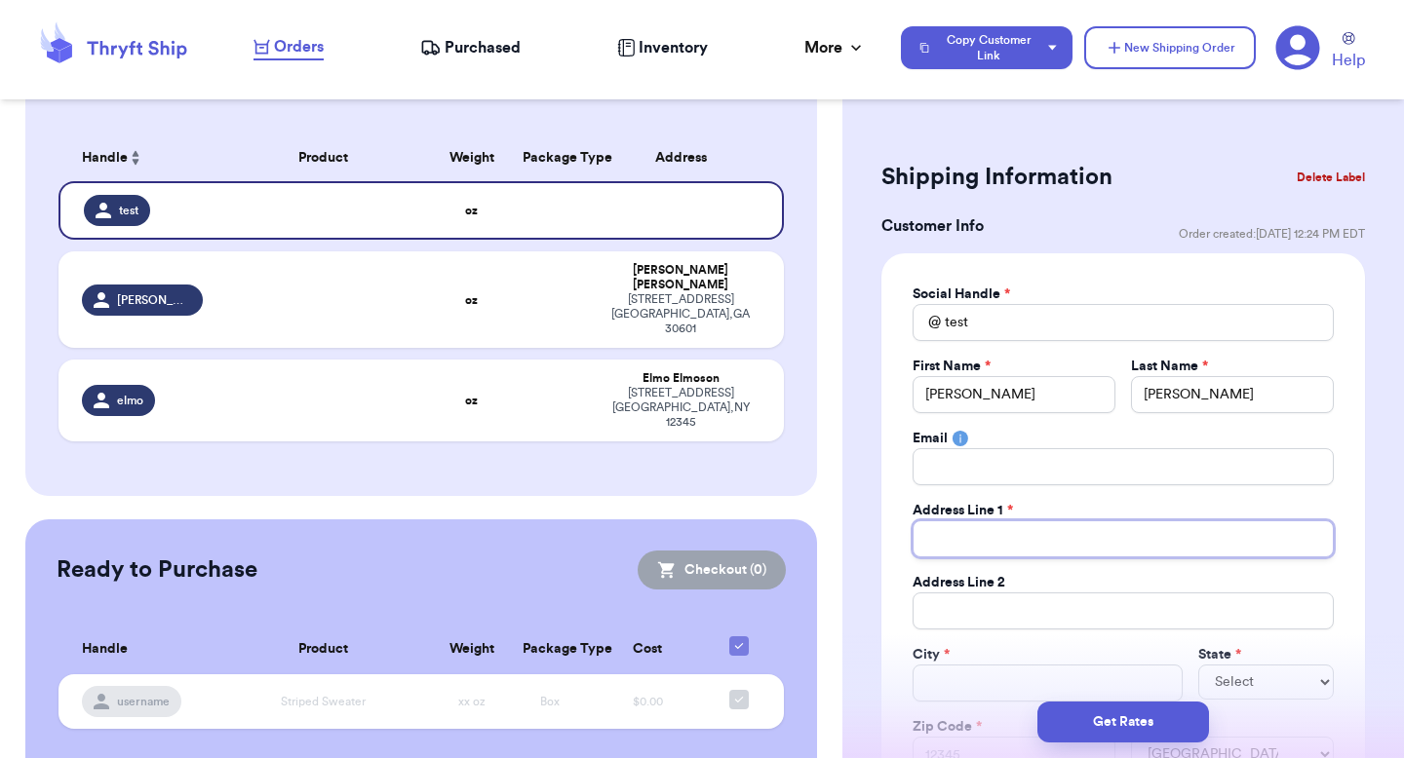
type input "[STREET_ADDRESS]"
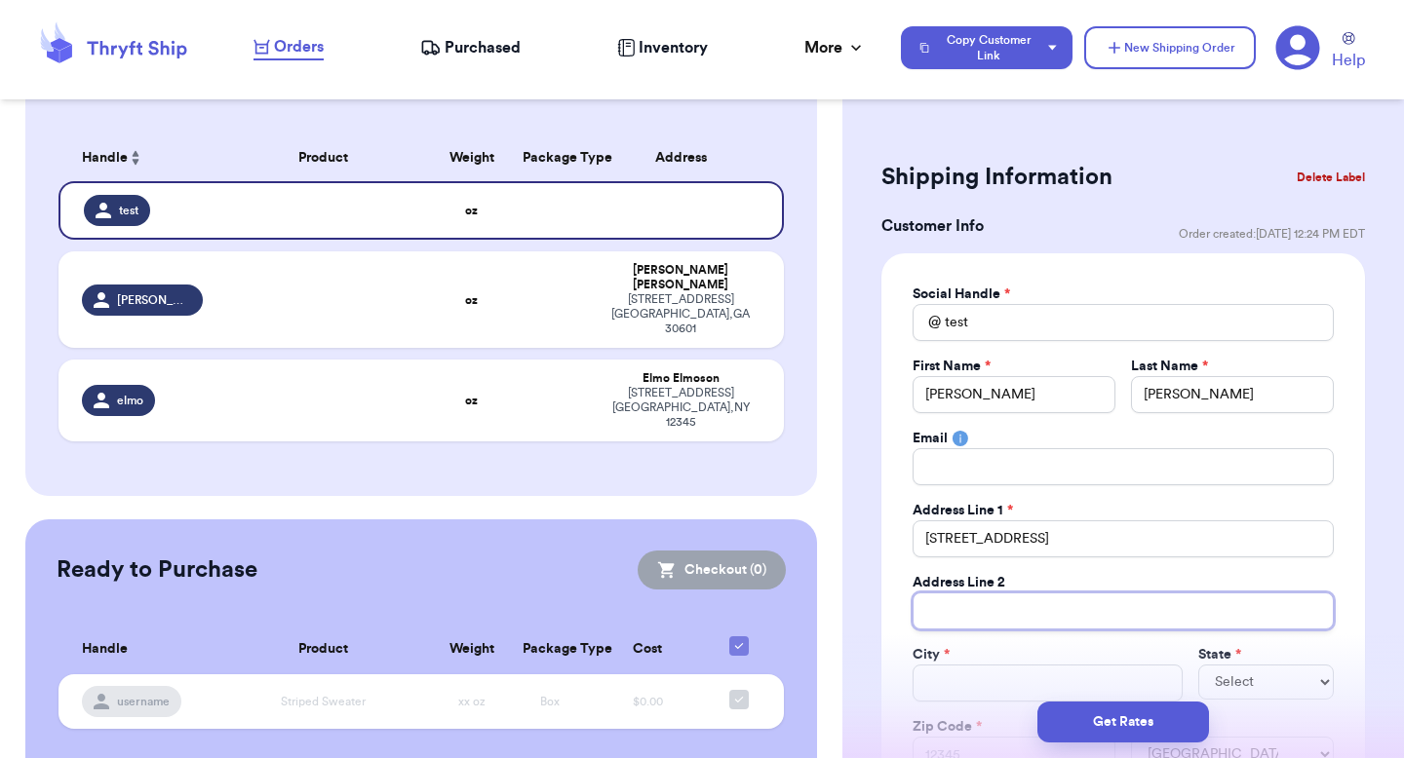
type input "apt 211"
type input "[GEOGRAPHIC_DATA]"
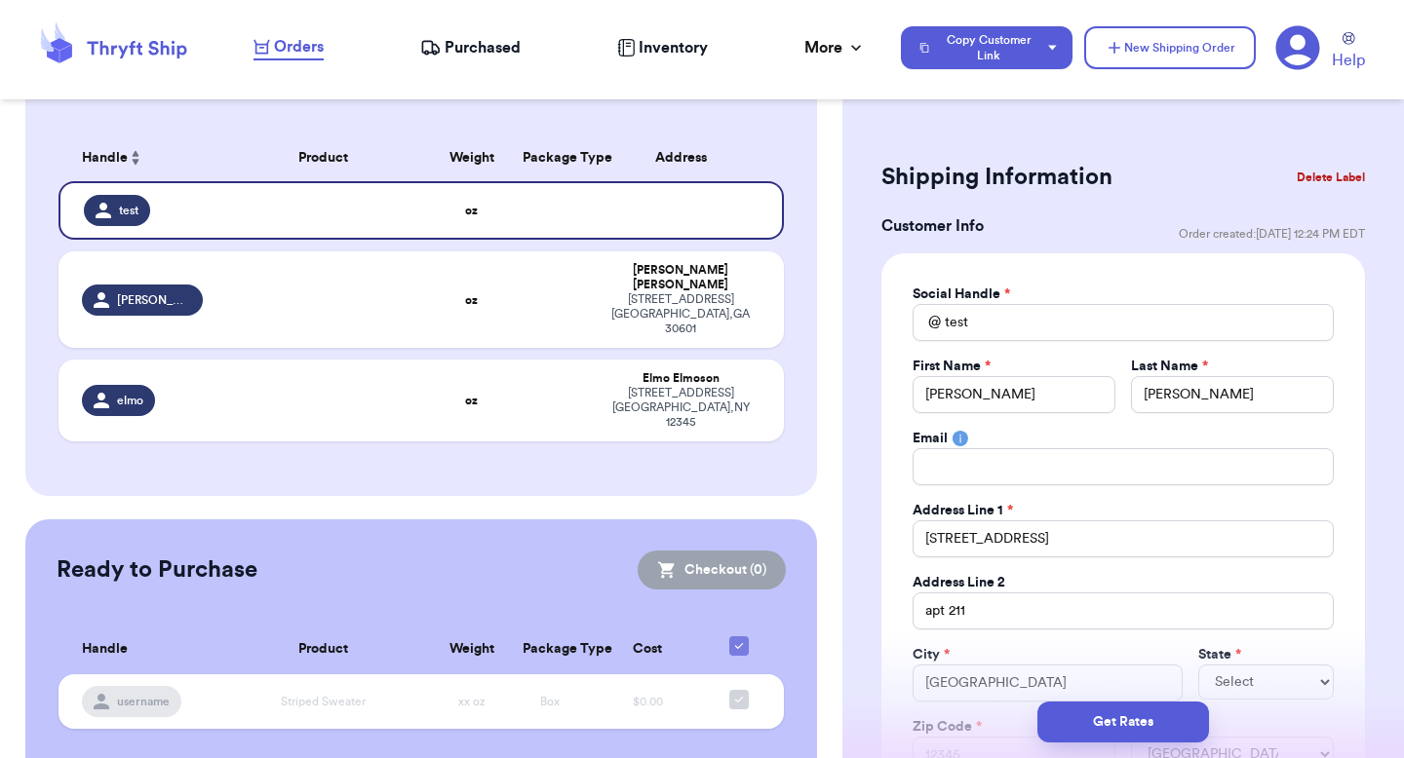
select select "GA"
type input "30601"
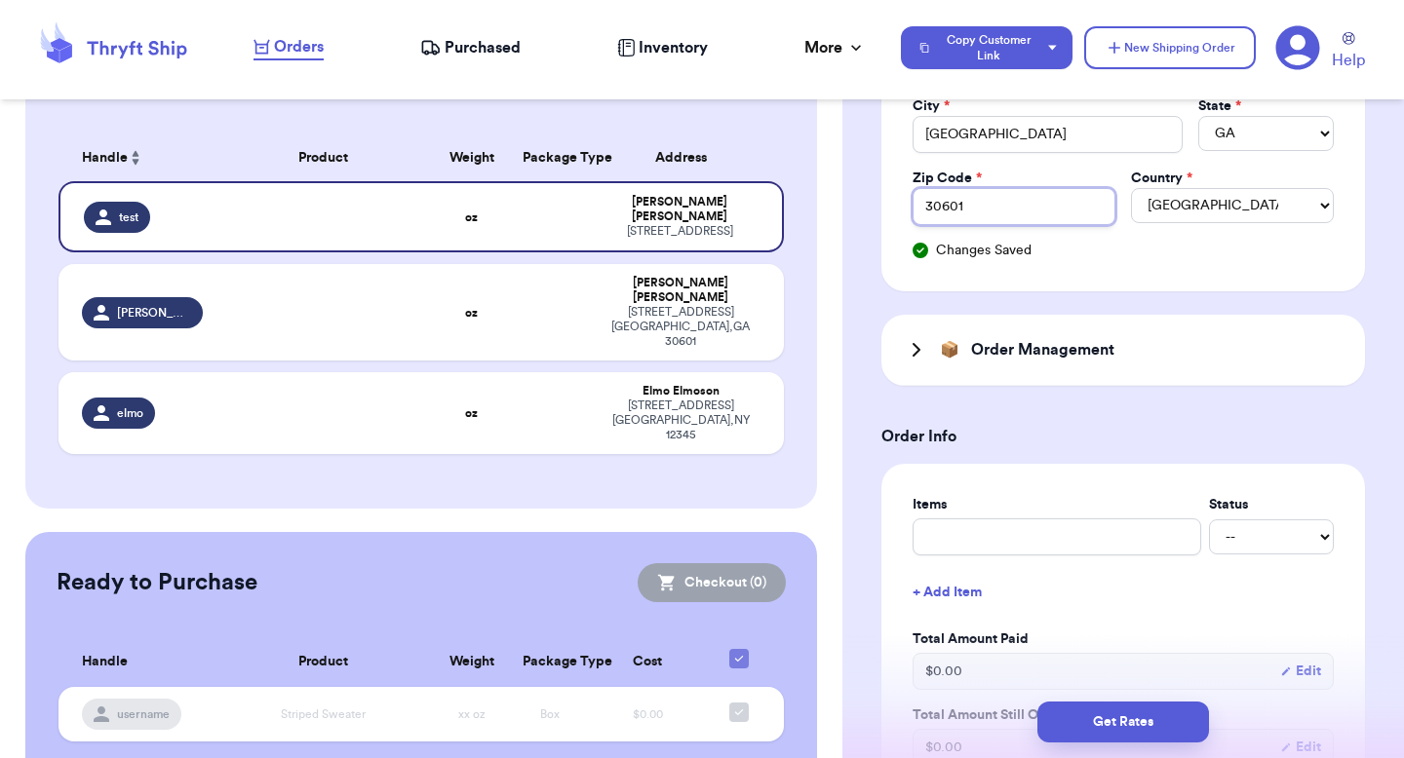
scroll to position [568, 0]
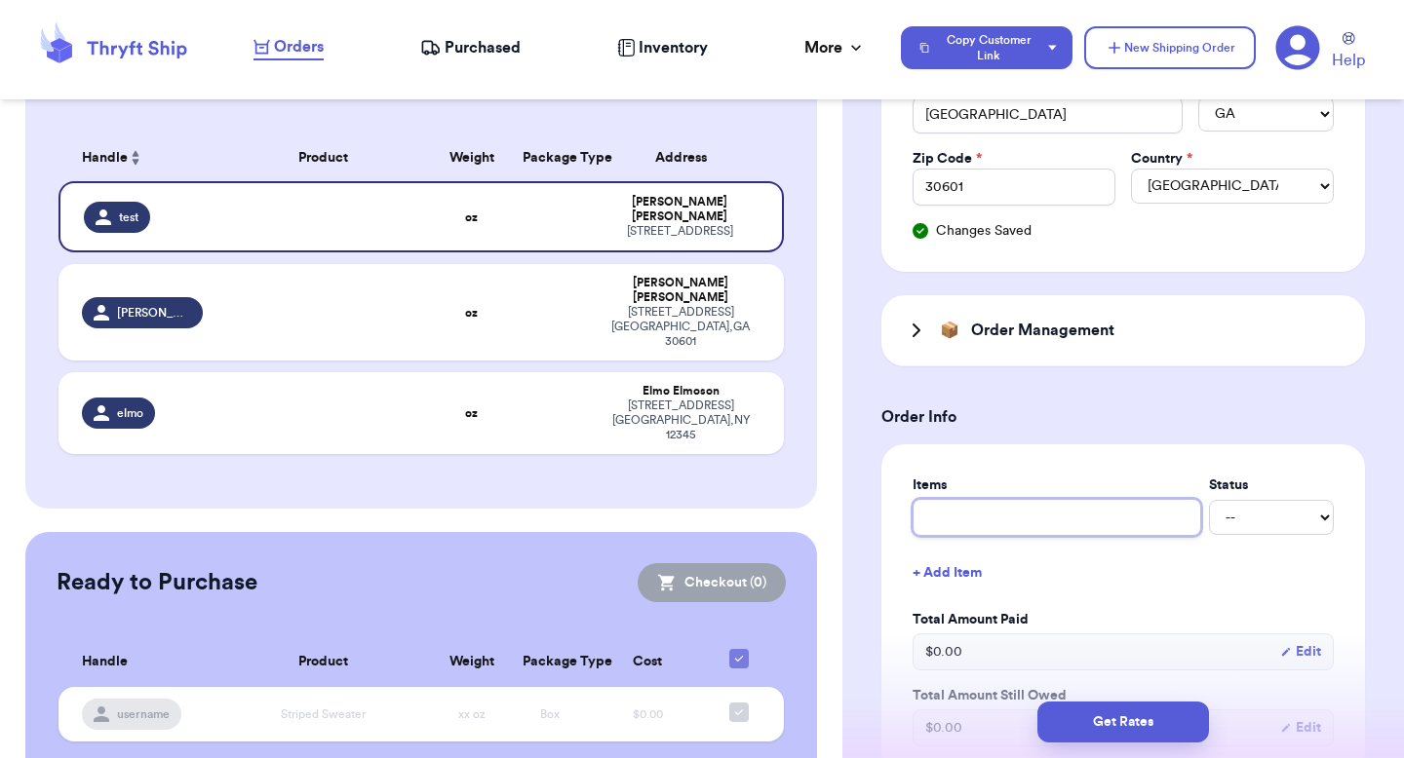
click at [996, 525] on input "text" at bounding box center [1056, 517] width 289 height 37
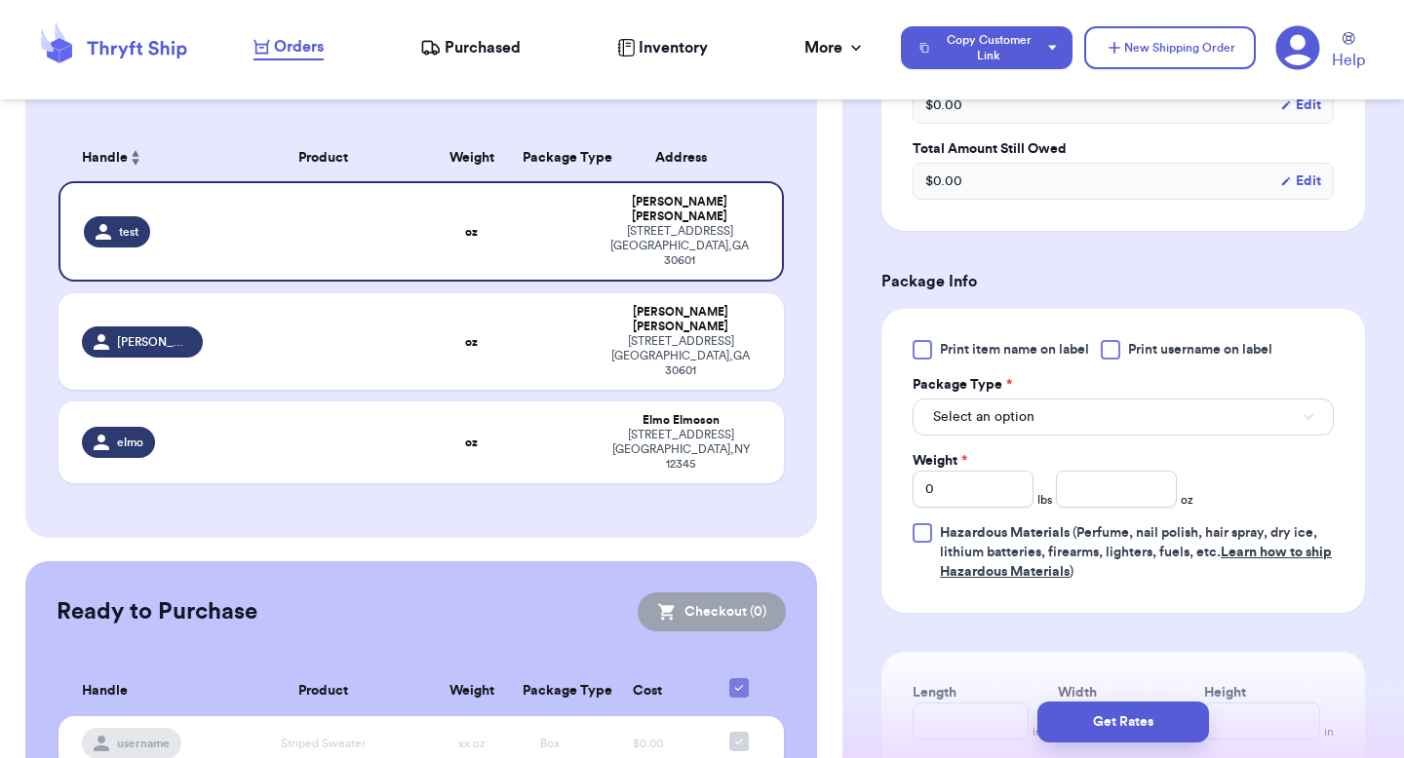
scroll to position [1134, 0]
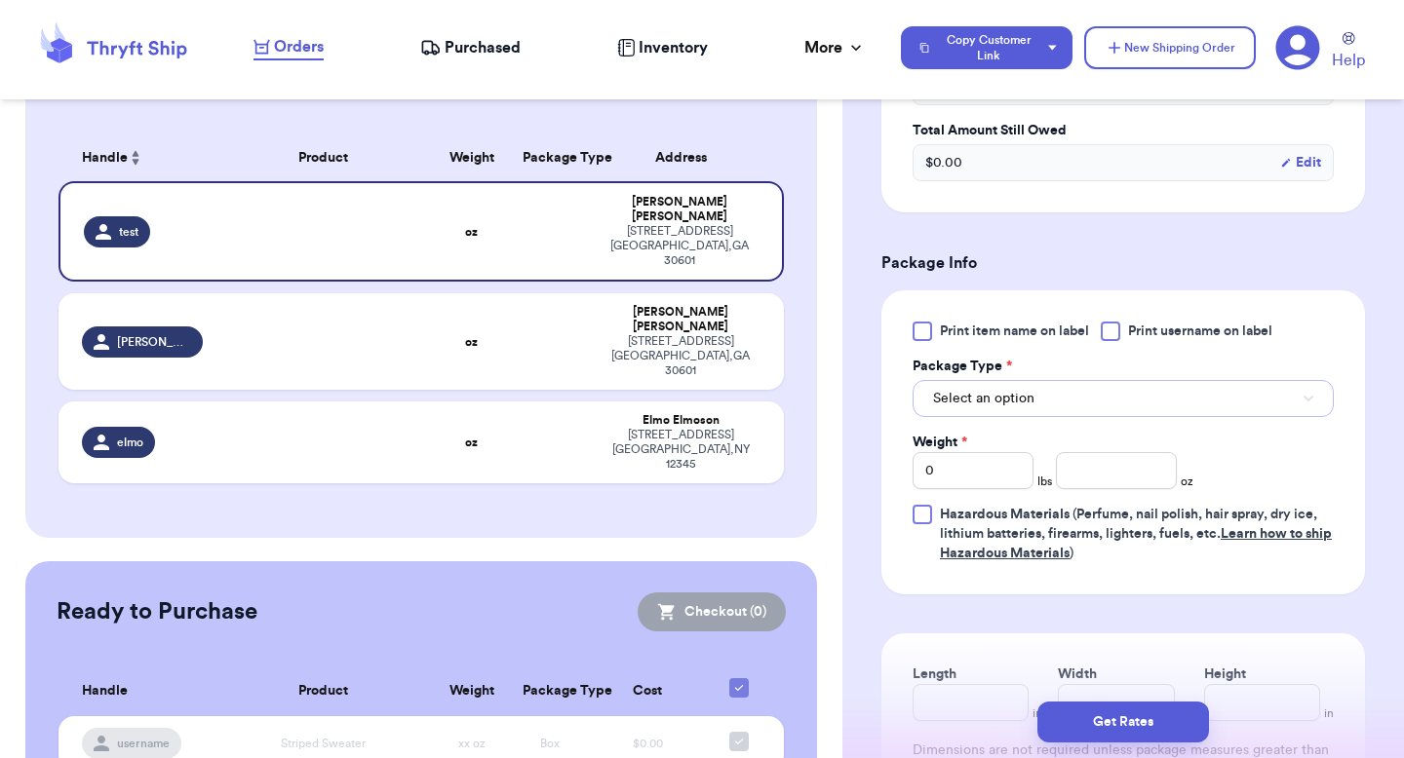
click at [1089, 402] on button "Select an option" at bounding box center [1122, 398] width 421 height 37
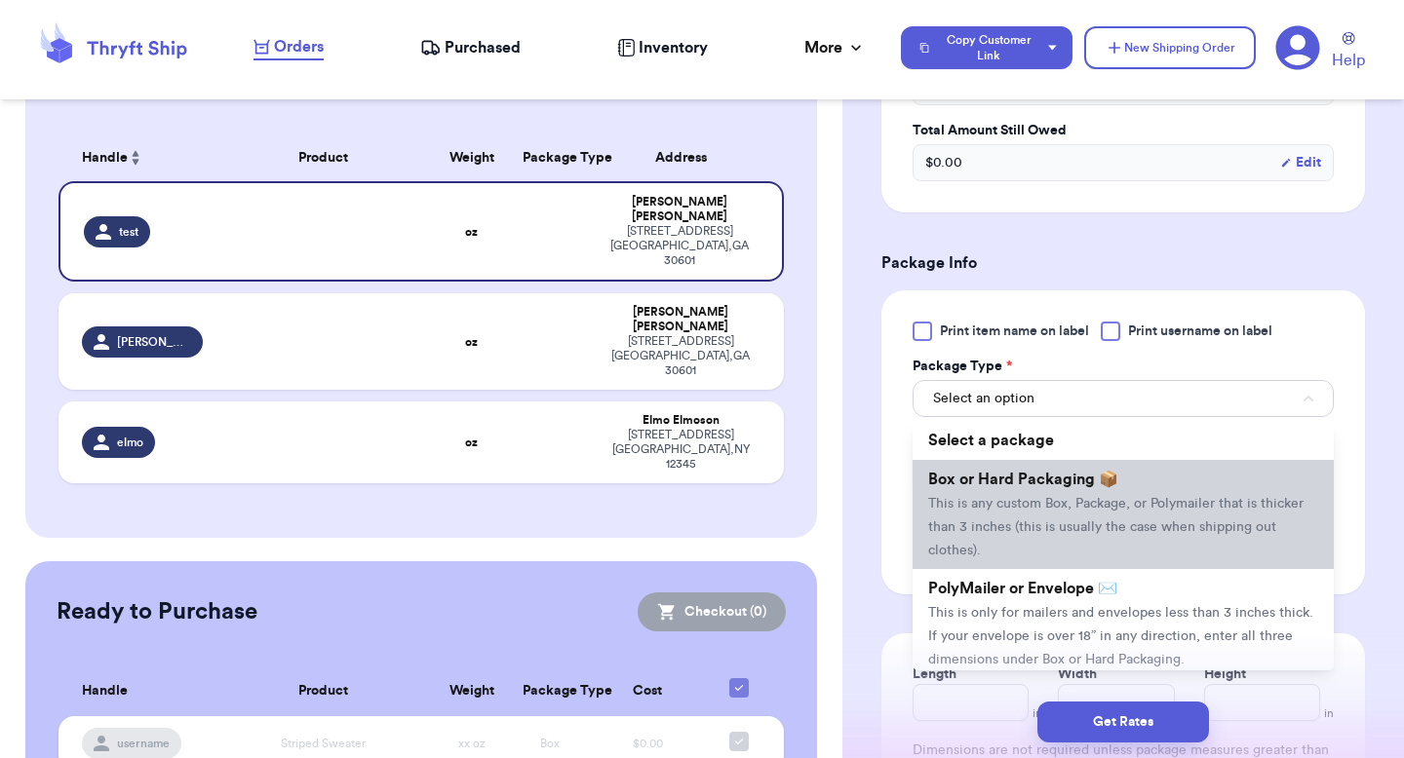
click at [1042, 474] on span "Box or Hard Packaging 📦" at bounding box center [1023, 480] width 190 height 16
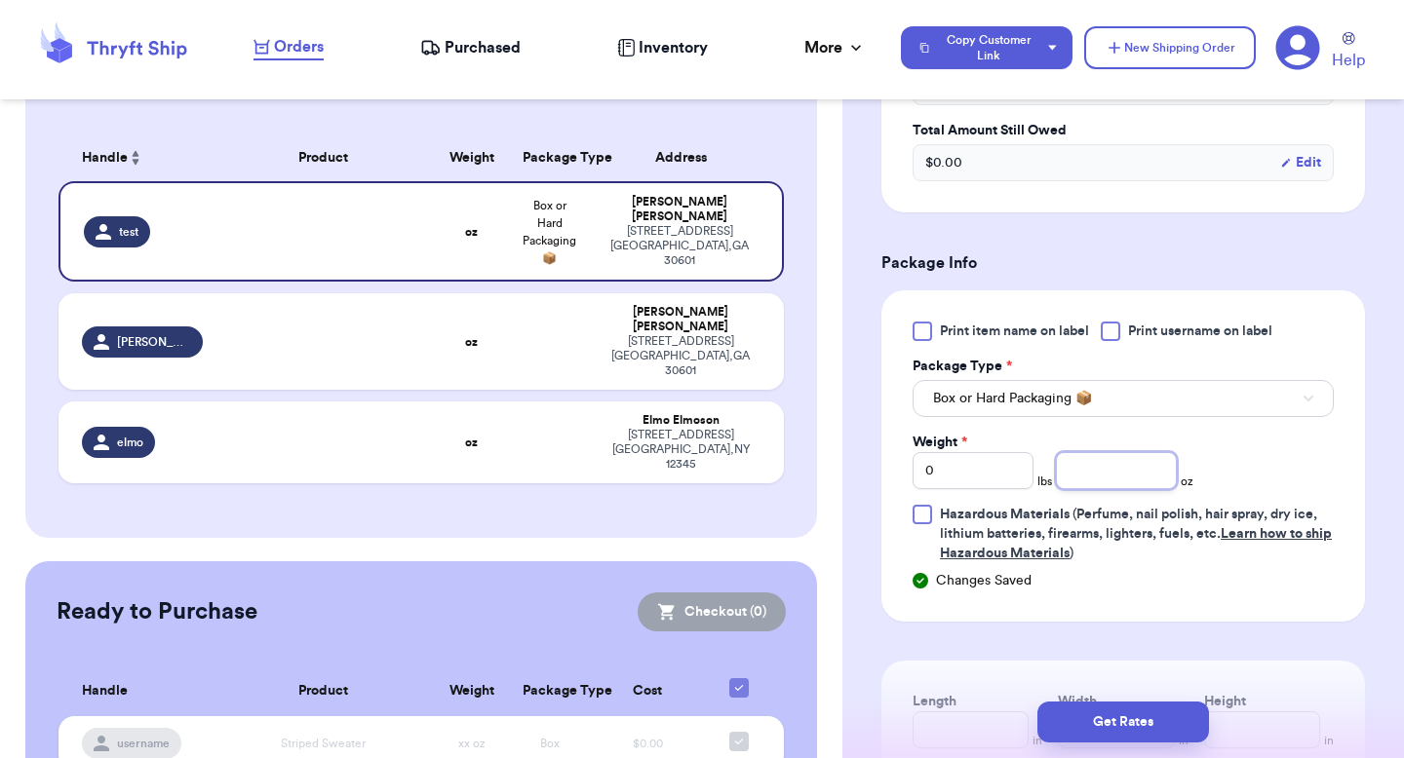
click at [1097, 477] on input "number" at bounding box center [1116, 470] width 121 height 37
type input "1"
click at [980, 486] on input "0" at bounding box center [972, 470] width 121 height 37
click at [761, 325] on td "Valeria Brenner 269 hull street athens , GA 30601" at bounding box center [686, 341] width 195 height 97
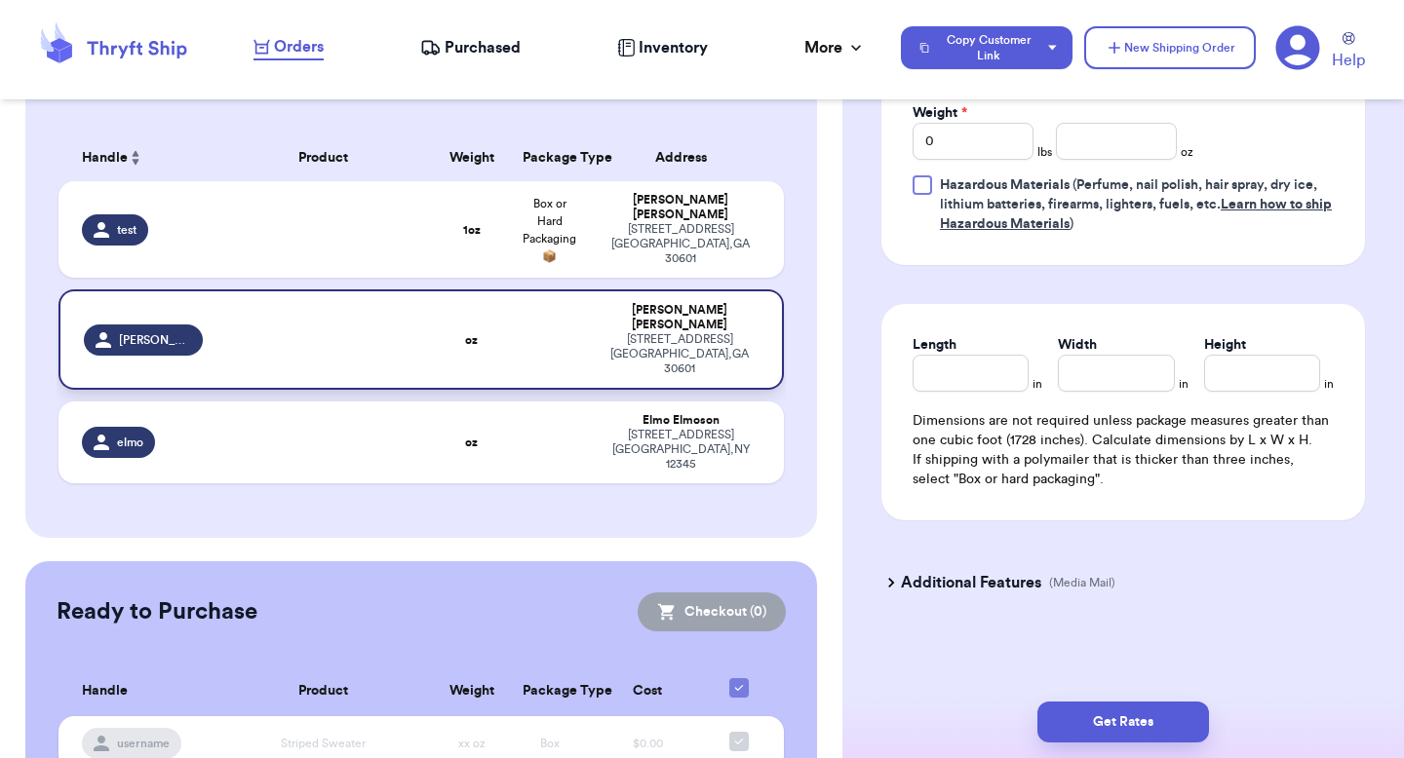
scroll to position [779, 0]
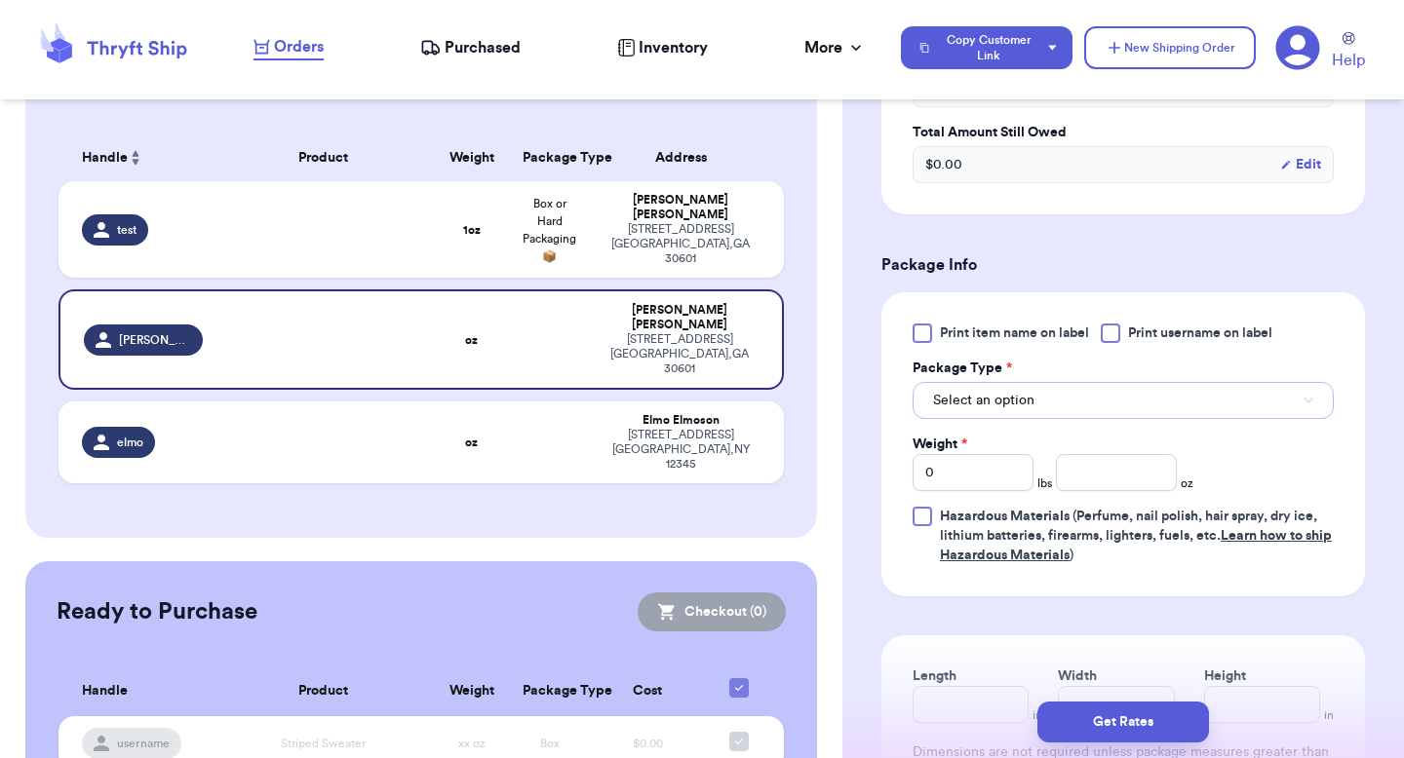
click at [1055, 412] on button "Select an option" at bounding box center [1122, 400] width 421 height 37
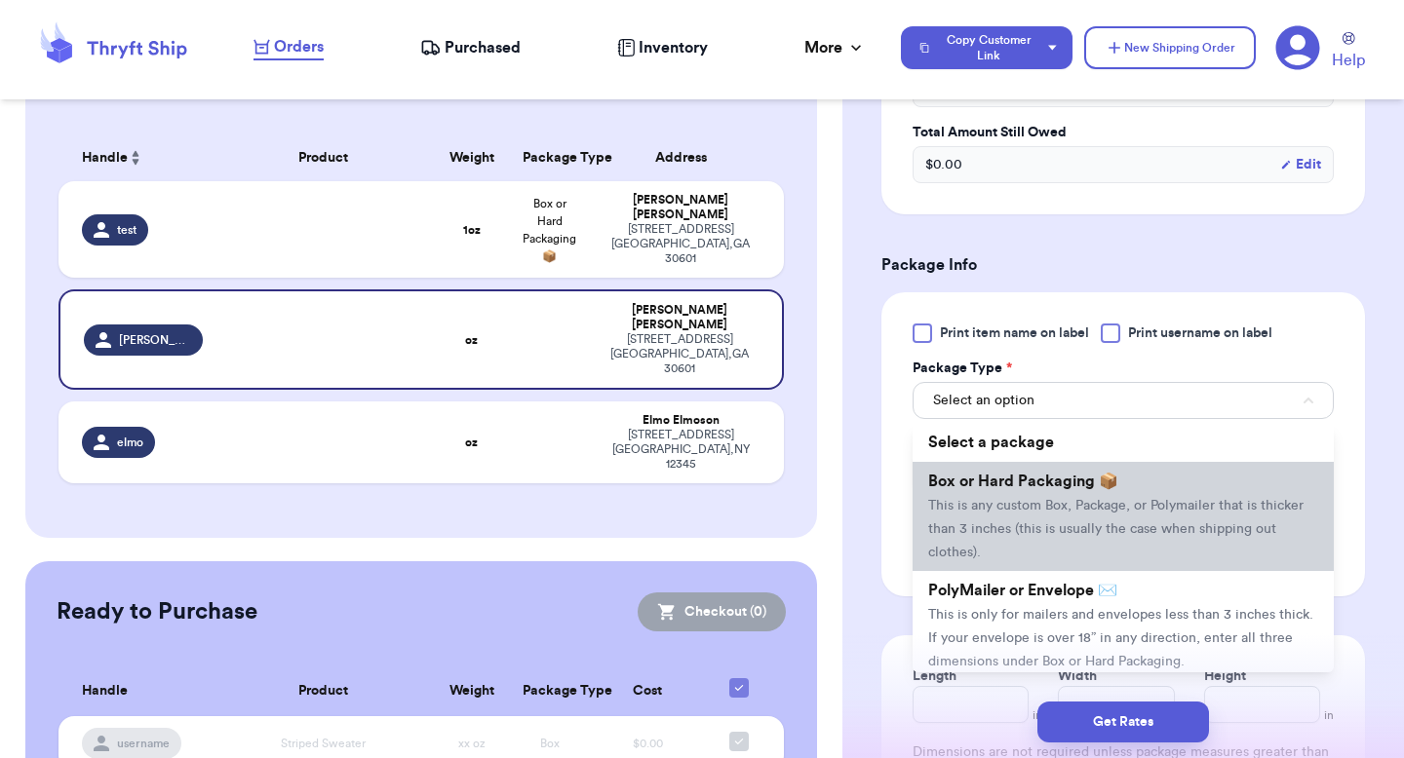
click at [1042, 494] on li "Box or Hard Packaging 📦 This is any custom Box, Package, or Polymailer that is …" at bounding box center [1122, 516] width 421 height 109
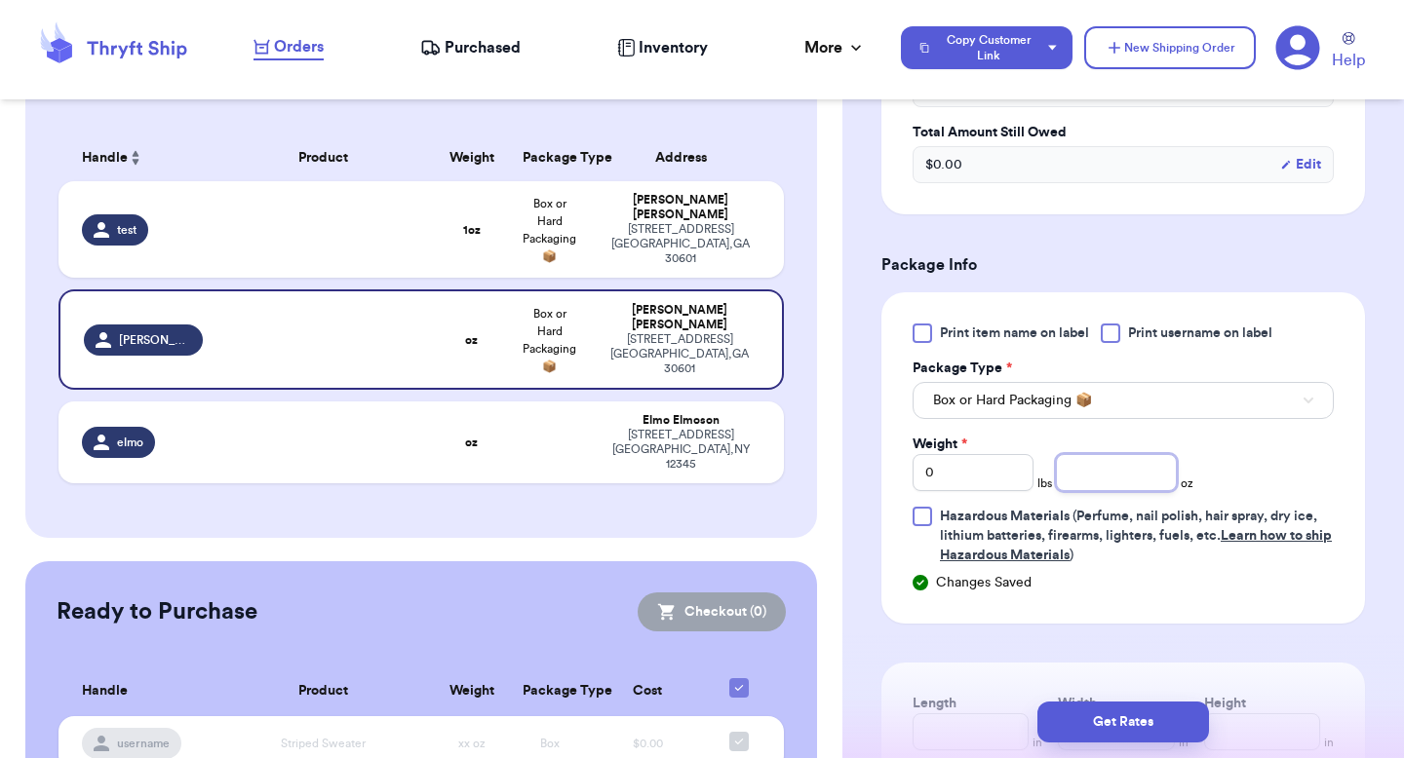
click at [1105, 470] on input "number" at bounding box center [1116, 472] width 121 height 37
type input "24"
click at [588, 403] on td at bounding box center [550, 443] width 78 height 82
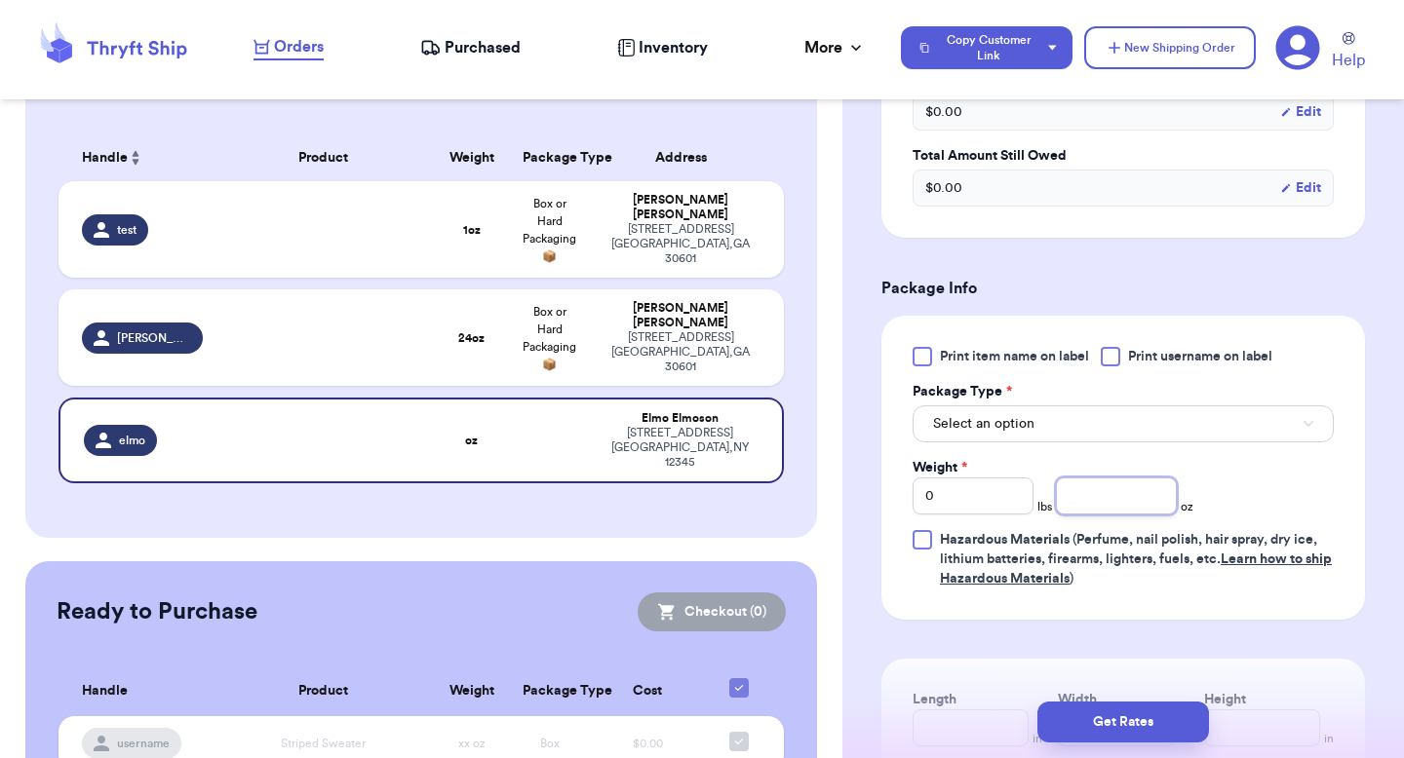
click at [1073, 478] on input "number" at bounding box center [1116, 496] width 121 height 37
type input "14"
click at [1038, 406] on button "Select an option" at bounding box center [1122, 424] width 421 height 37
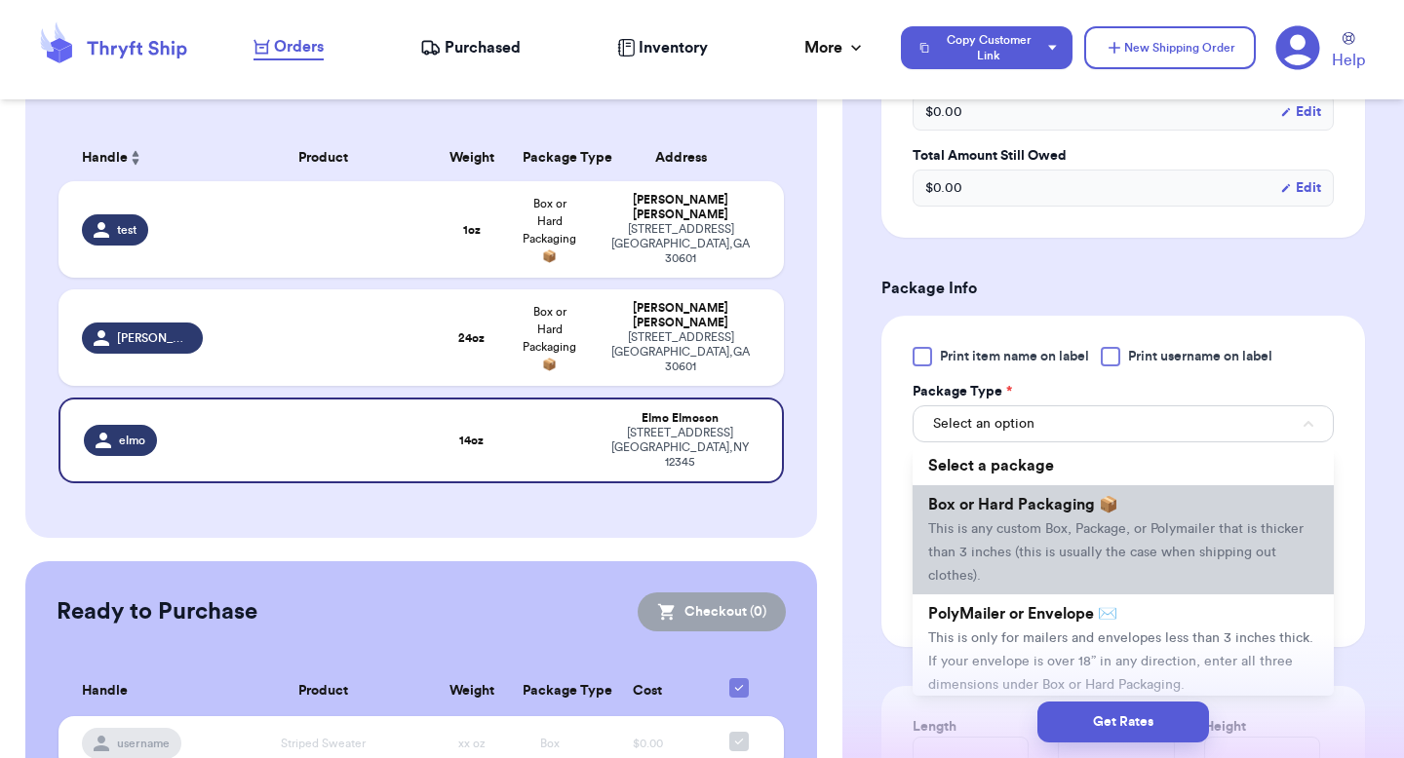
click at [1022, 497] on span "Box or Hard Packaging 📦" at bounding box center [1023, 505] width 190 height 16
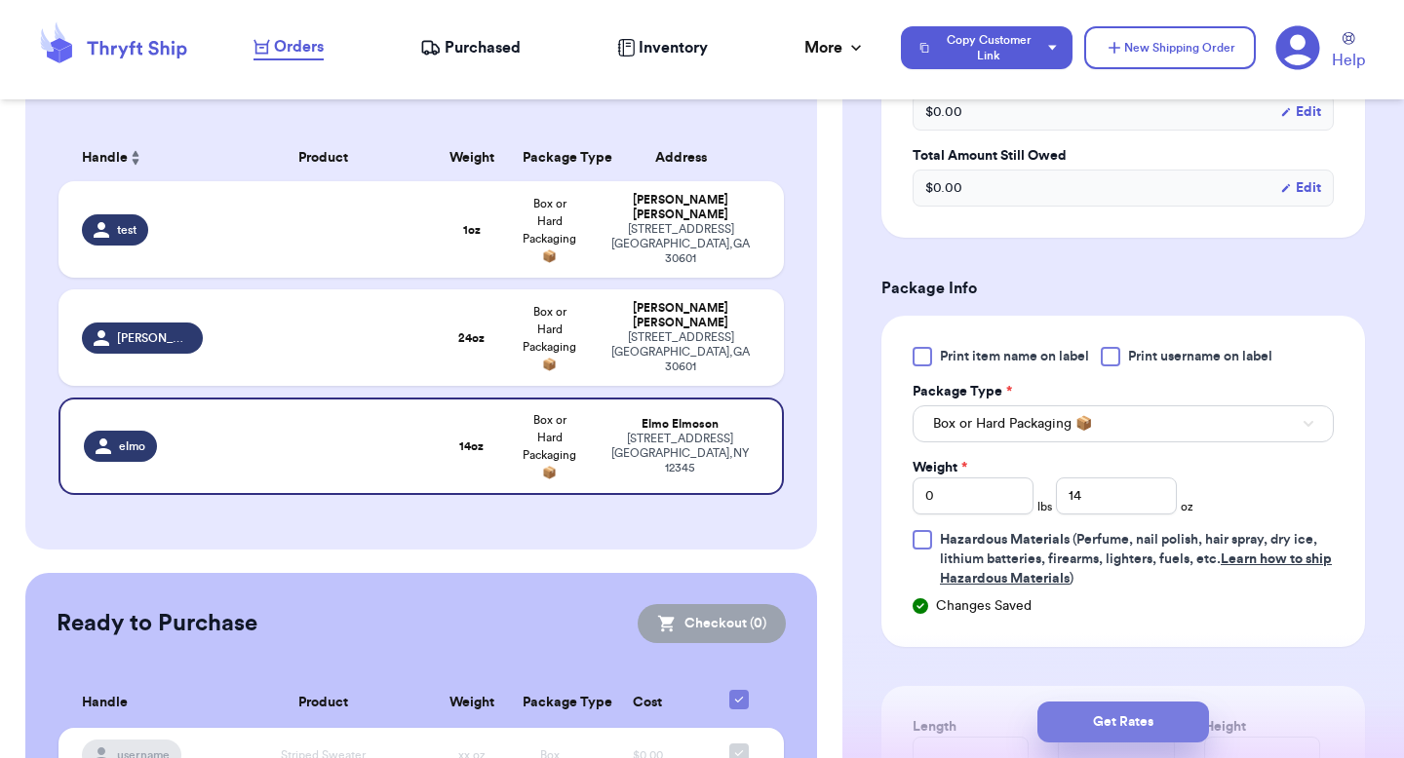
click at [1114, 728] on button "Get Rates" at bounding box center [1123, 722] width 172 height 41
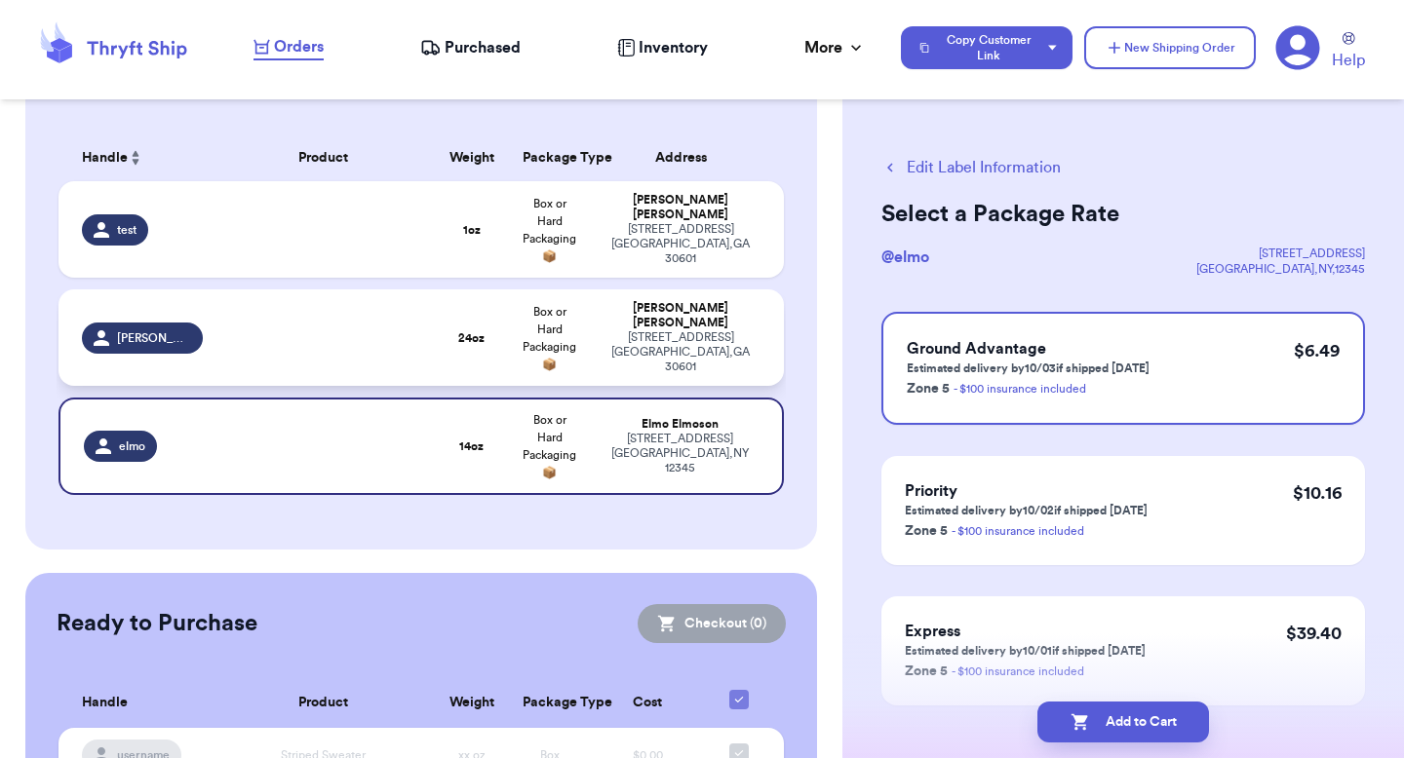
scroll to position [0, 0]
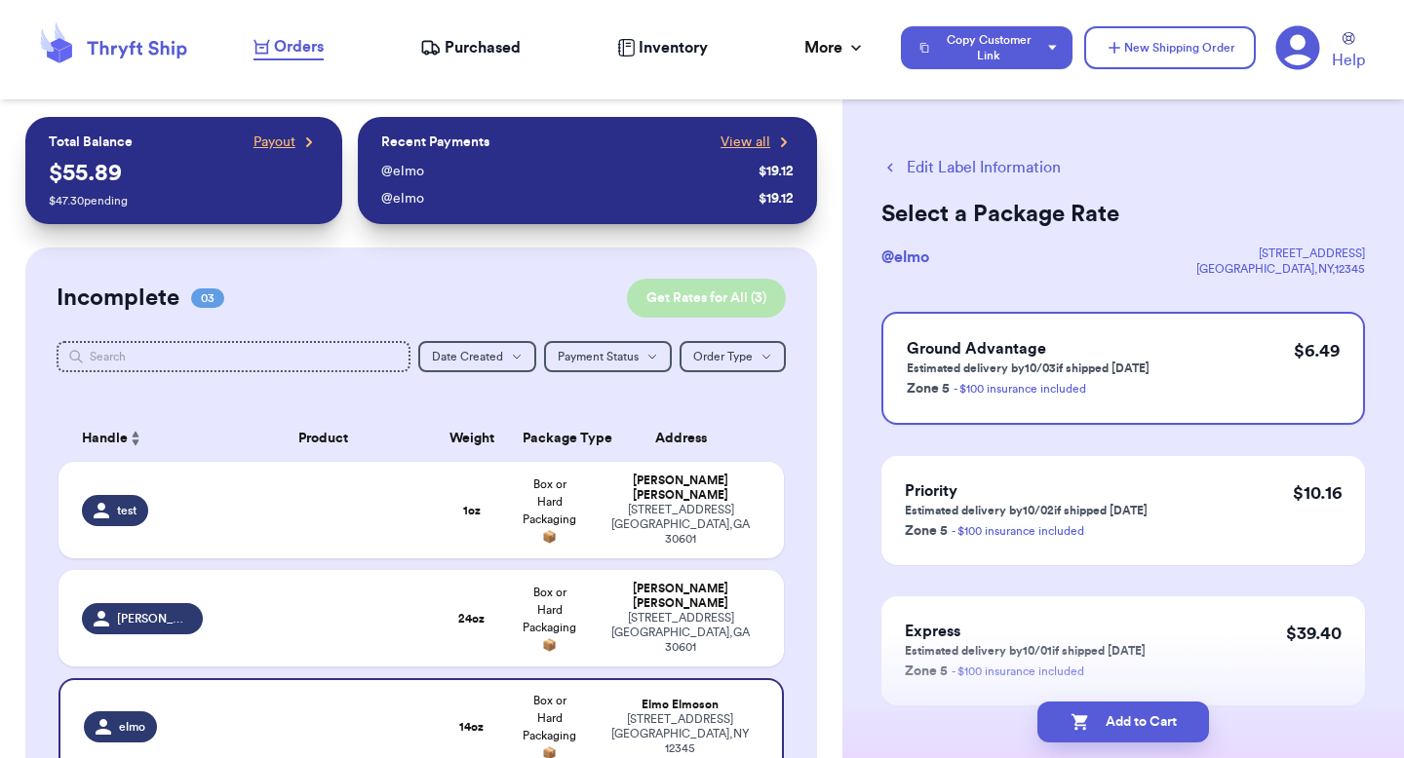
click at [674, 290] on button "Get Rates for All ( 3 )" at bounding box center [706, 298] width 159 height 39
checkbox input "true"
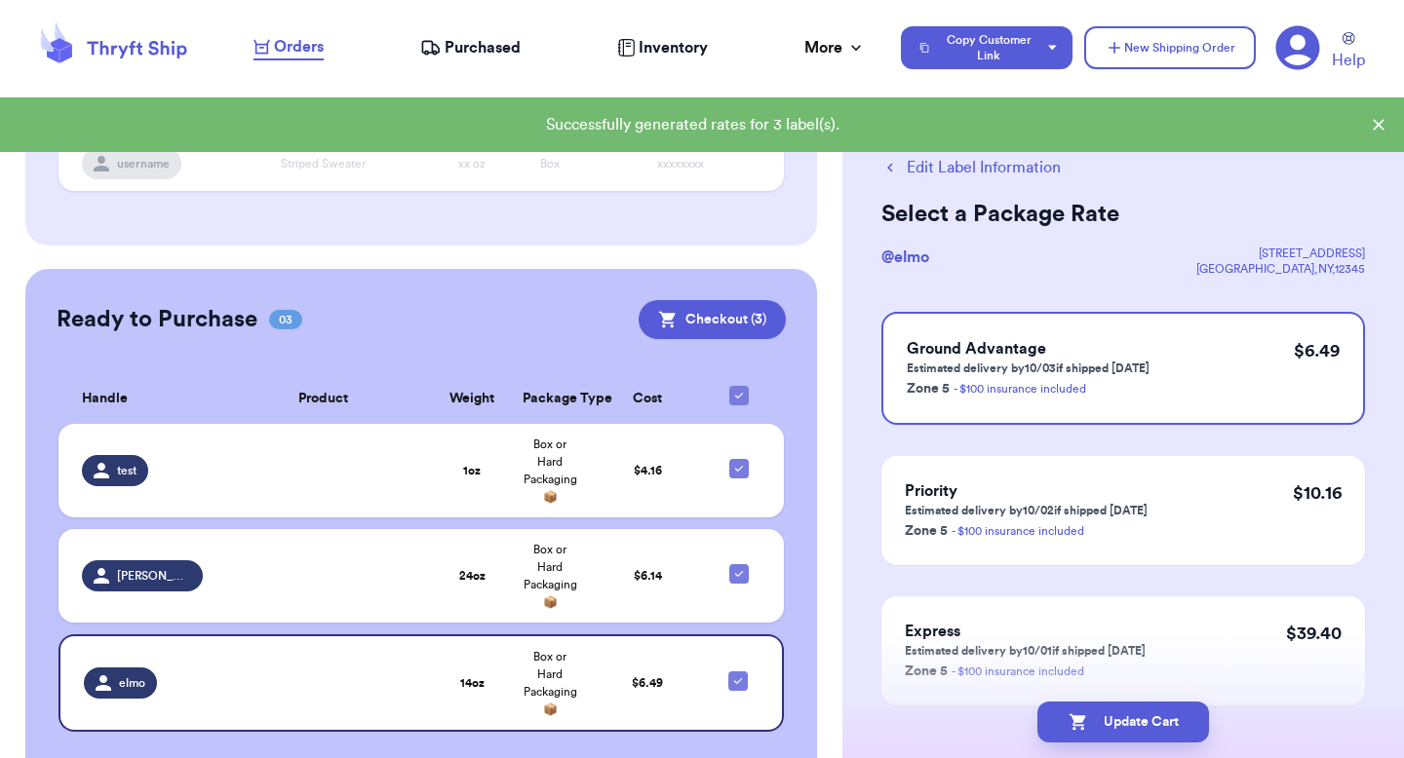
scroll to position [375, 0]
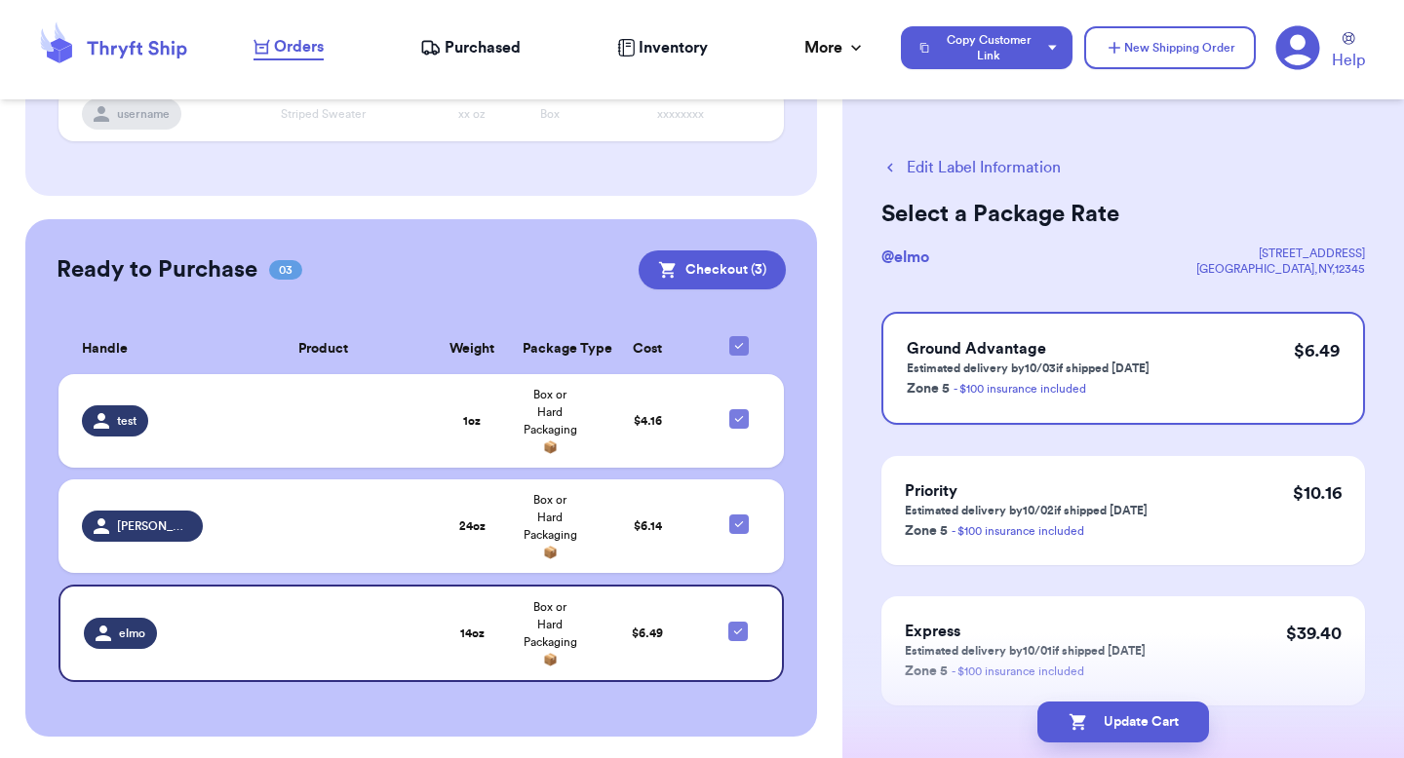
click at [478, 51] on span "Purchased" at bounding box center [483, 47] width 76 height 23
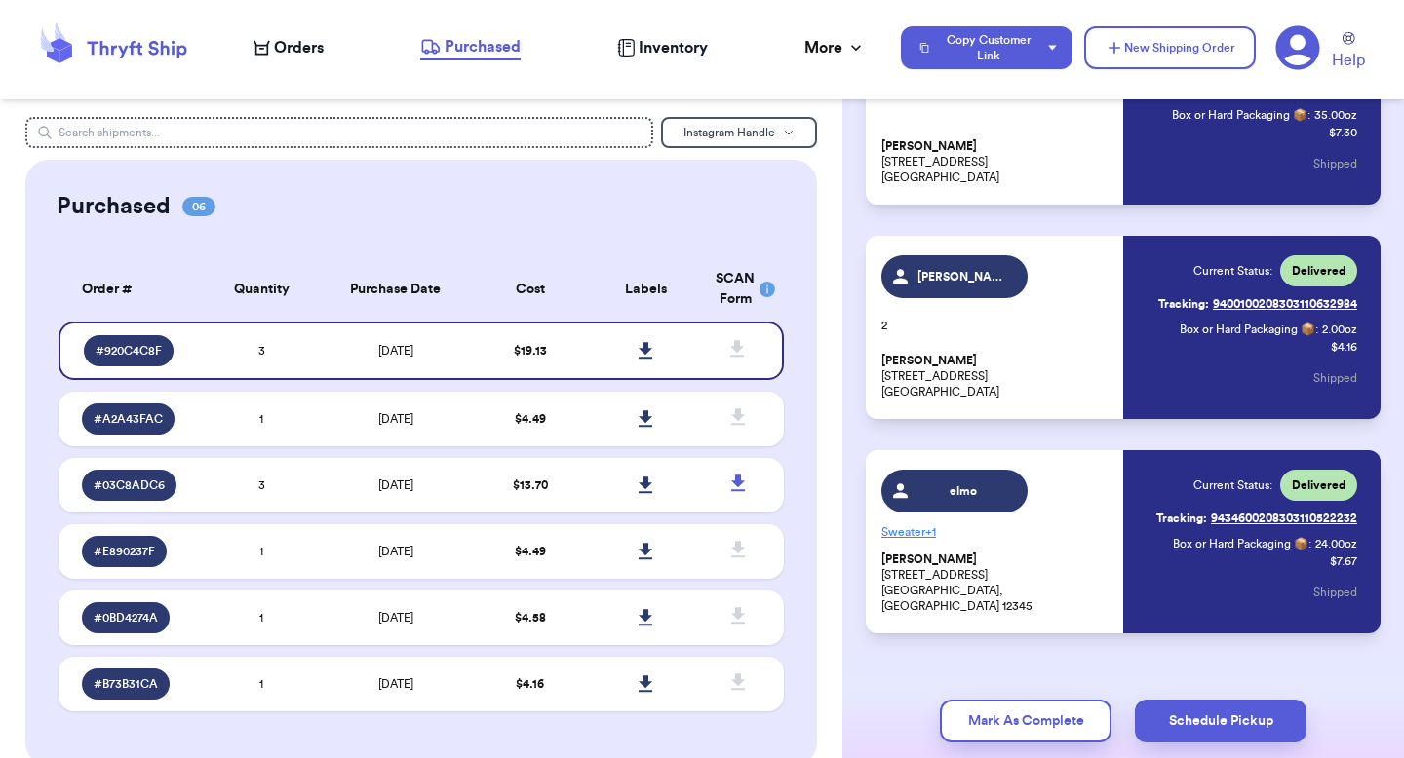
scroll to position [226, 0]
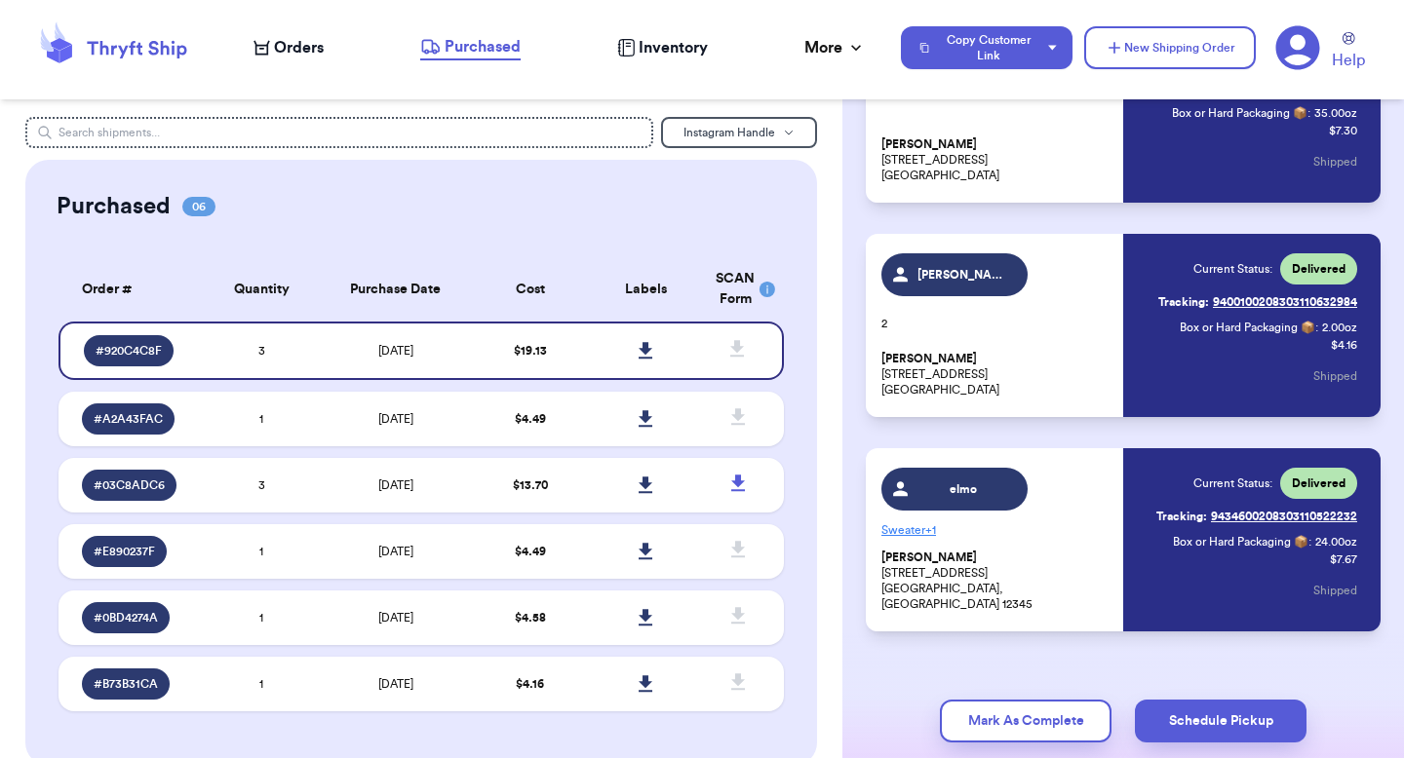
click at [293, 40] on span "Orders" at bounding box center [299, 47] width 50 height 23
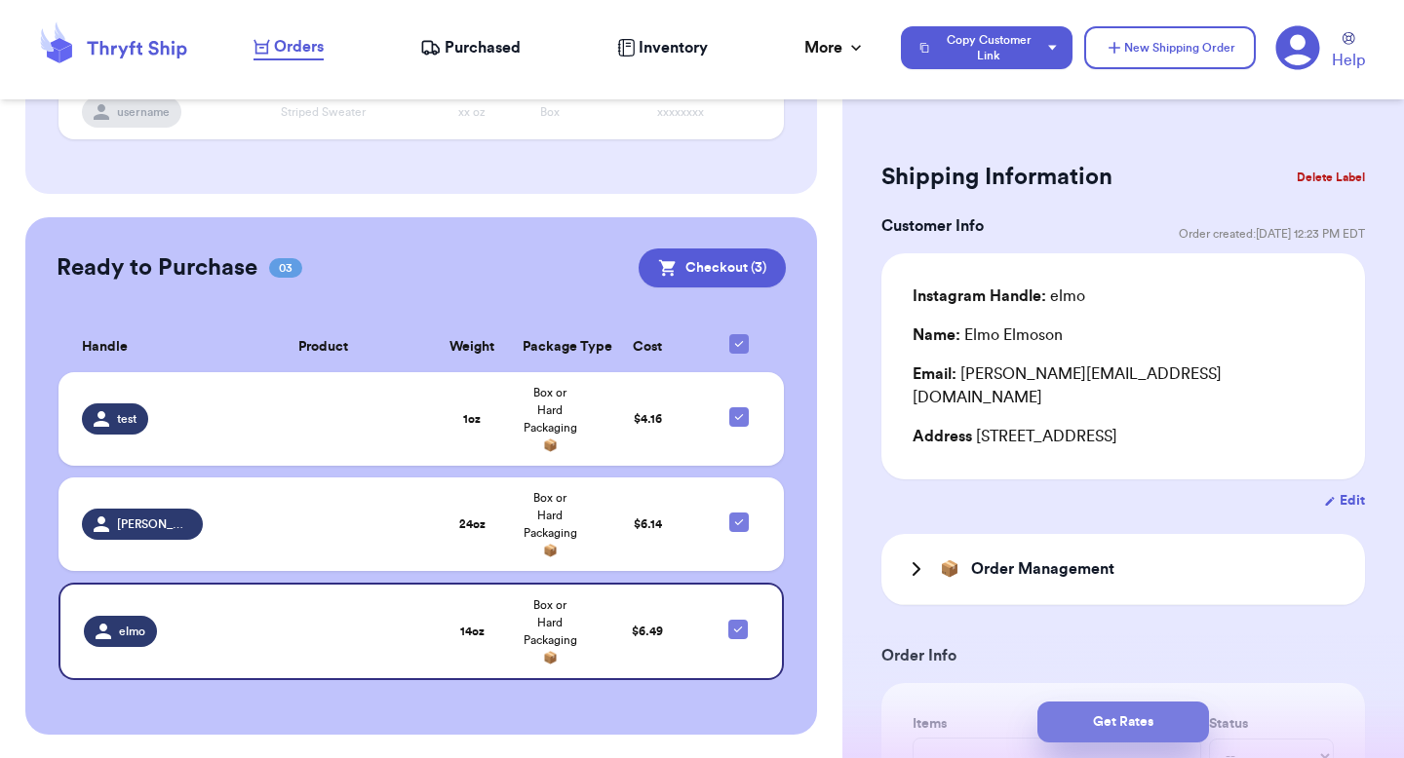
scroll to position [375, 0]
click at [1079, 730] on button "Get Rates" at bounding box center [1123, 722] width 172 height 41
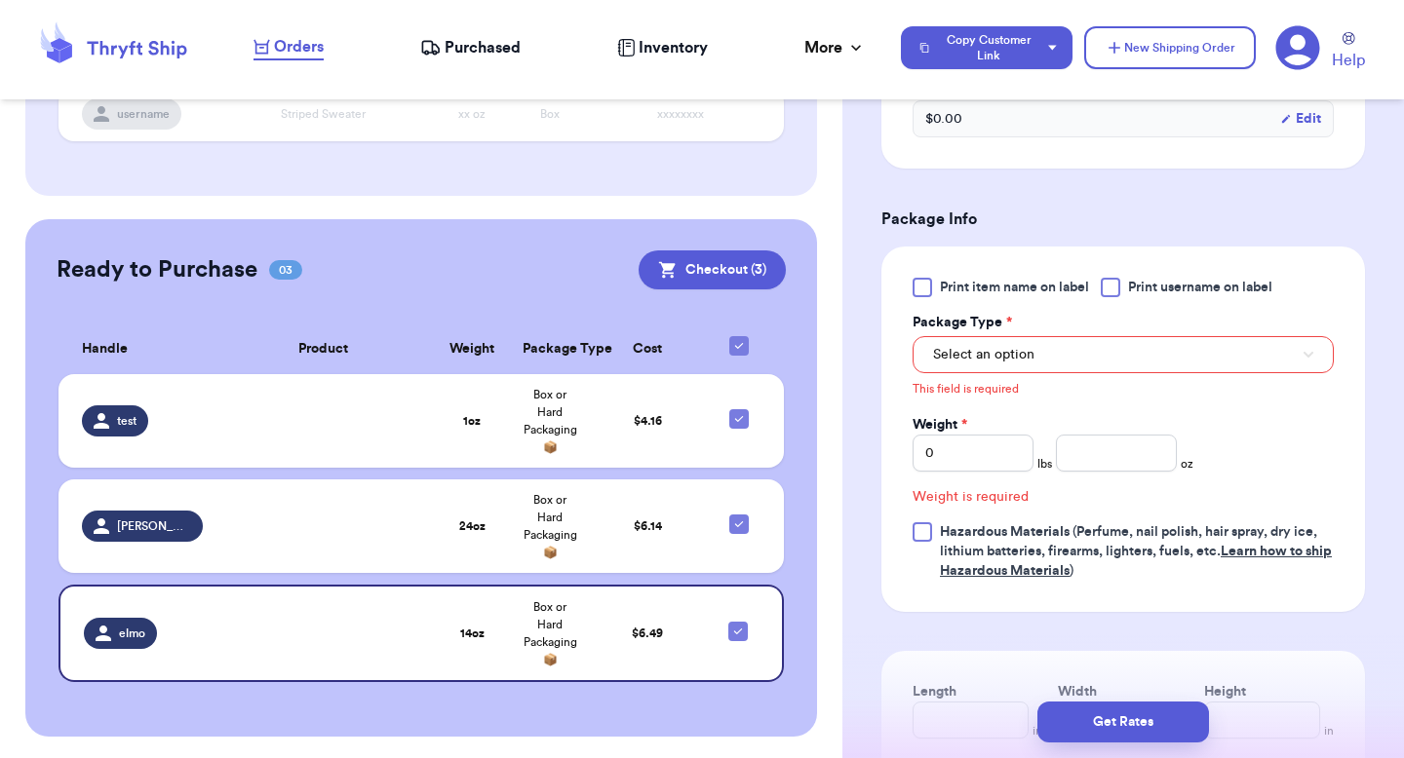
scroll to position [899, 0]
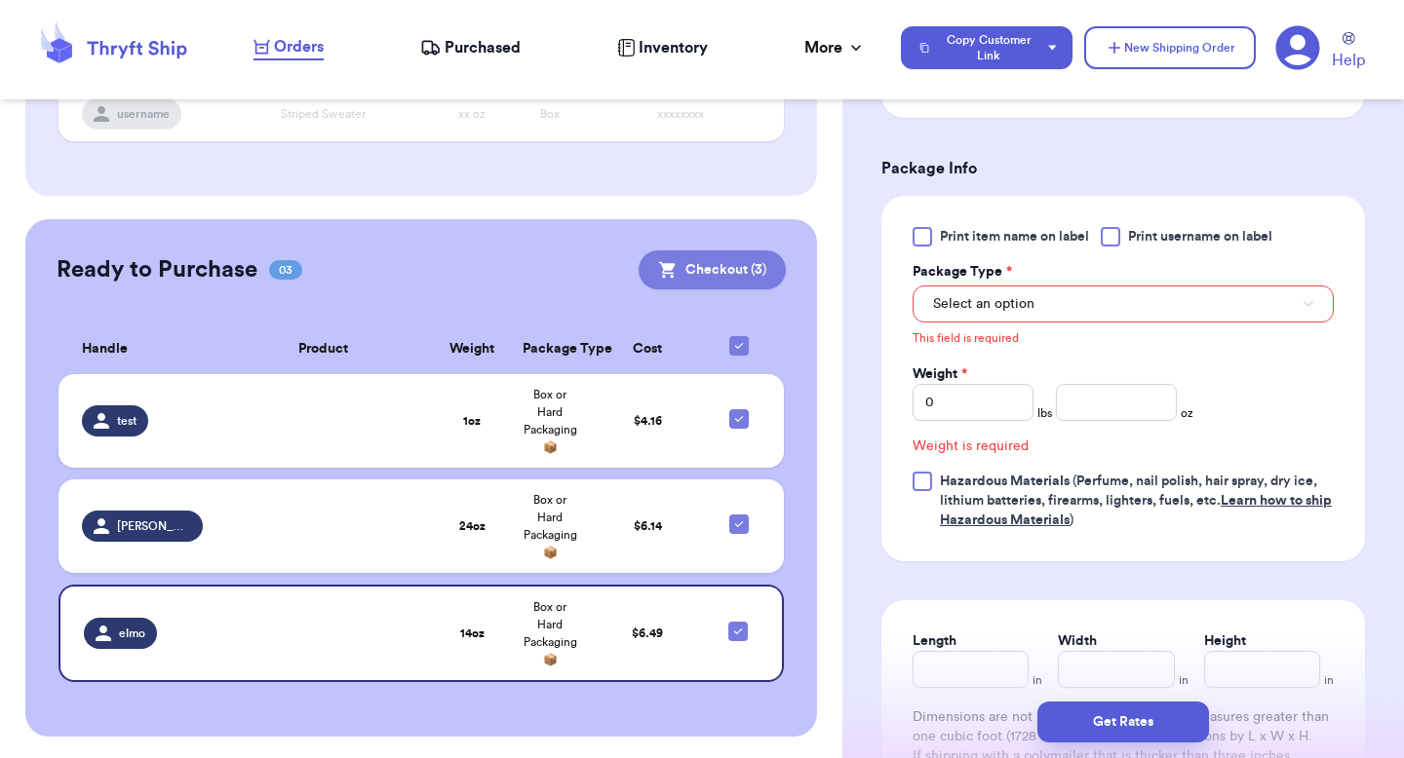
click at [730, 261] on button "Checkout ( 3 )" at bounding box center [711, 270] width 147 height 39
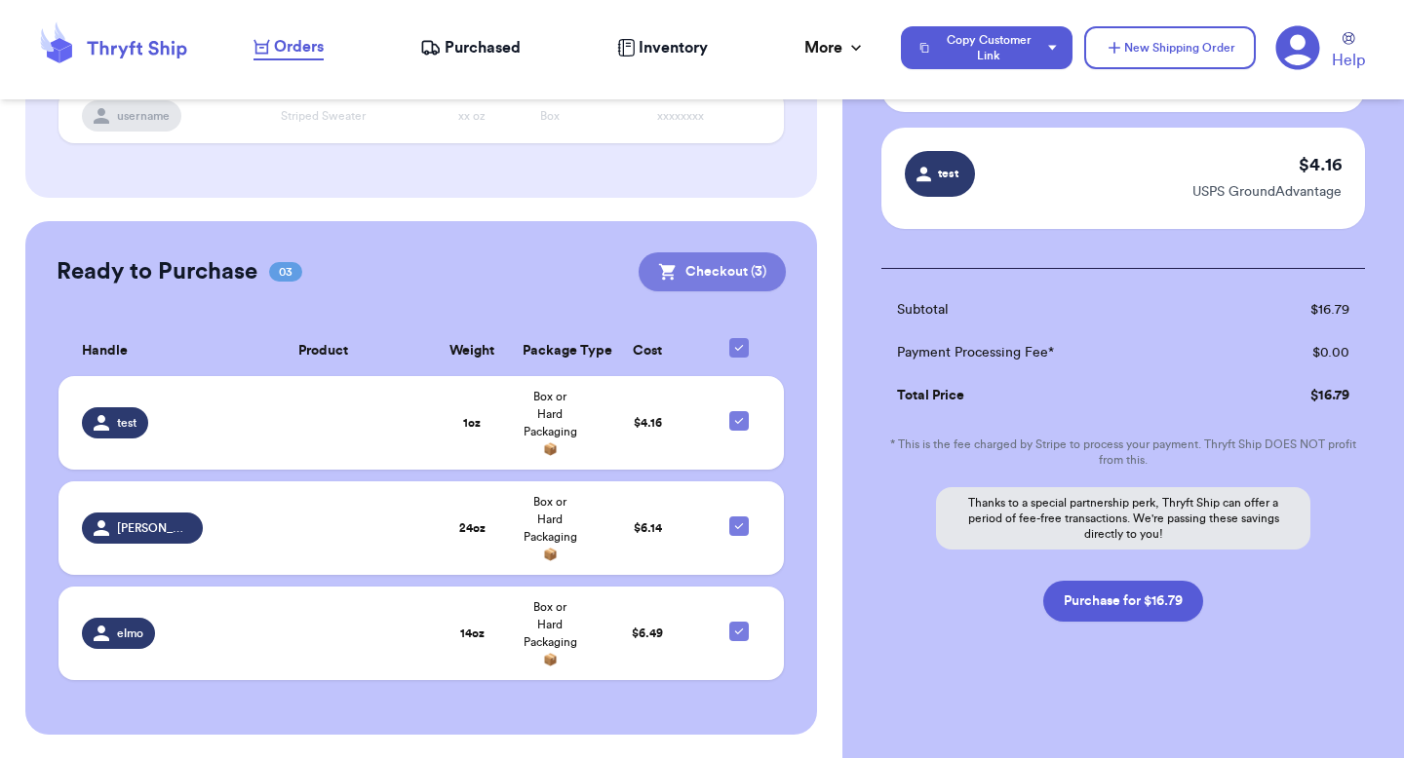
scroll to position [348, 0]
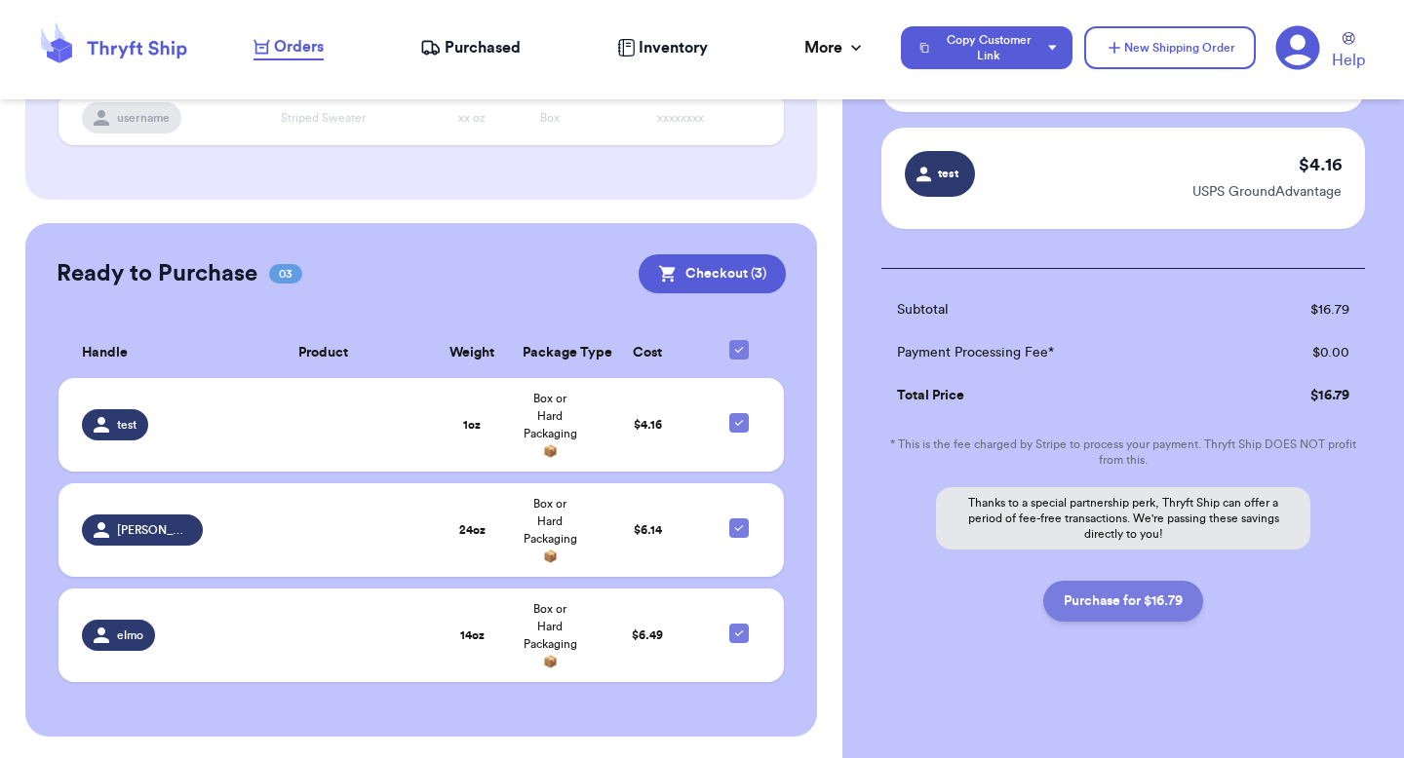
click at [1115, 606] on button "Purchase for $16.79" at bounding box center [1123, 601] width 160 height 41
checkbox input "false"
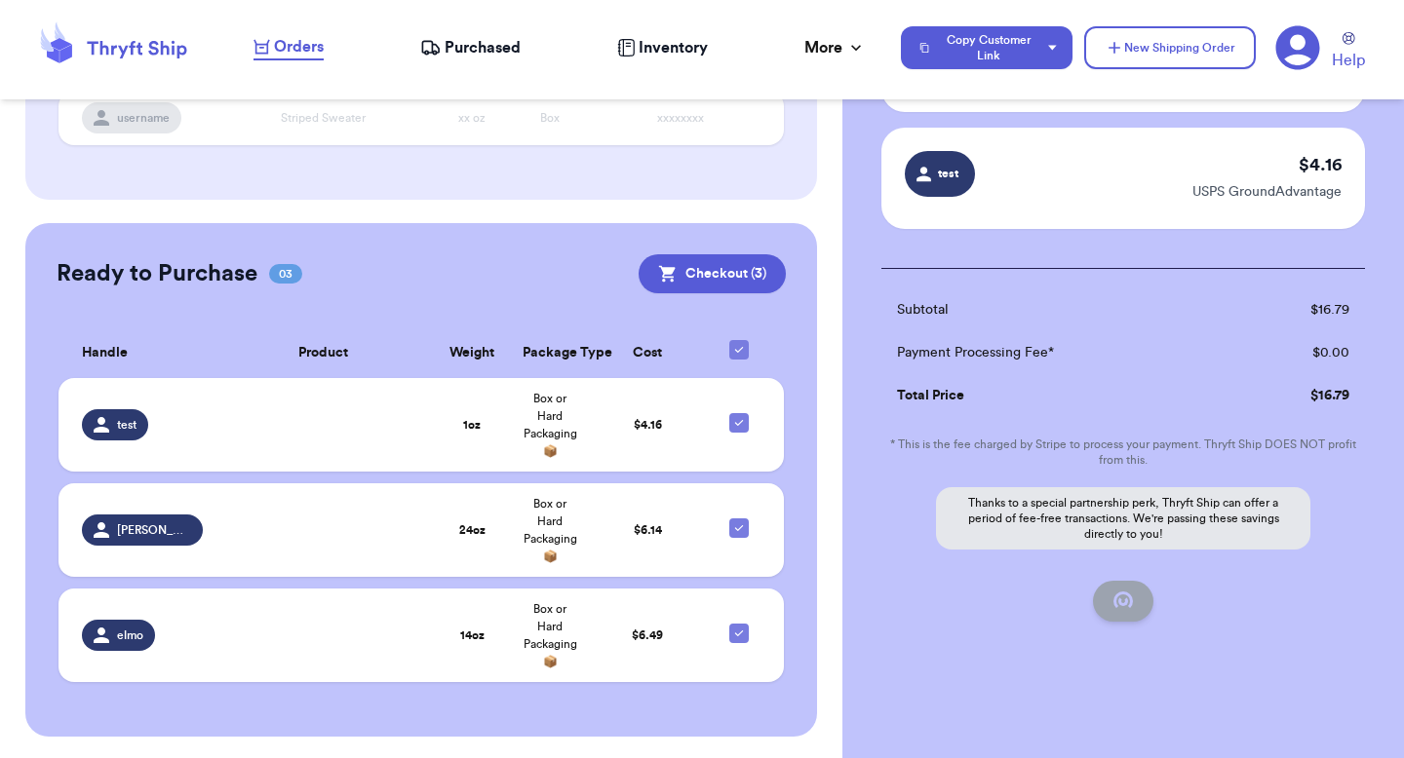
checkbox input "true"
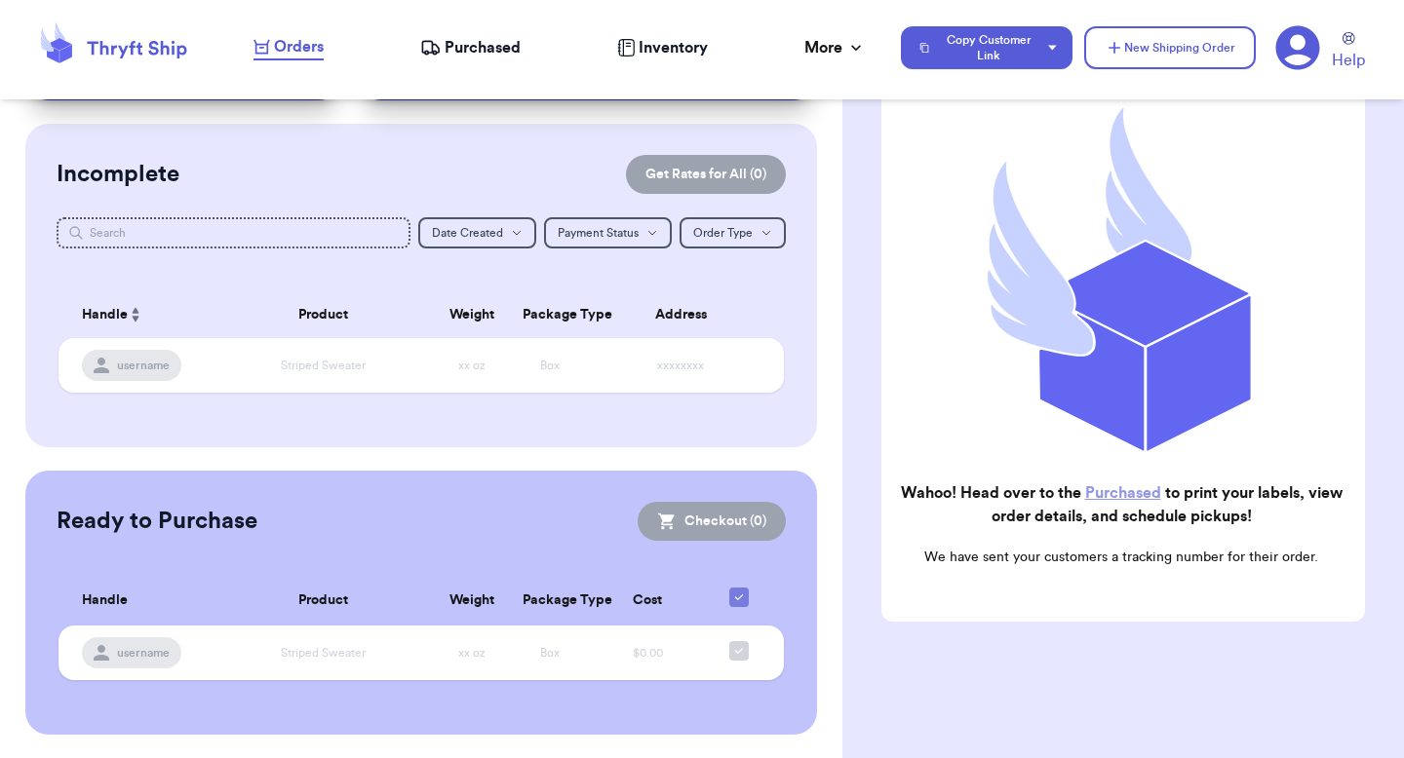
scroll to position [122, 0]
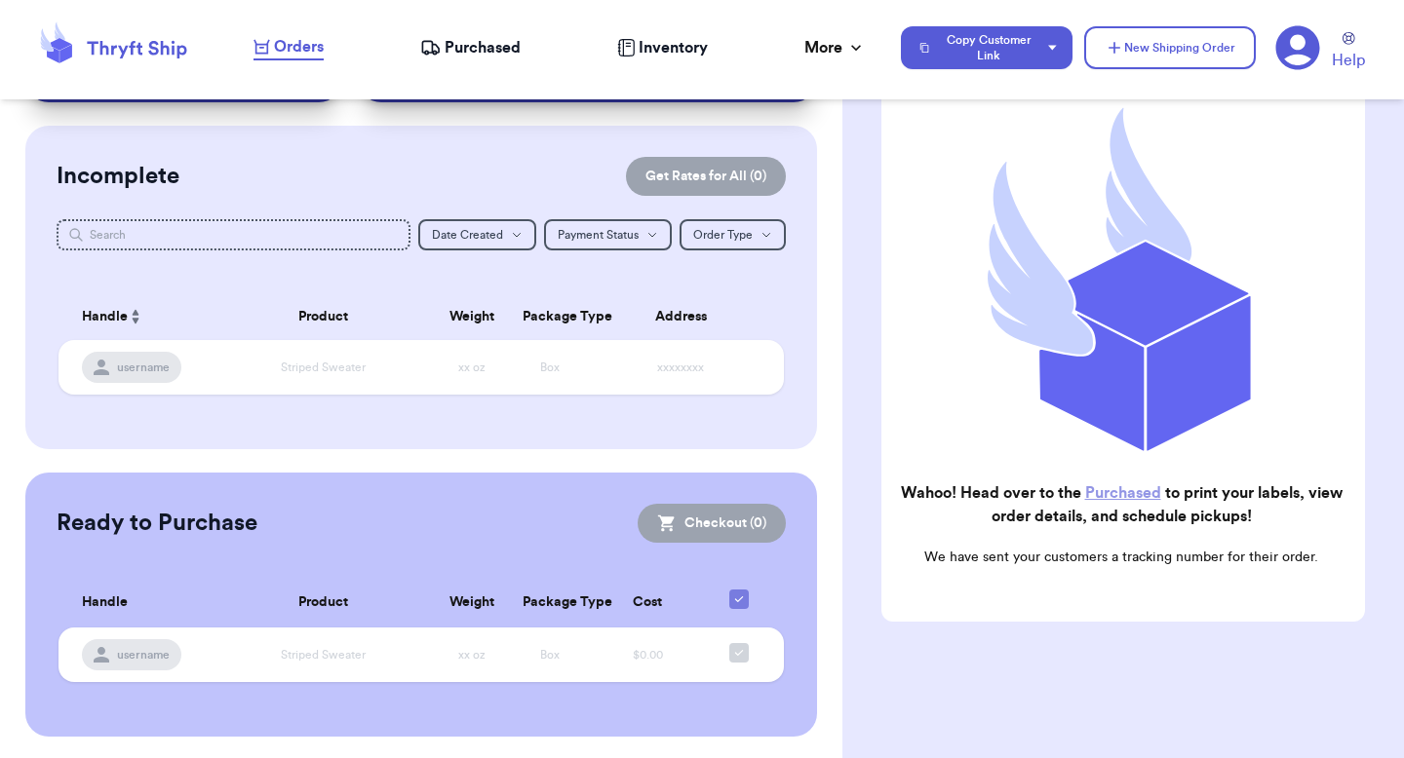
click at [1103, 488] on link "Purchased" at bounding box center [1123, 493] width 76 height 16
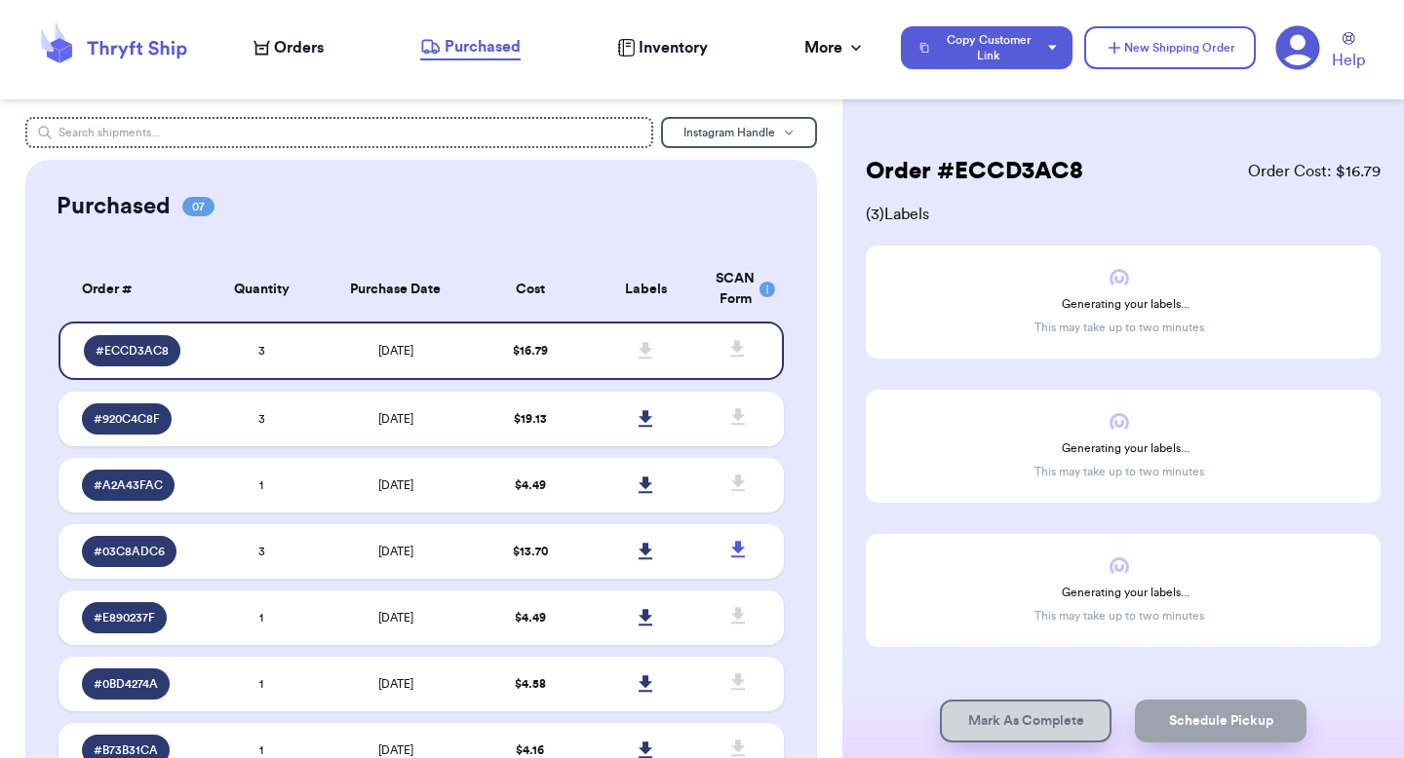
click at [769, 287] on rect at bounding box center [767, 290] width 16 height 16
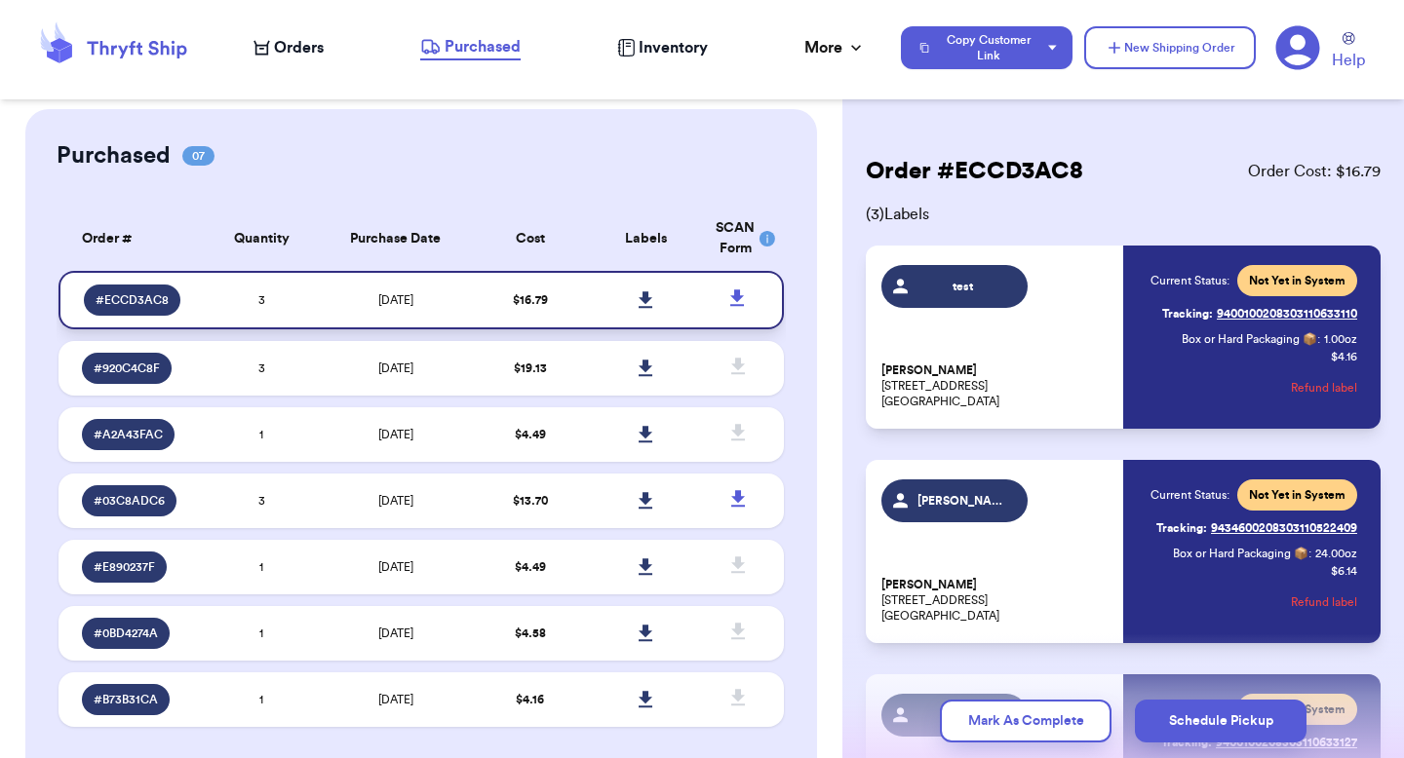
scroll to position [45, 0]
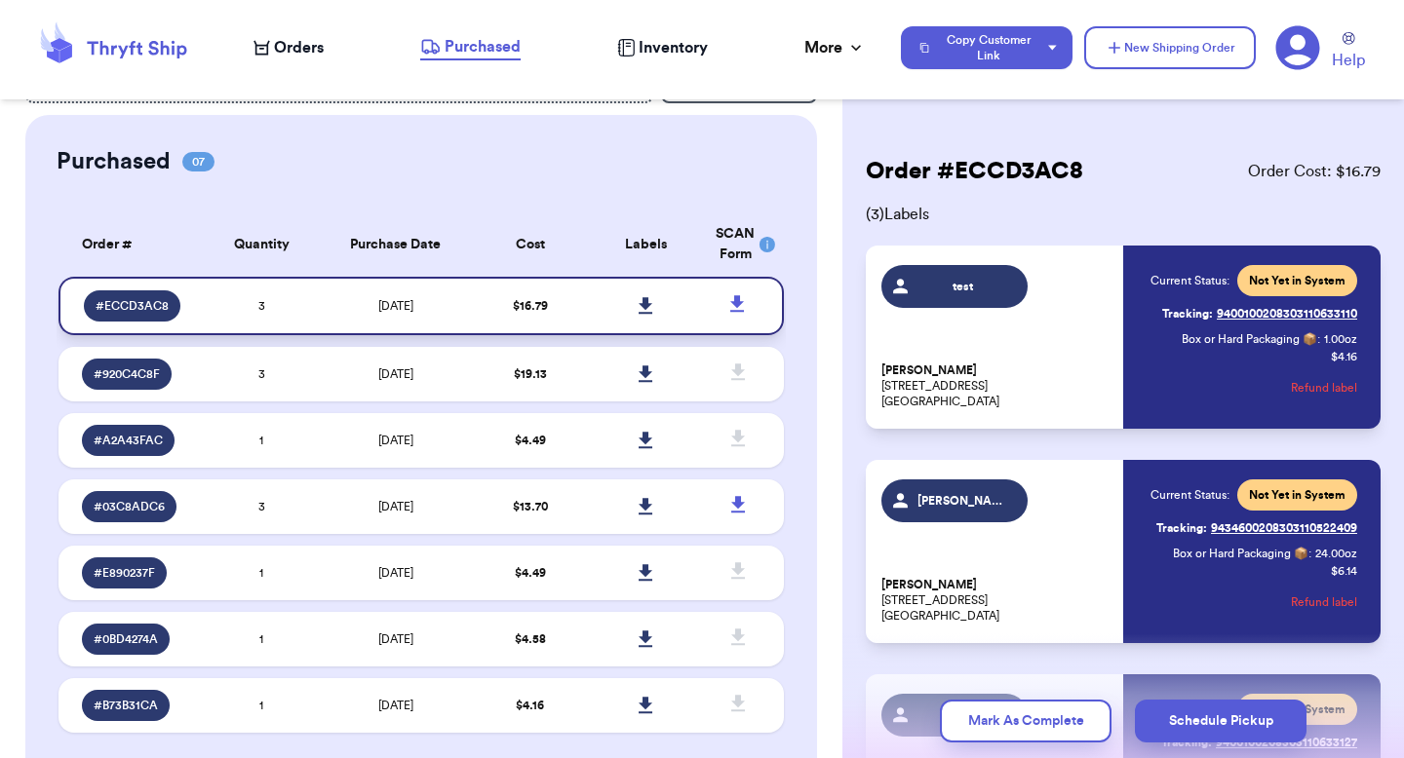
click at [725, 296] on icon at bounding box center [737, 304] width 24 height 24
